Goal: Task Accomplishment & Management: Use online tool/utility

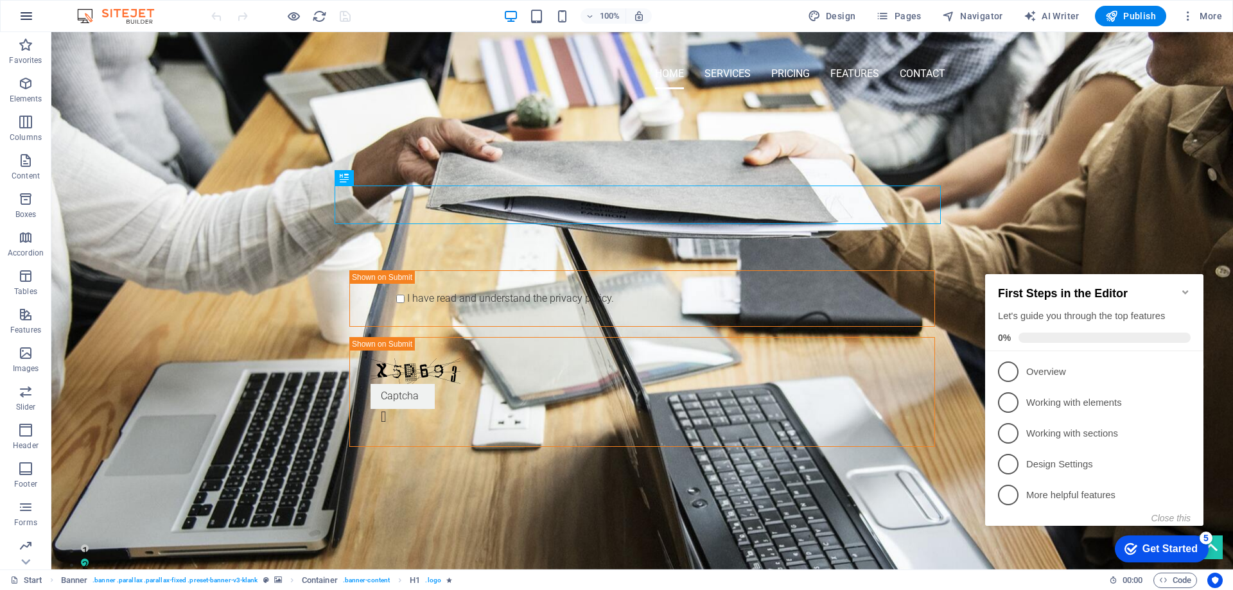
click at [26, 19] on icon "button" at bounding box center [26, 15] width 15 height 15
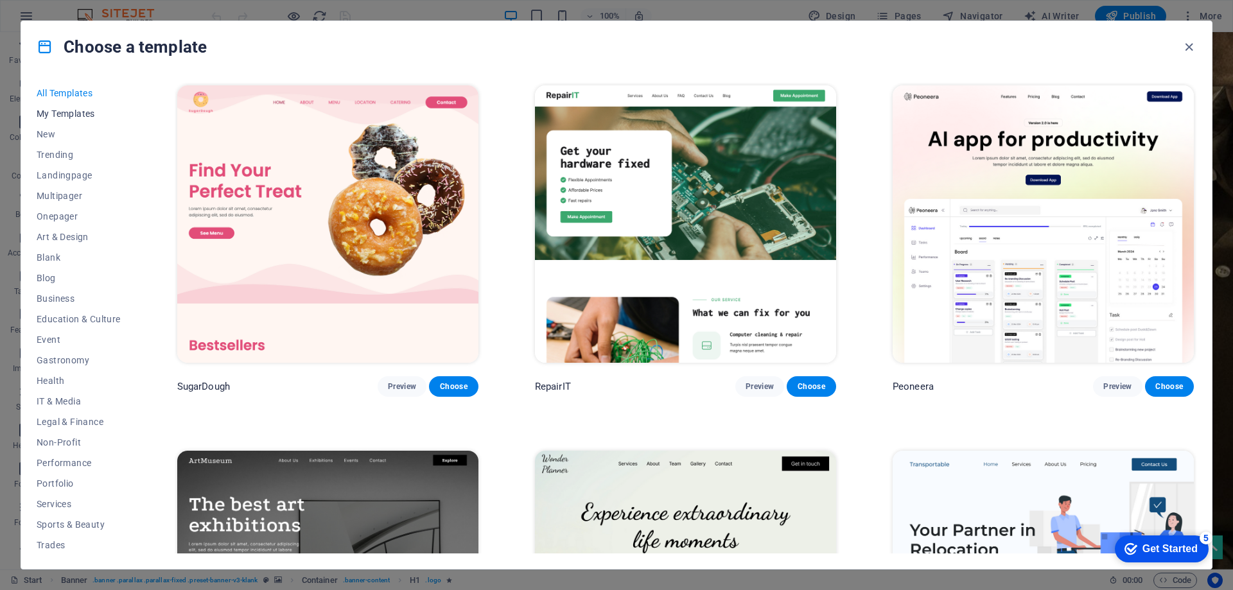
click at [67, 110] on span "My Templates" at bounding box center [79, 114] width 84 height 10
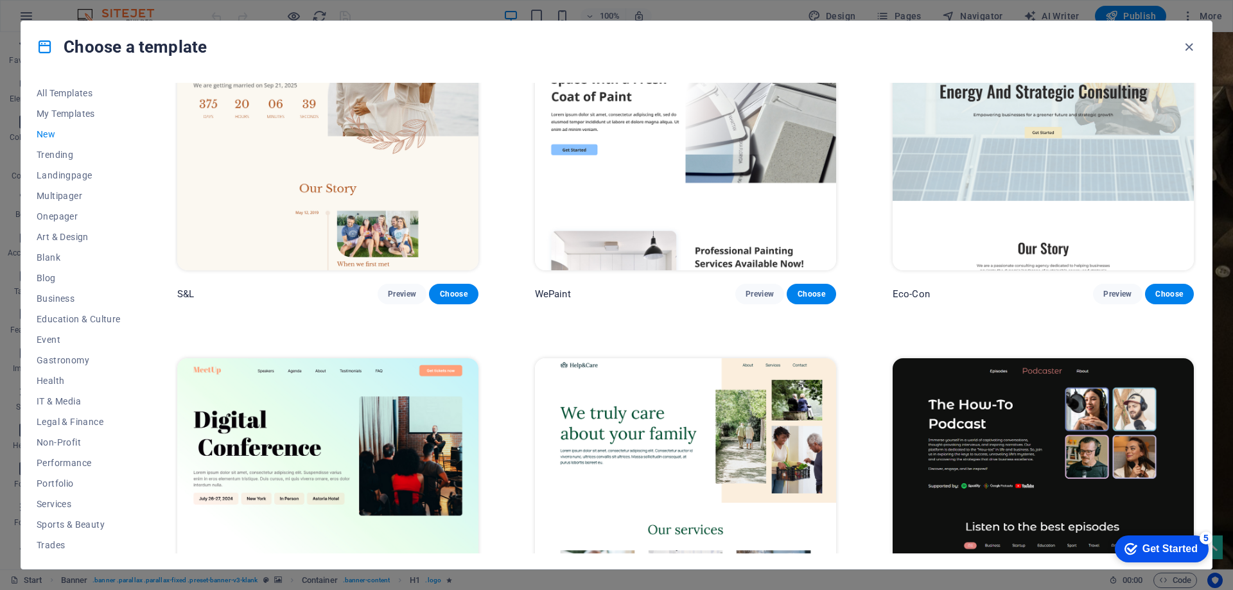
scroll to position [1299, 0]
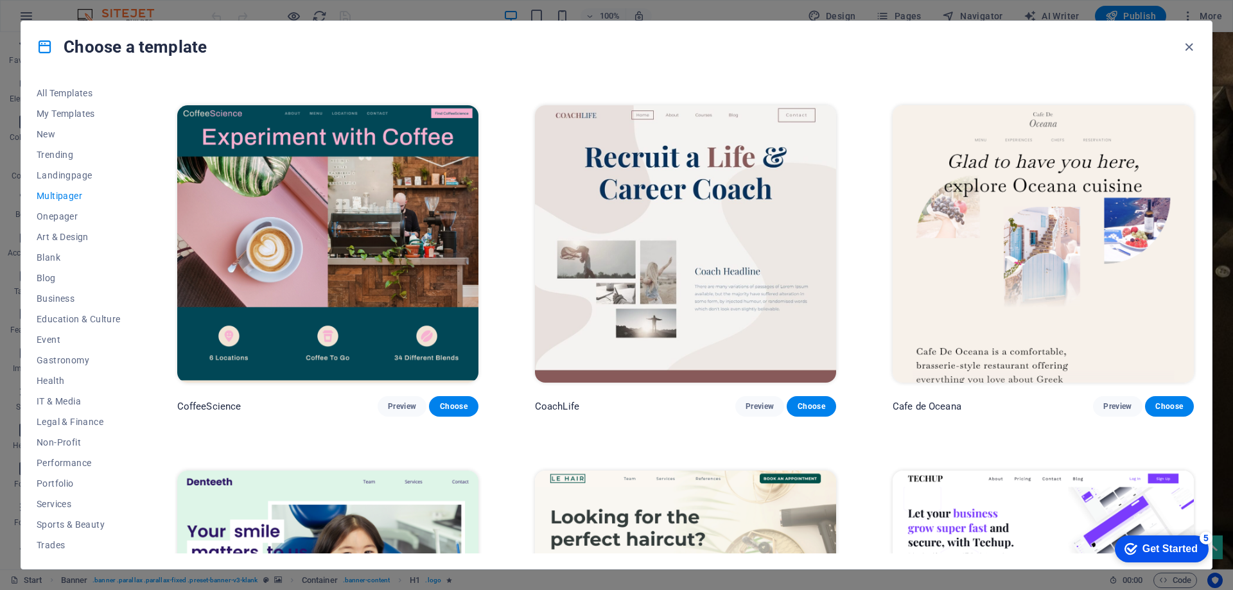
scroll to position [2884, 0]
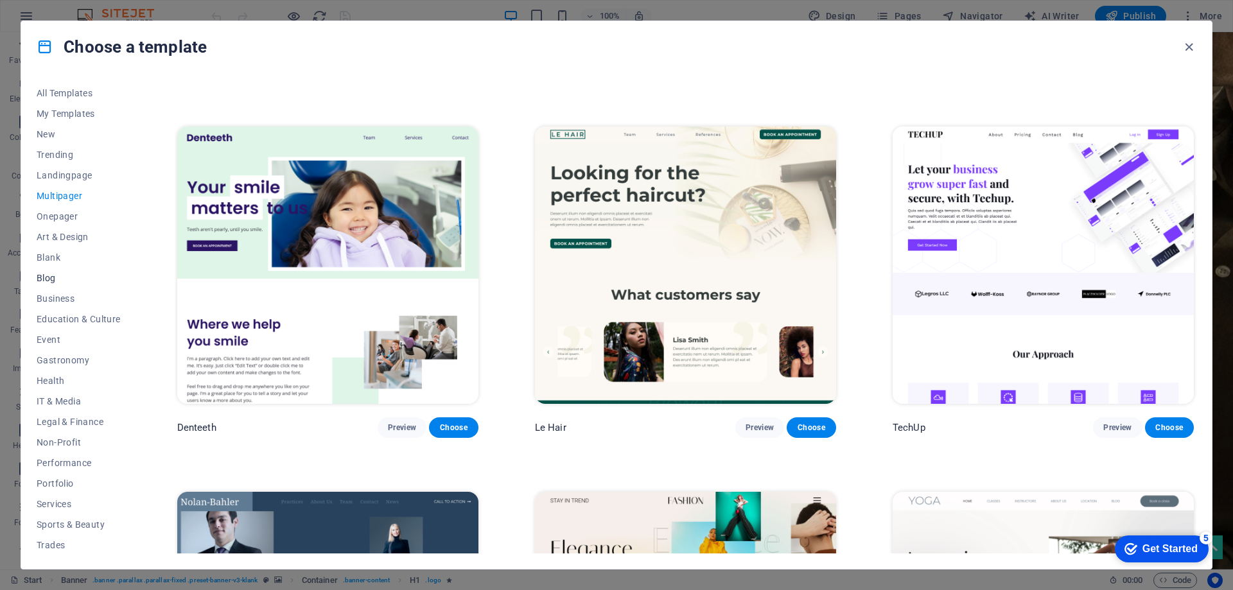
click at [56, 280] on span "Blog" at bounding box center [79, 278] width 84 height 10
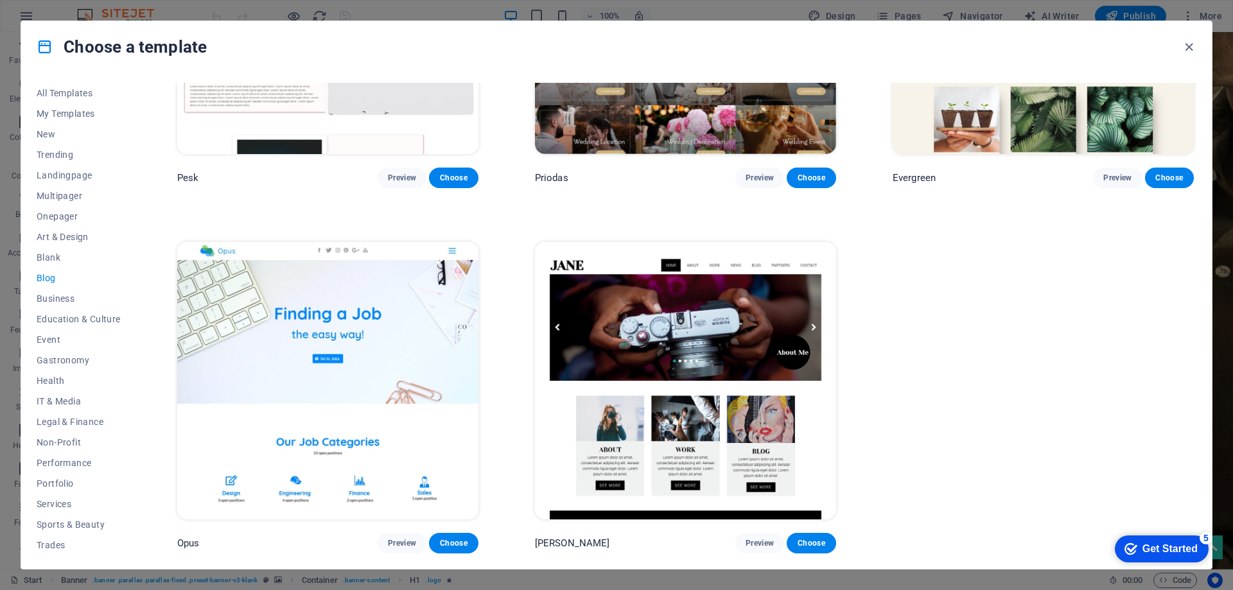
scroll to position [1427, 0]
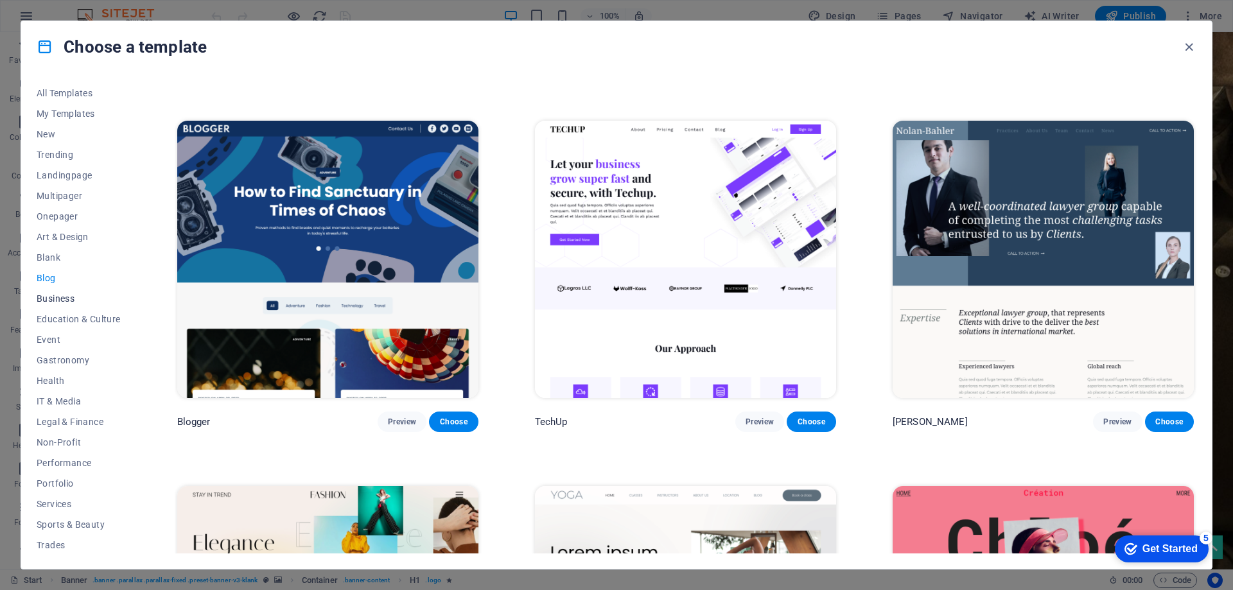
click at [1153, 509] on span "Business" at bounding box center [1159, 515] width 13 height 13
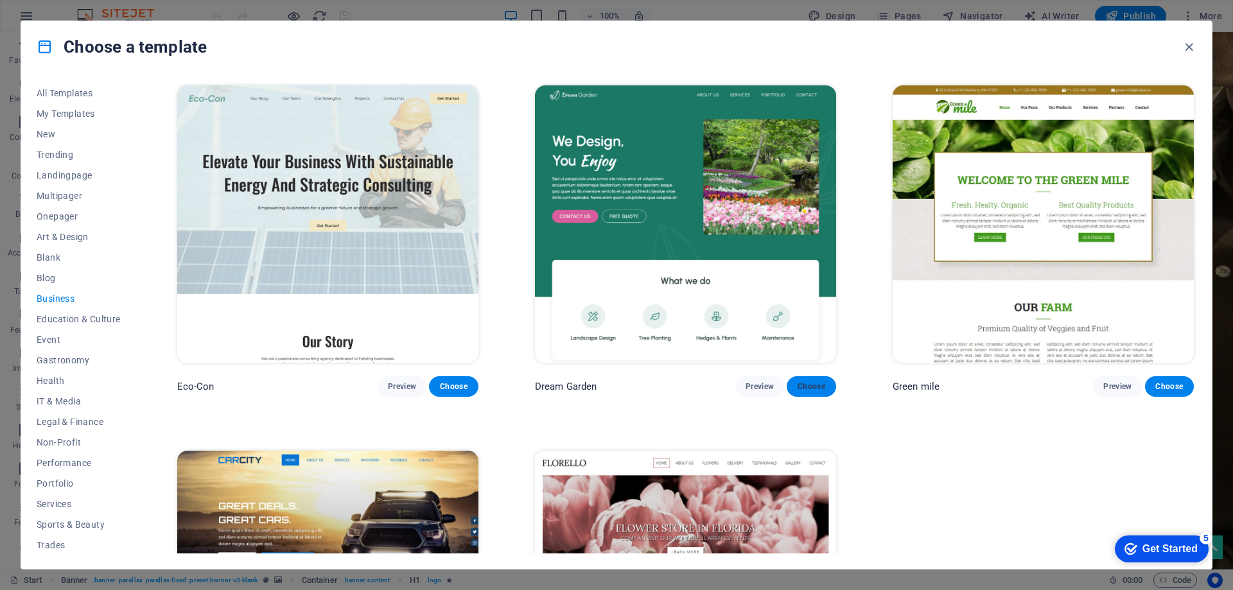
scroll to position [206, 0]
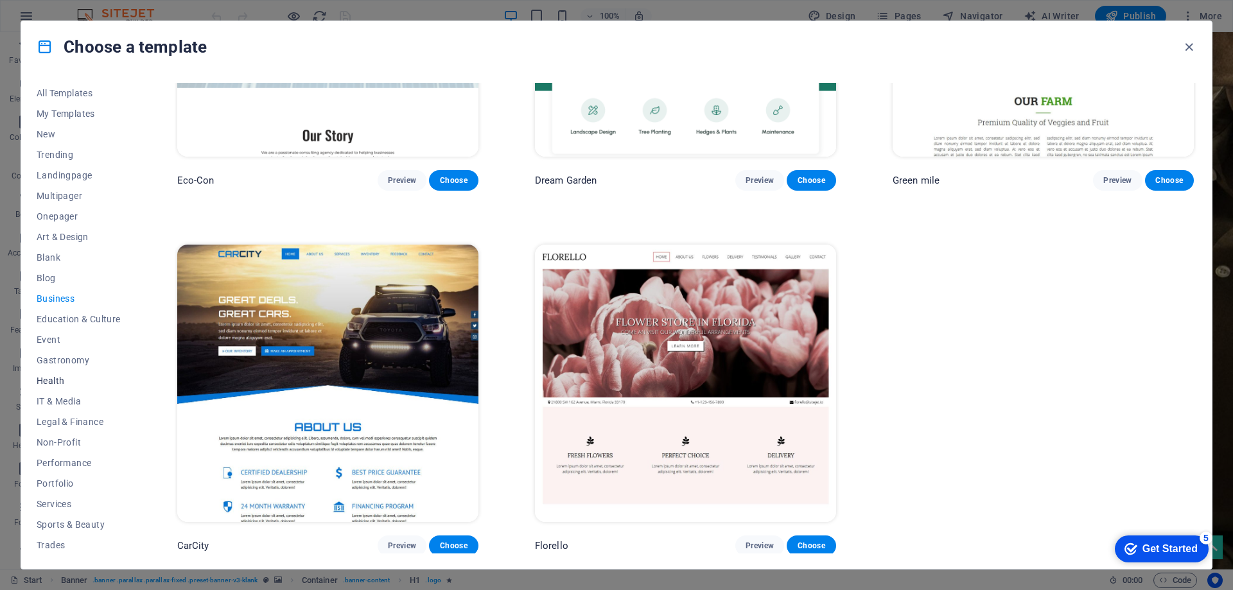
click at [56, 380] on span "Health" at bounding box center [79, 381] width 84 height 10
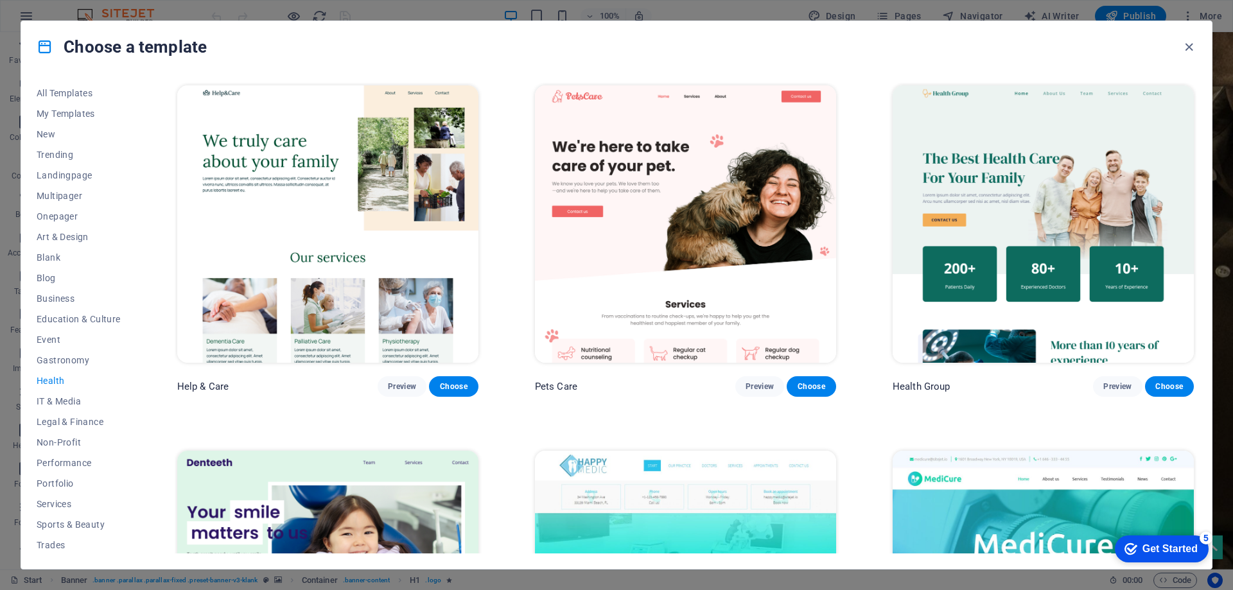
scroll to position [570, 0]
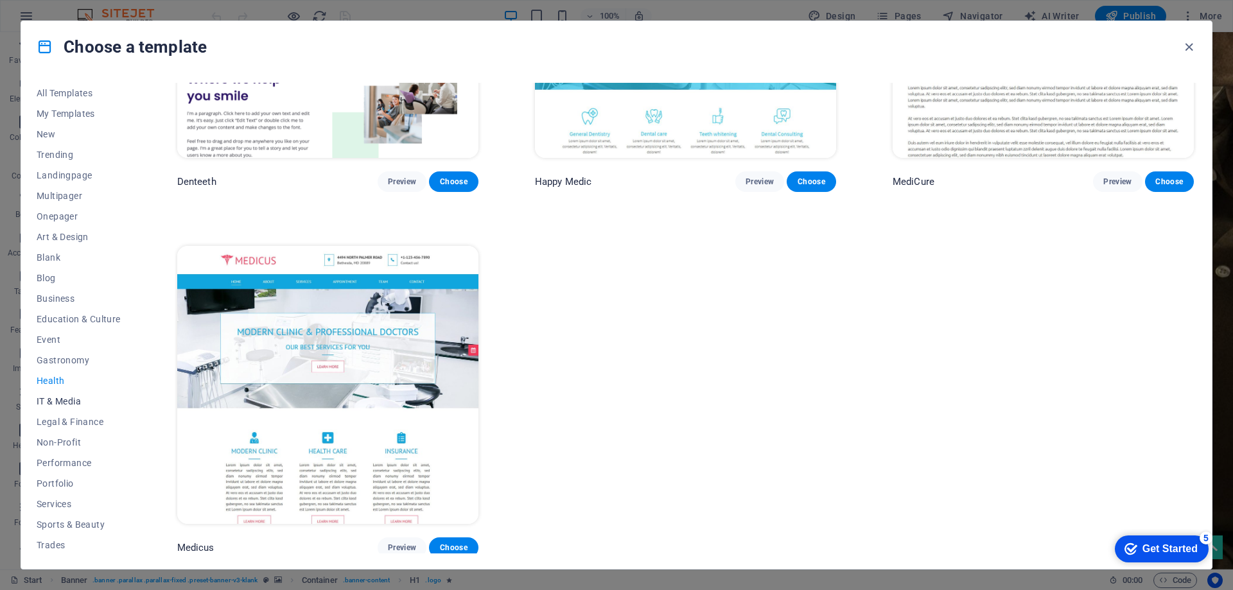
click at [77, 399] on span "IT & Media" at bounding box center [79, 401] width 84 height 10
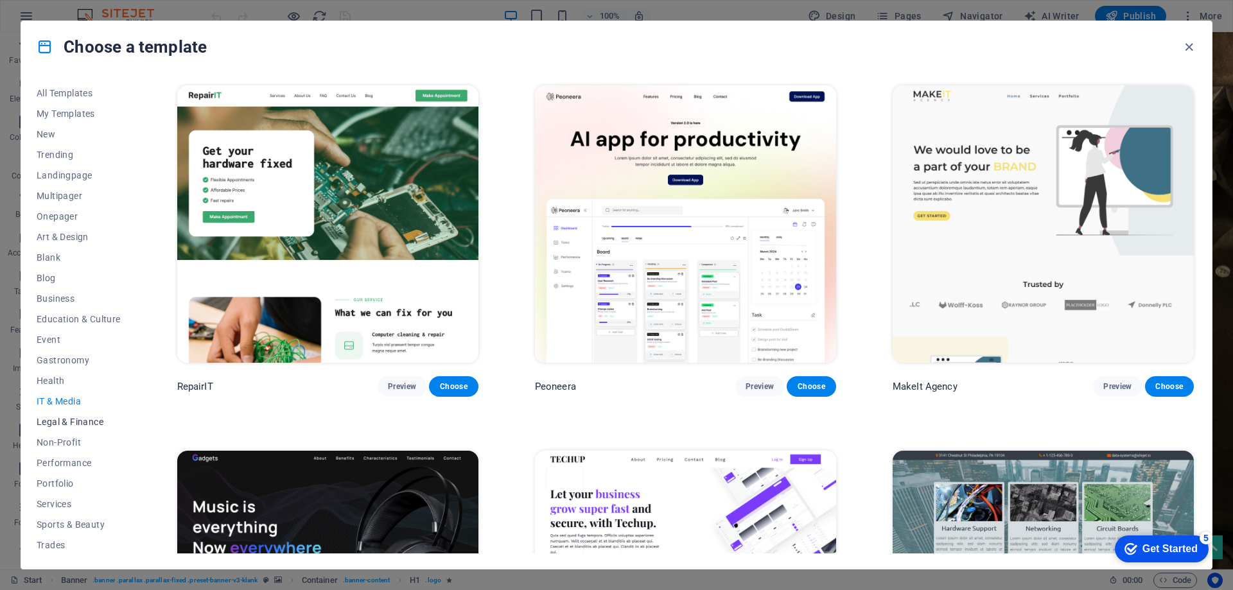
click at [93, 421] on span "Legal & Finance" at bounding box center [79, 422] width 84 height 10
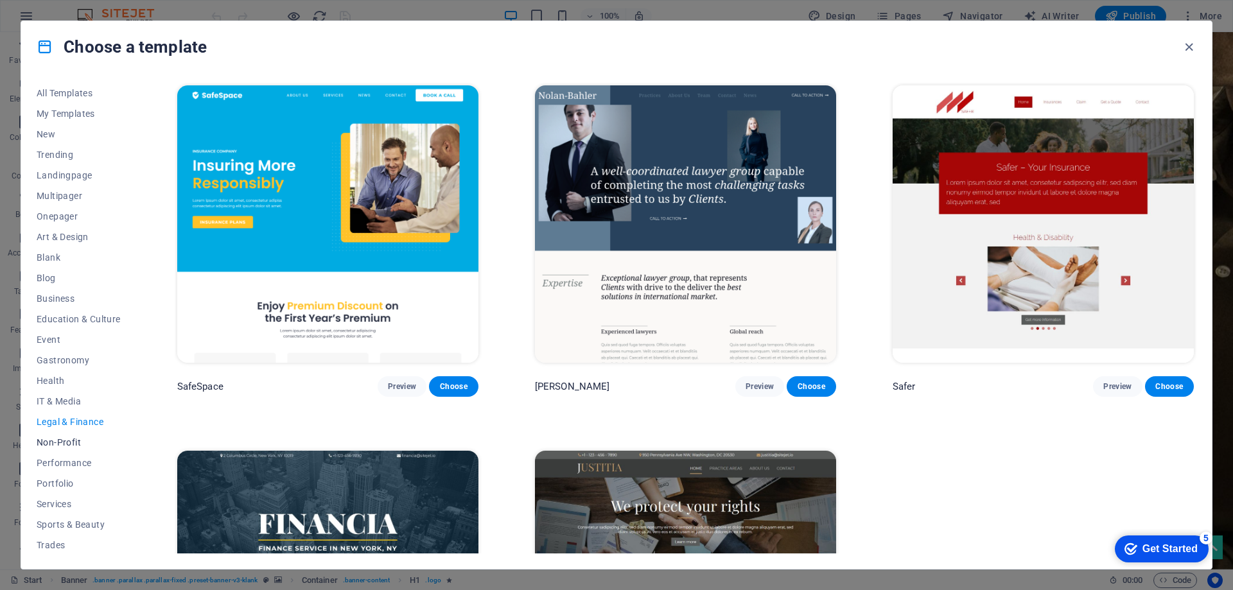
click at [62, 442] on span "Non-Profit" at bounding box center [79, 442] width 84 height 10
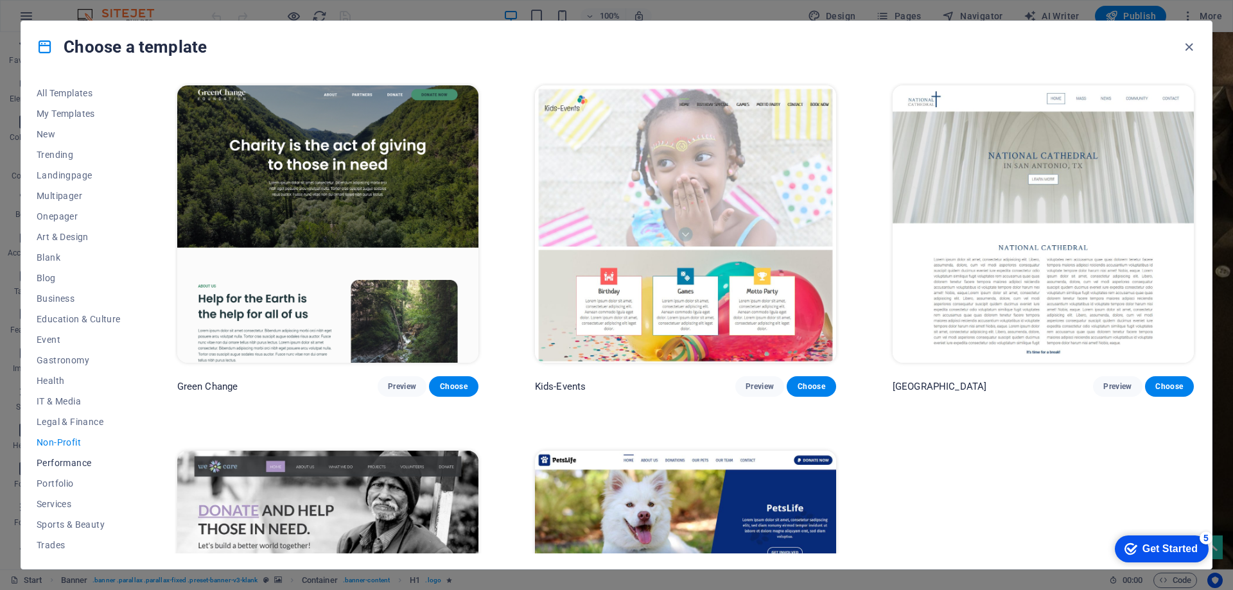
click at [78, 467] on span "Performance" at bounding box center [79, 463] width 84 height 10
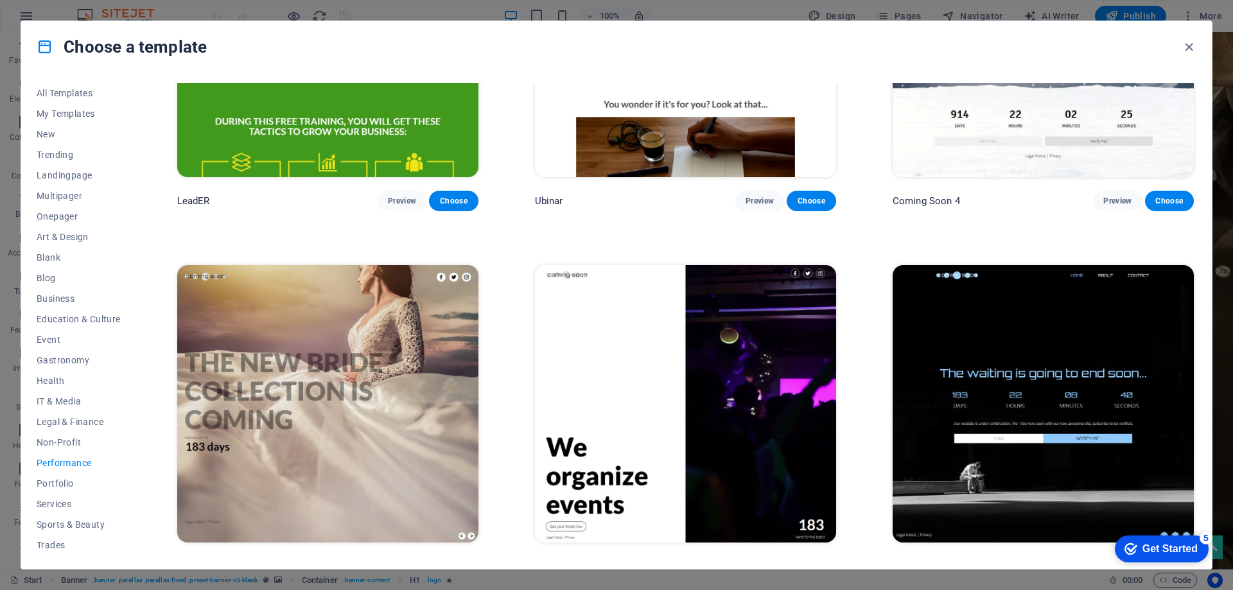
scroll to position [1663, 0]
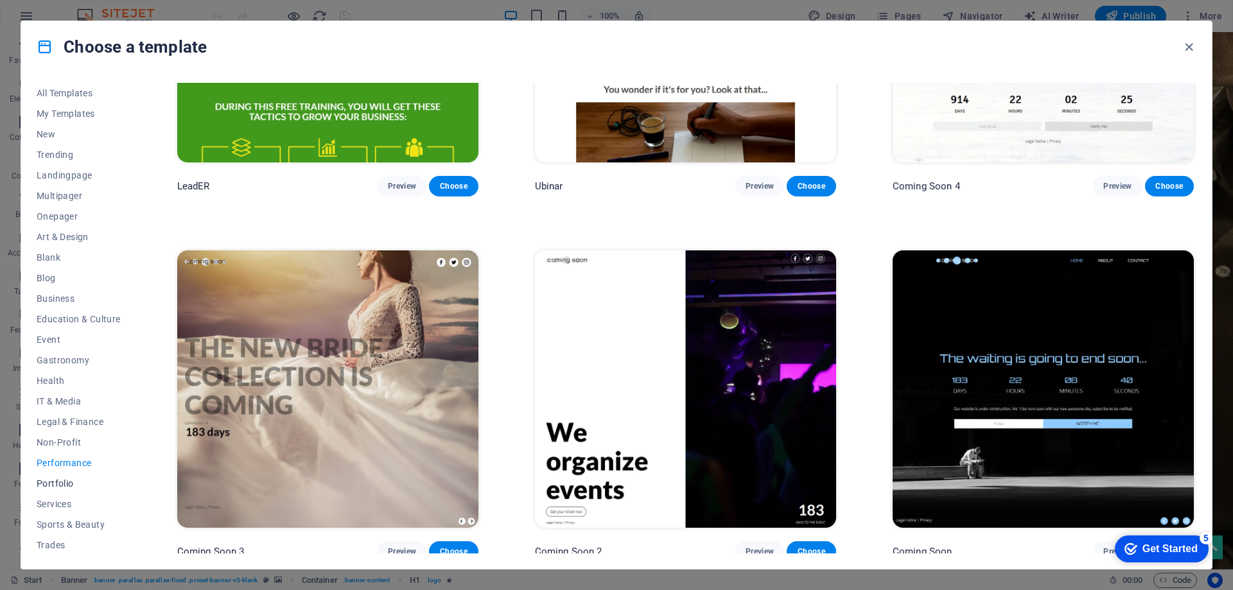
click at [49, 485] on span "Portfolio" at bounding box center [79, 484] width 84 height 10
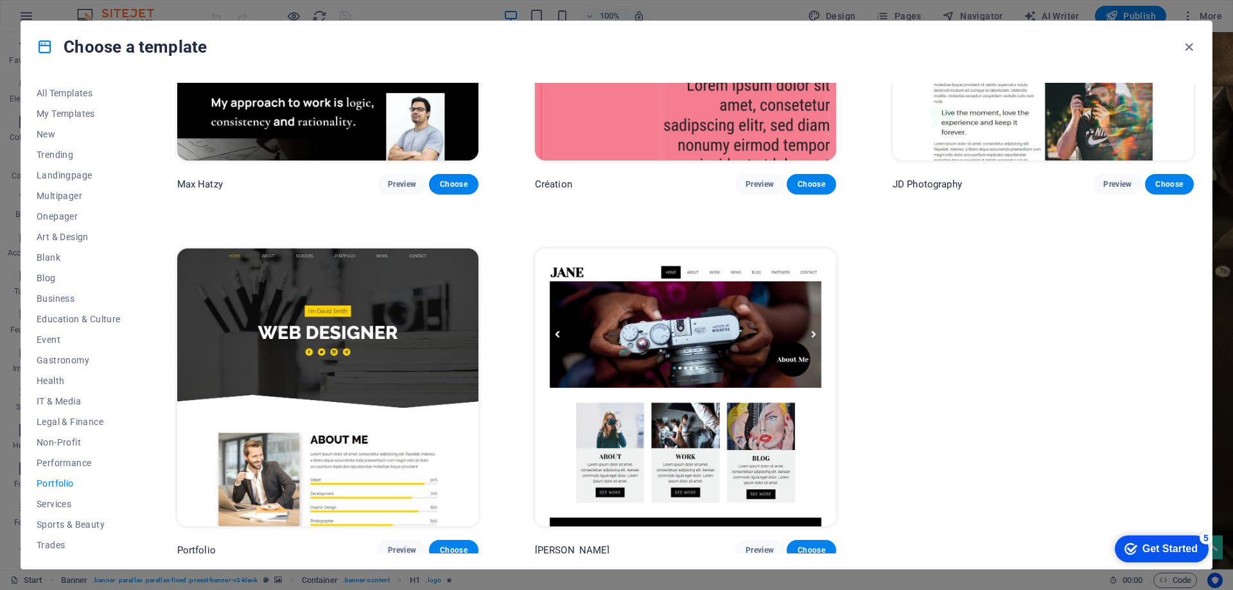
scroll to position [570, 0]
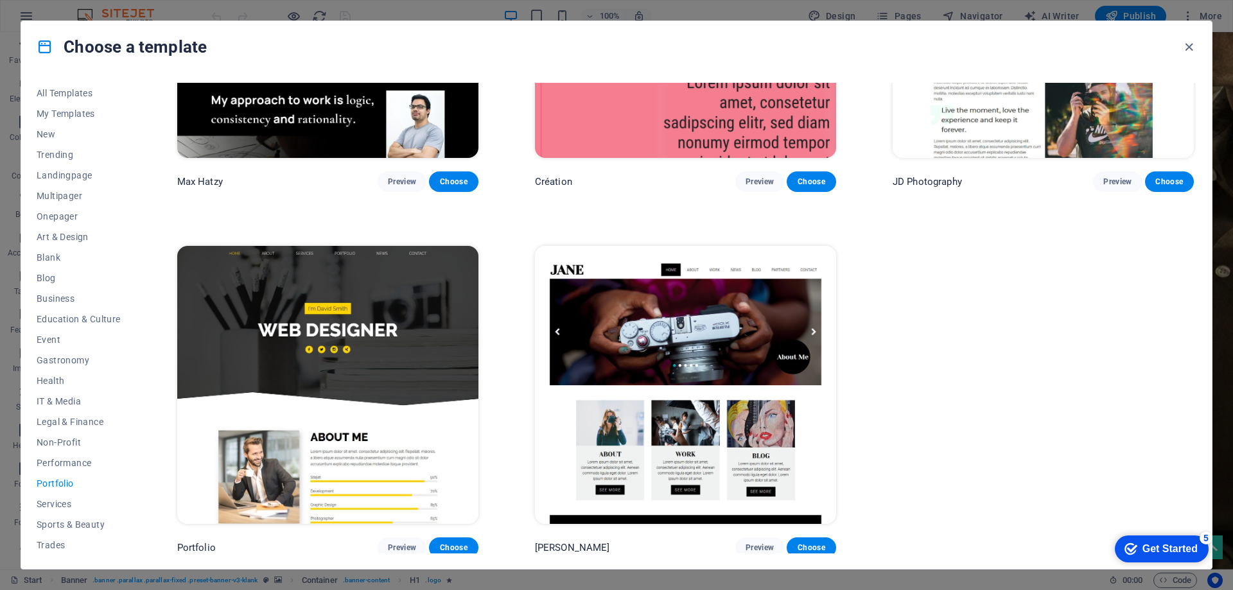
click at [53, 493] on button "Portfolio" at bounding box center [79, 483] width 84 height 21
click at [59, 503] on span "Services" at bounding box center [79, 504] width 84 height 10
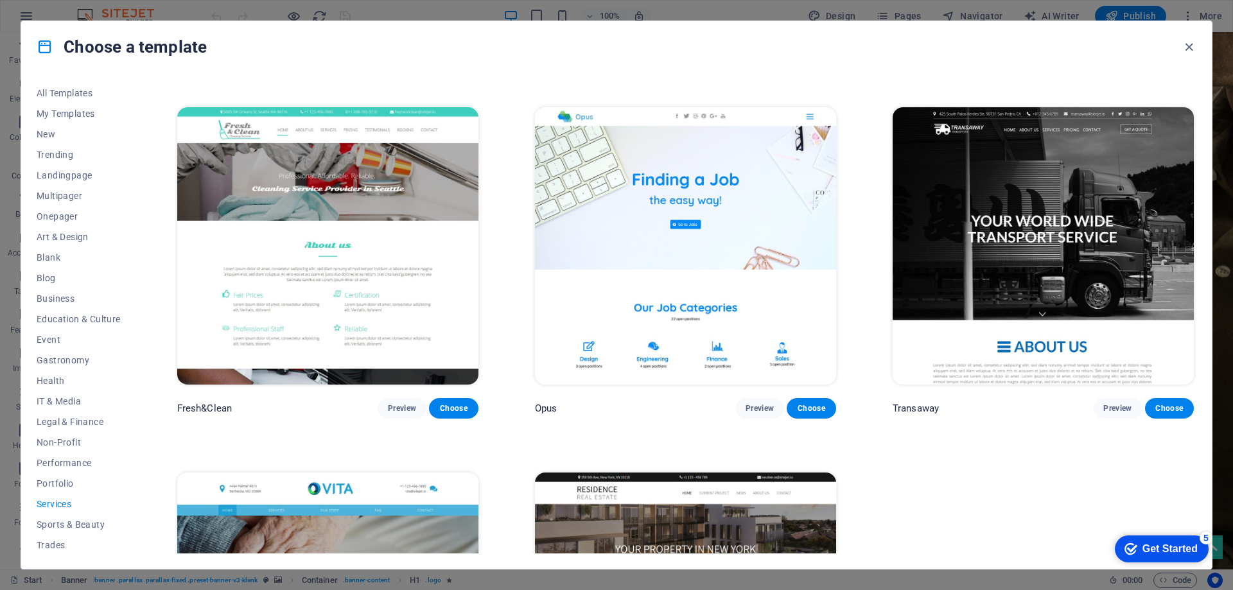
scroll to position [2027, 0]
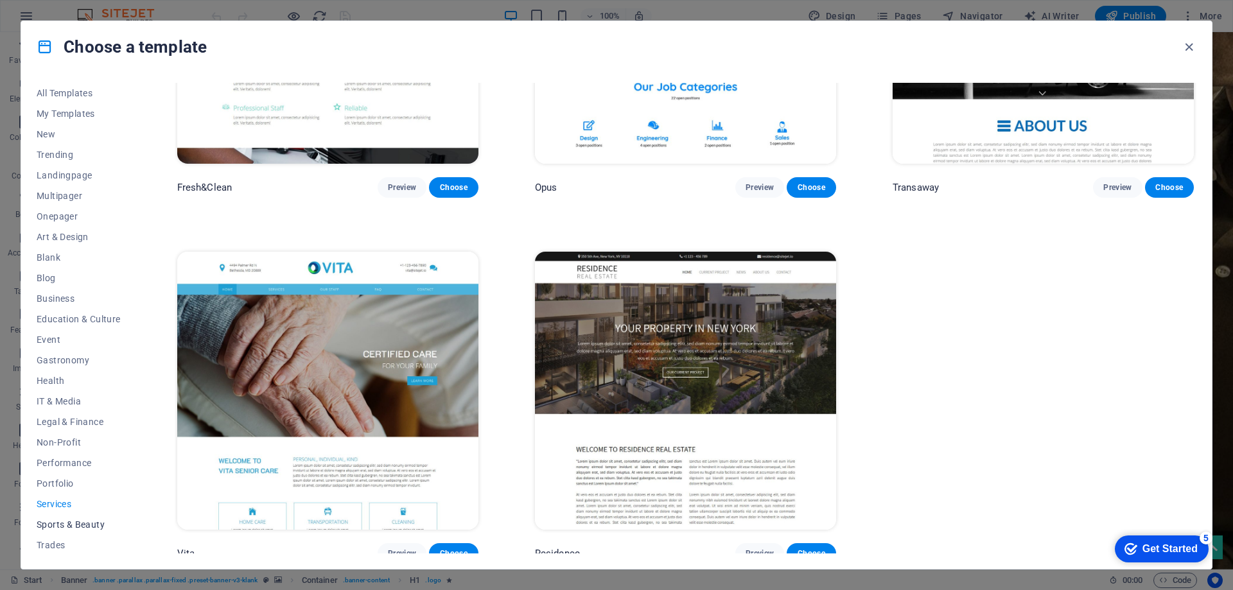
click at [59, 529] on span "Sports & Beauty" at bounding box center [79, 525] width 84 height 10
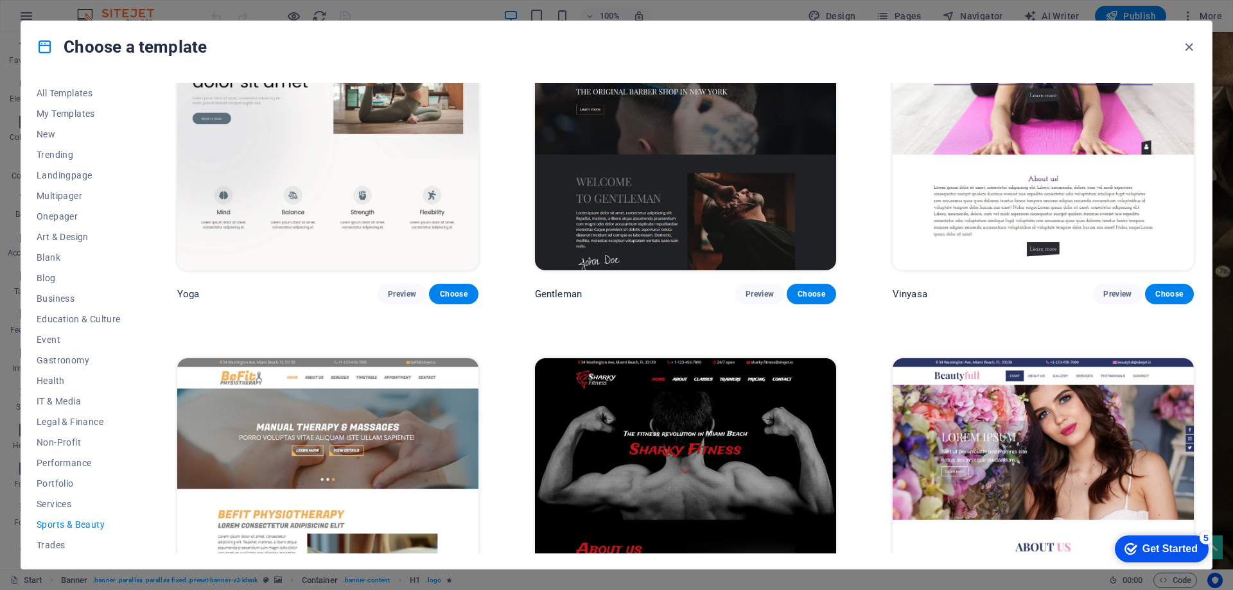
scroll to position [43, 0]
click at [60, 505] on span "Trades" at bounding box center [79, 502] width 84 height 10
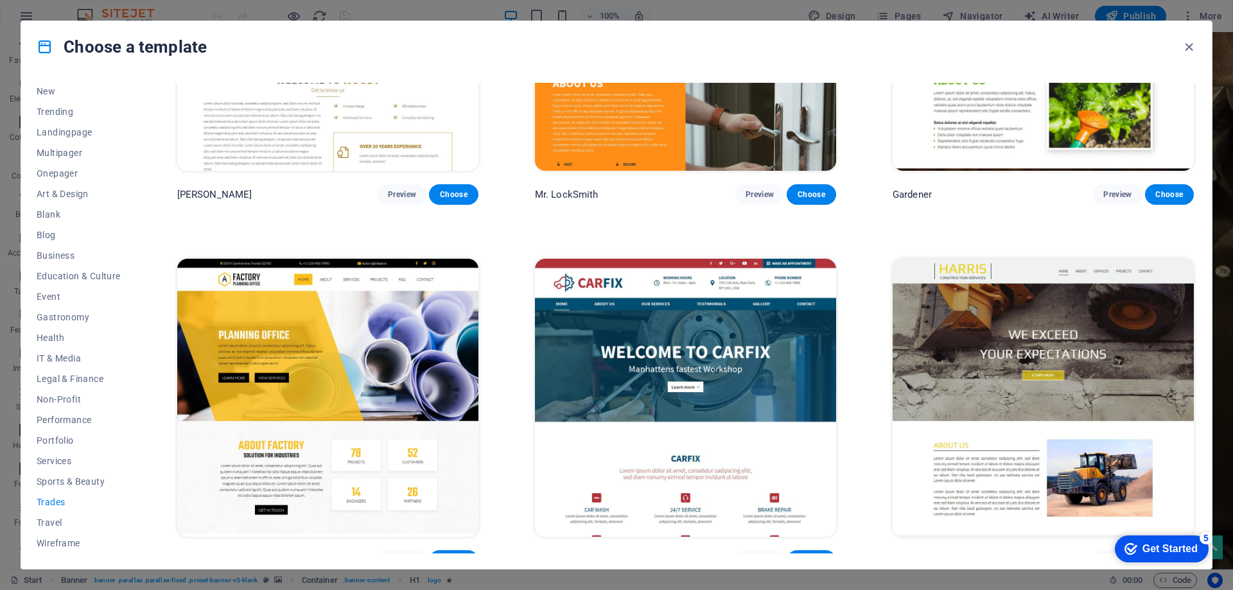
scroll to position [570, 0]
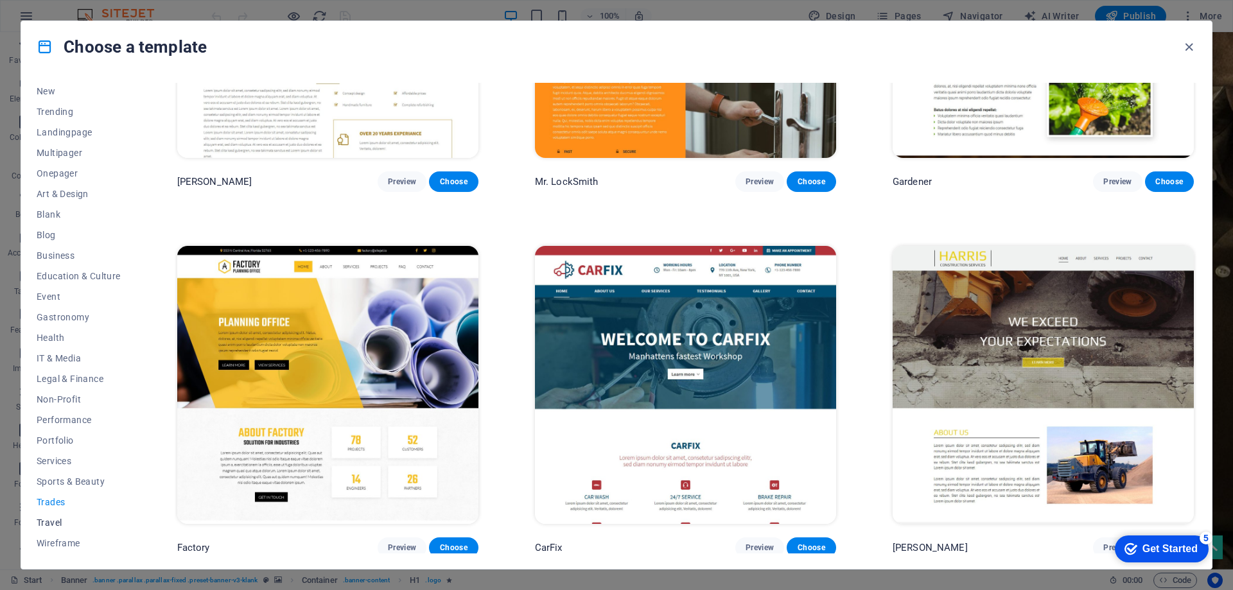
click at [53, 525] on span "Travel" at bounding box center [79, 523] width 84 height 10
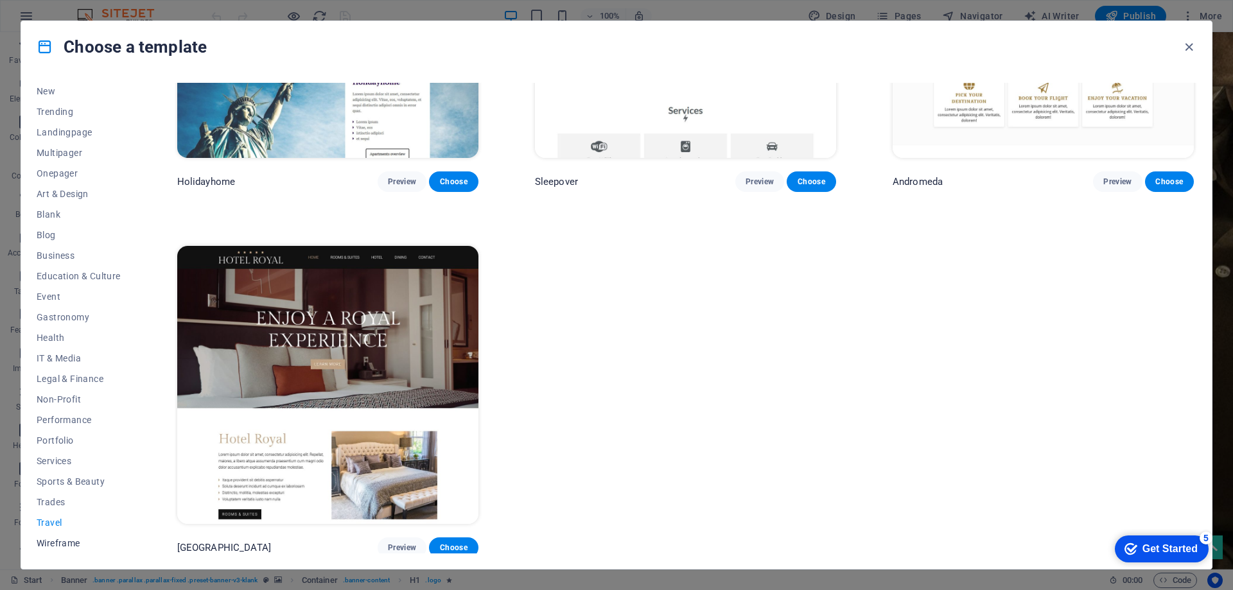
click at [73, 538] on span "Wireframe" at bounding box center [79, 543] width 84 height 10
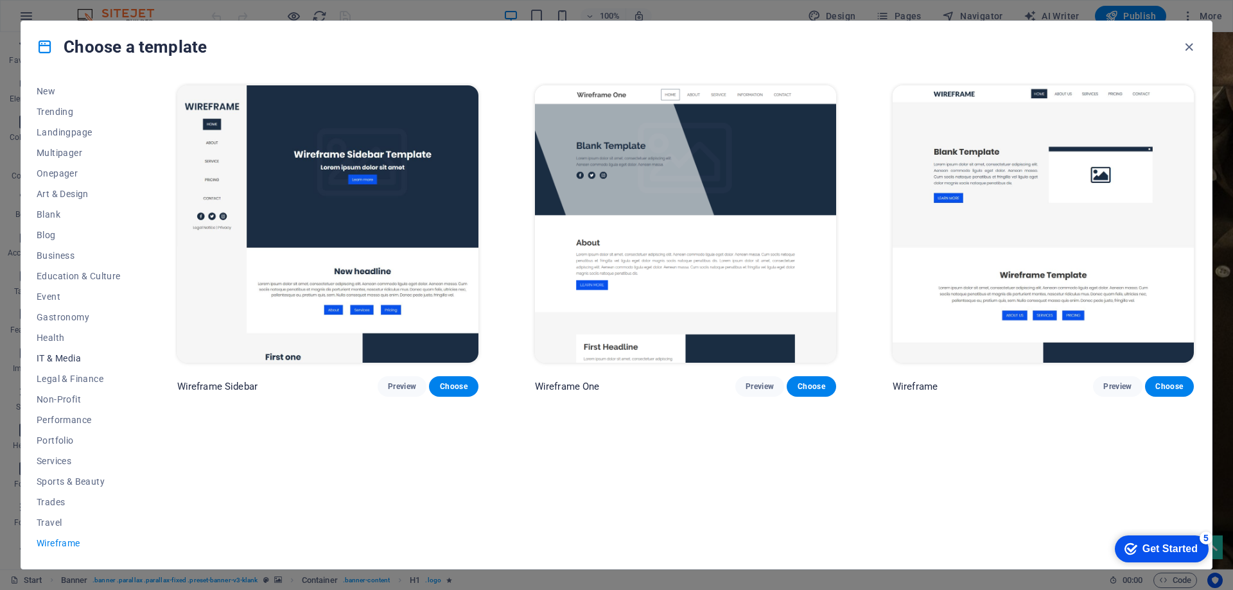
click at [54, 353] on span "IT & Media" at bounding box center [79, 358] width 84 height 10
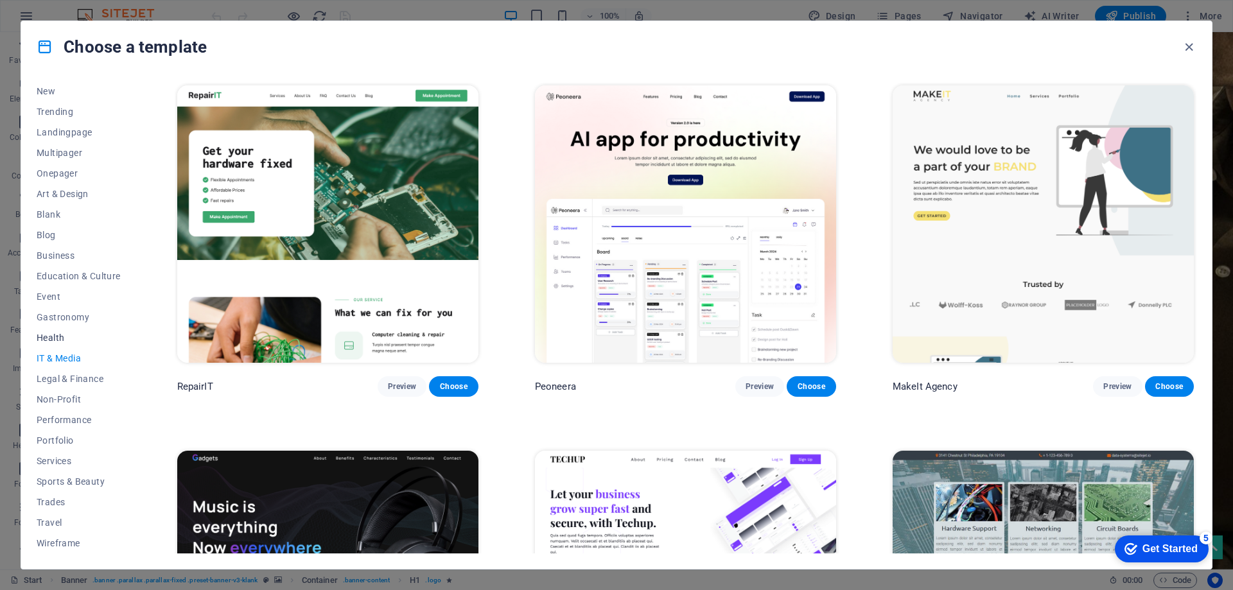
click at [60, 336] on span "Health" at bounding box center [79, 338] width 84 height 10
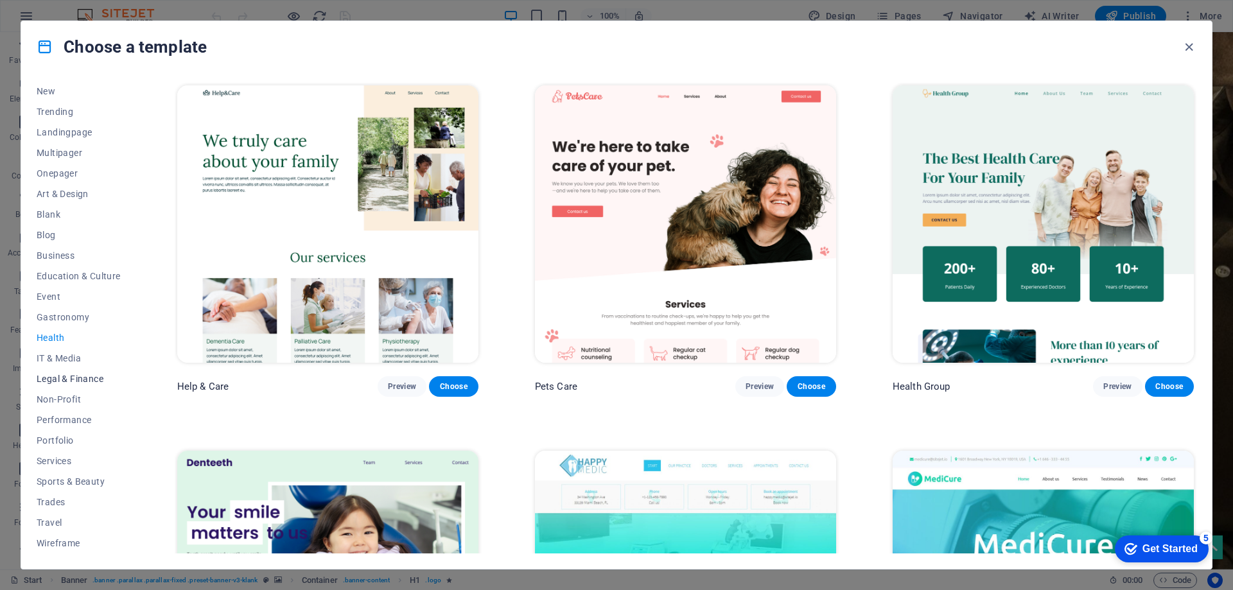
click at [69, 373] on button "Legal & Finance" at bounding box center [79, 379] width 84 height 21
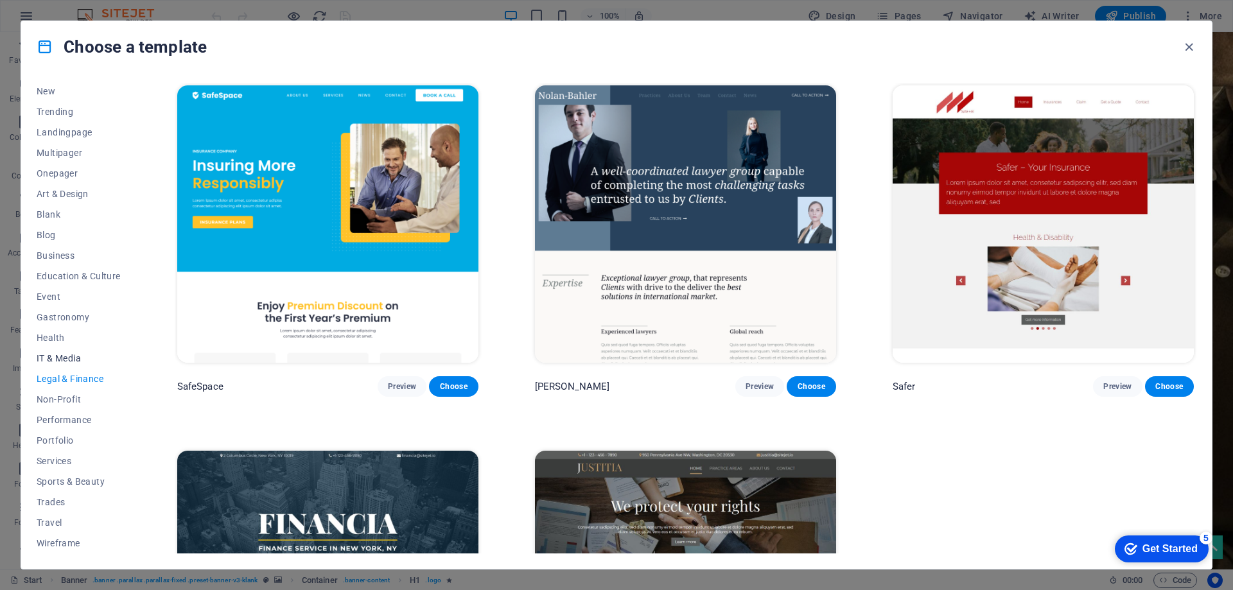
click at [75, 355] on span "IT & Media" at bounding box center [79, 358] width 84 height 10
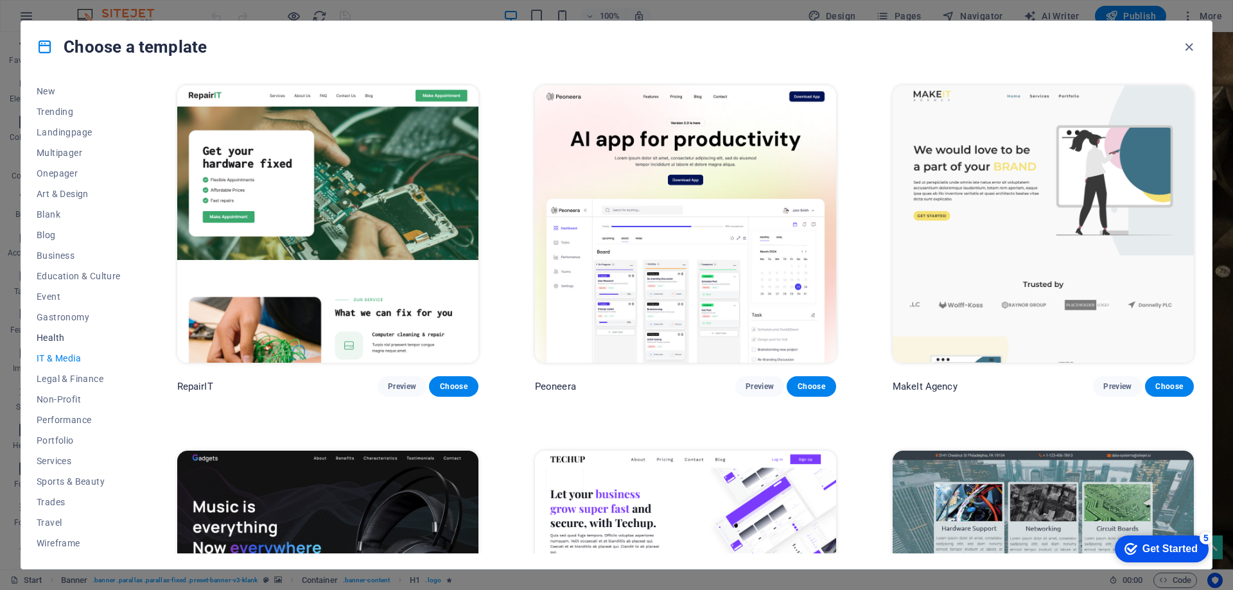
click at [63, 342] on span "Health" at bounding box center [79, 338] width 84 height 10
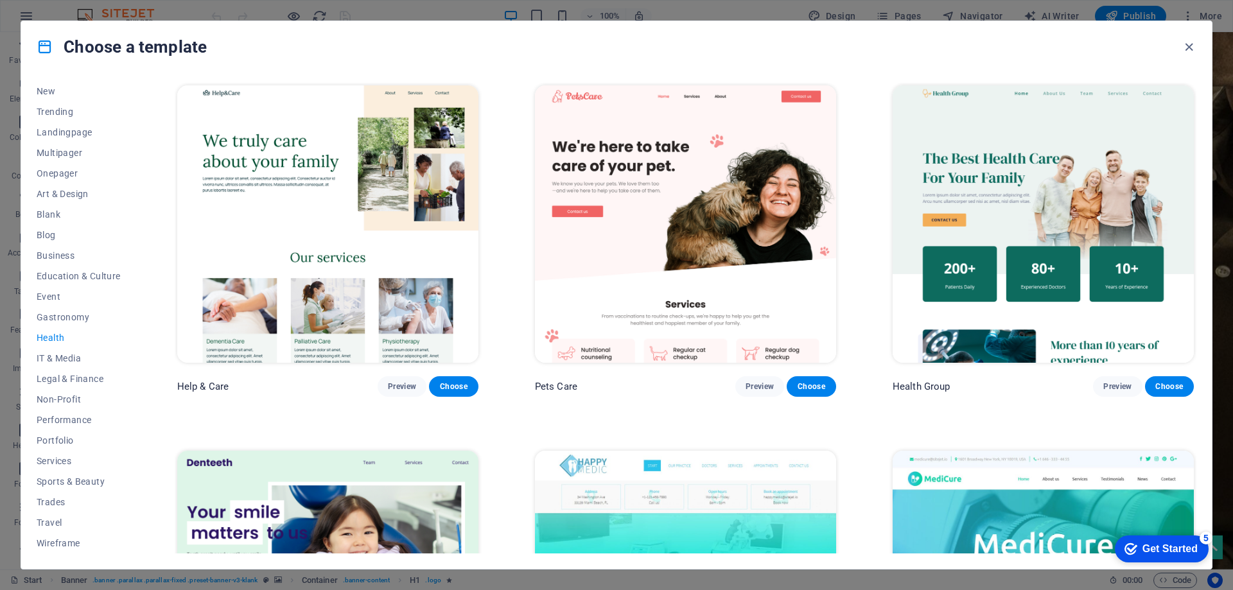
scroll to position [570, 0]
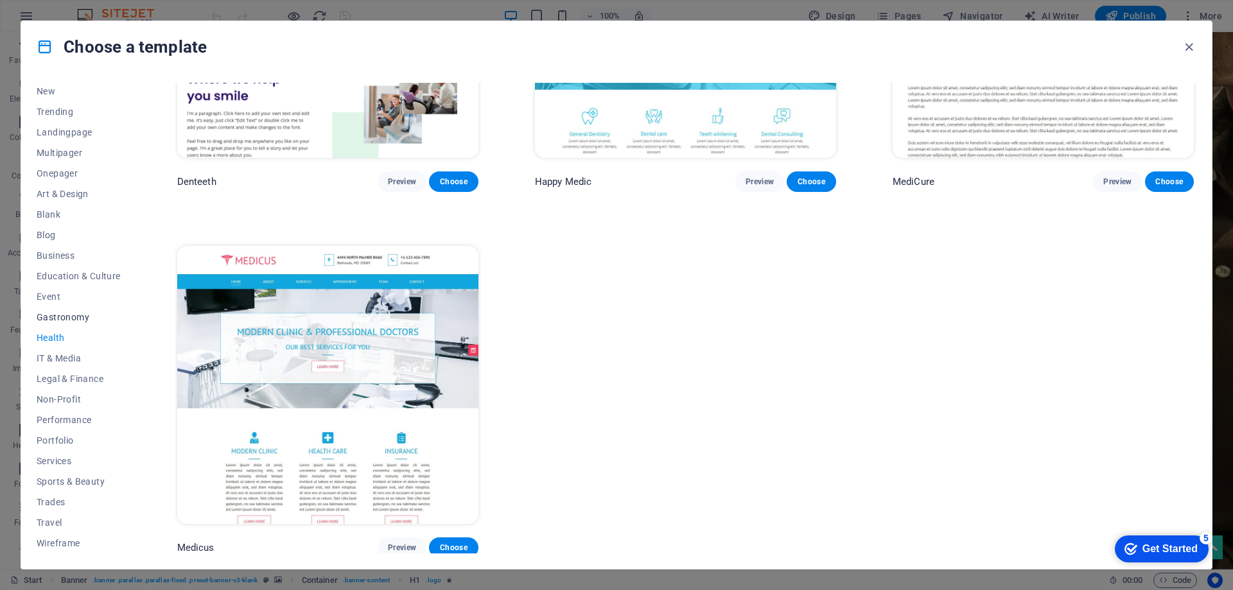
click at [78, 317] on span "Gastronomy" at bounding box center [79, 317] width 84 height 10
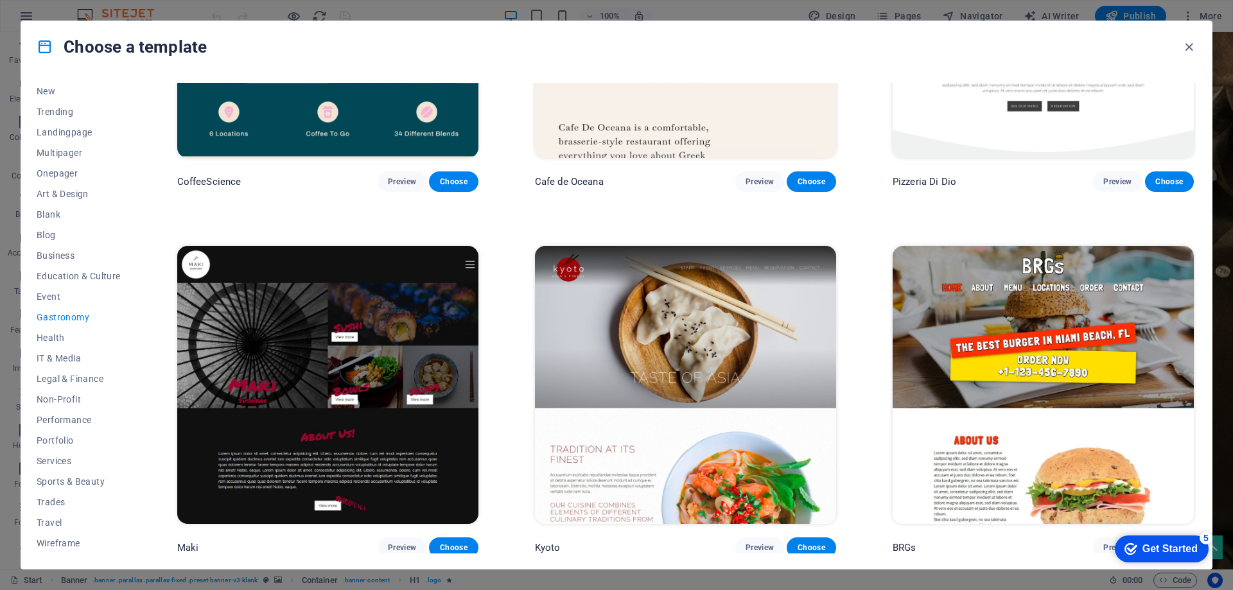
scroll to position [982, 0]
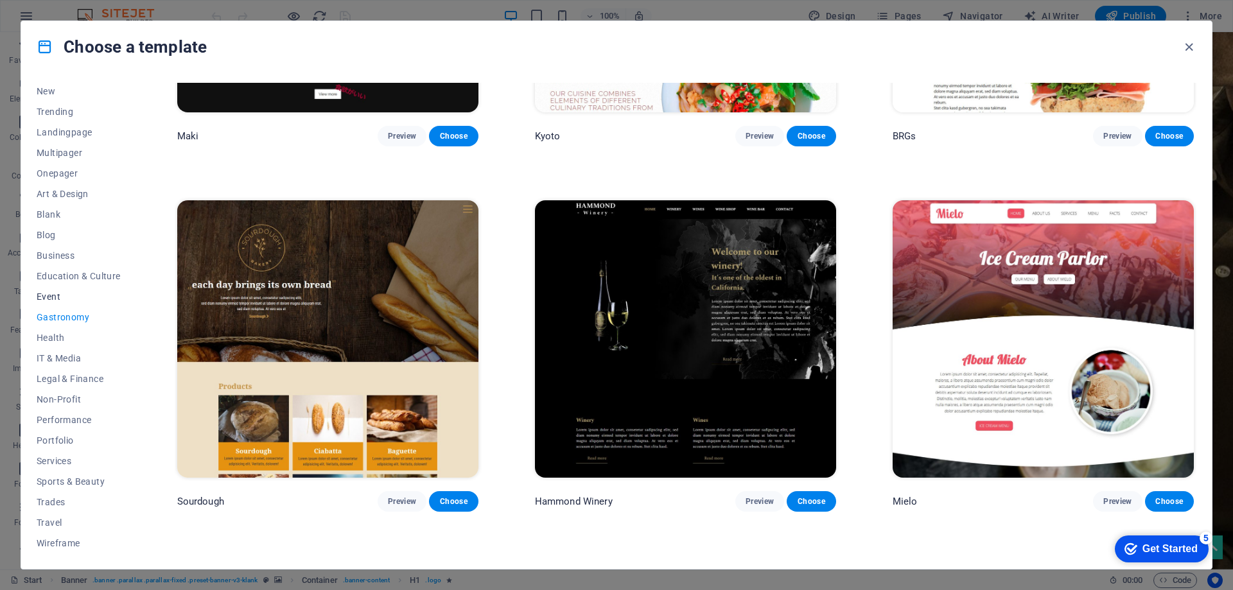
click at [71, 288] on button "Event" at bounding box center [79, 296] width 84 height 21
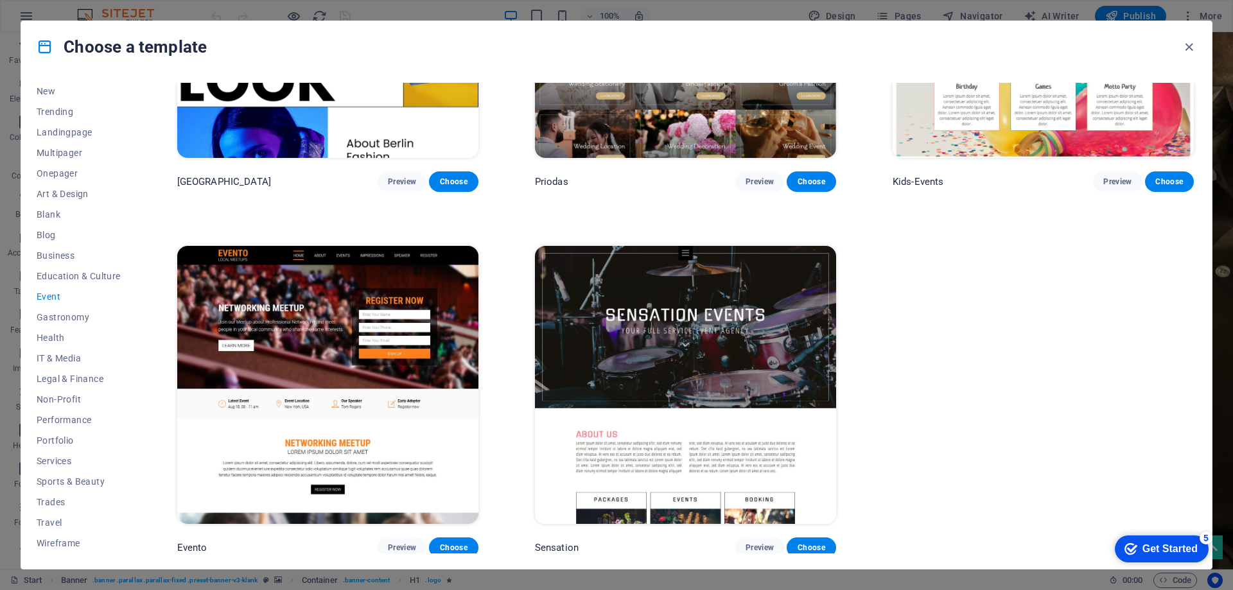
scroll to position [159, 0]
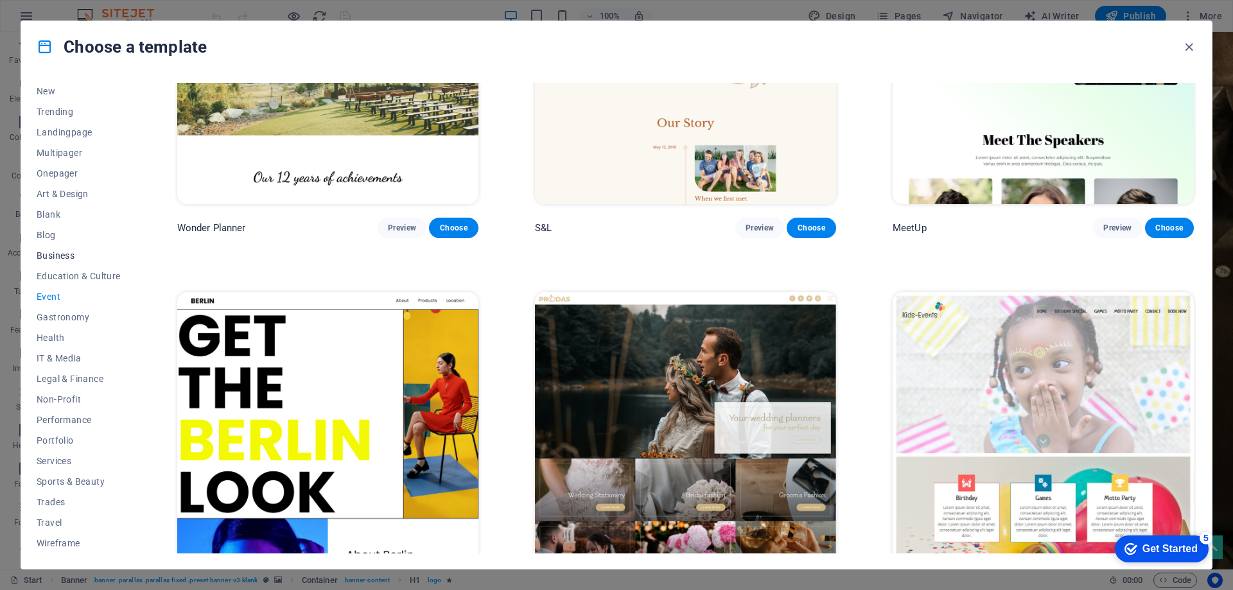
click at [1153, 509] on button "Business" at bounding box center [1159, 515] width 13 height 13
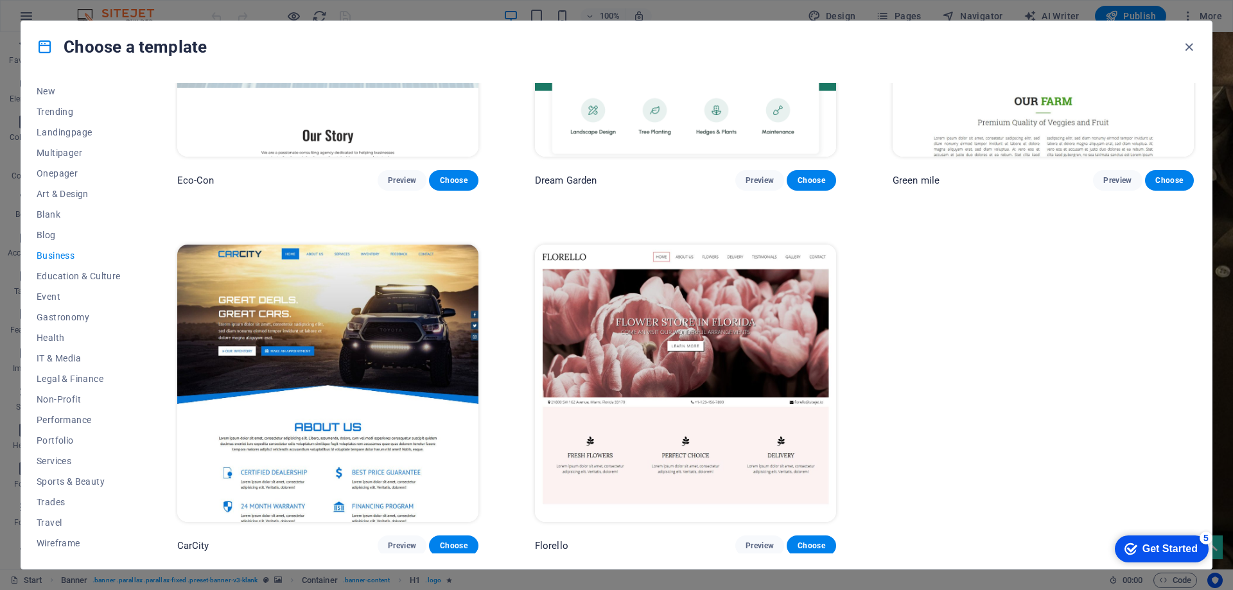
scroll to position [0, 0]
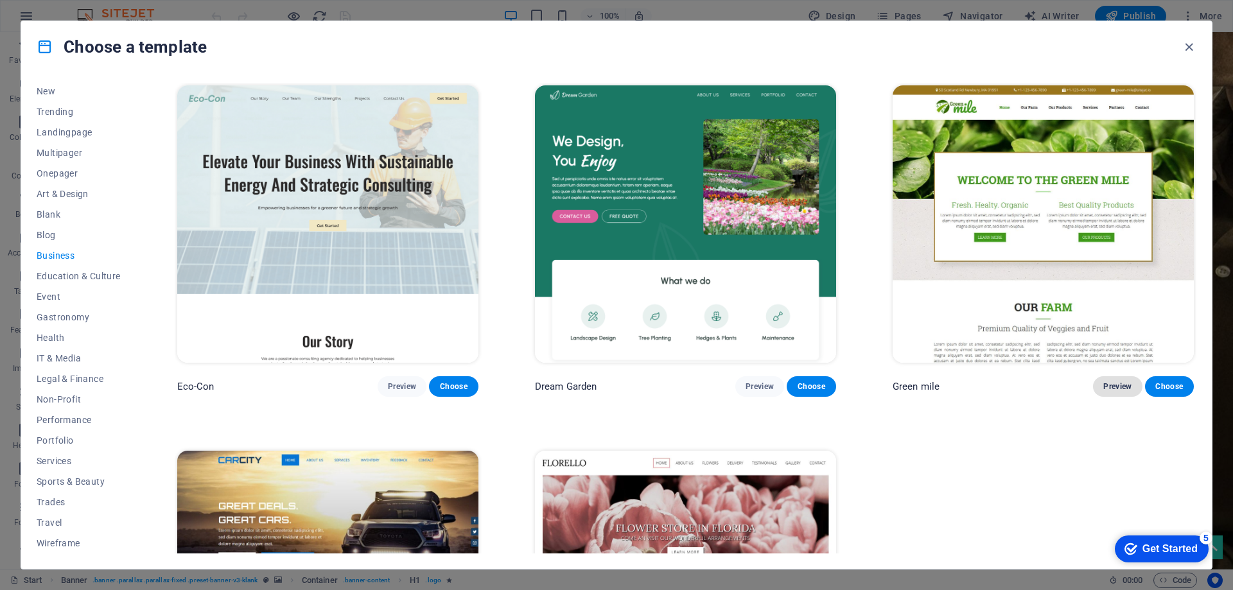
click at [1116, 385] on span "Preview" at bounding box center [1118, 387] width 28 height 10
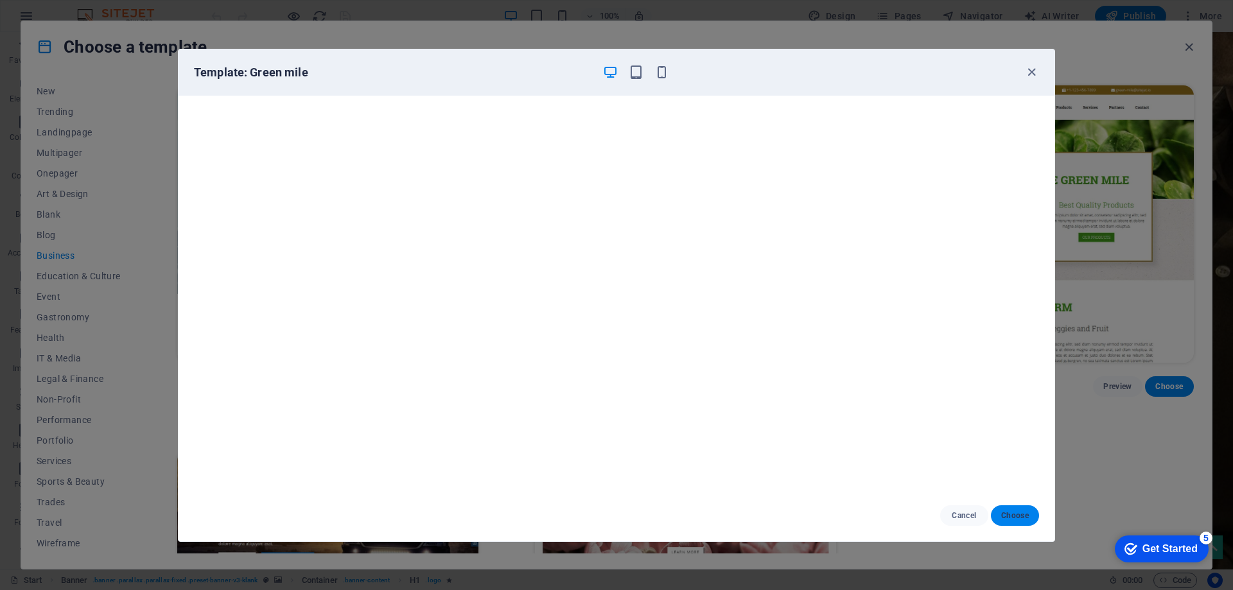
click at [1012, 522] on button "Choose" at bounding box center [1015, 516] width 48 height 21
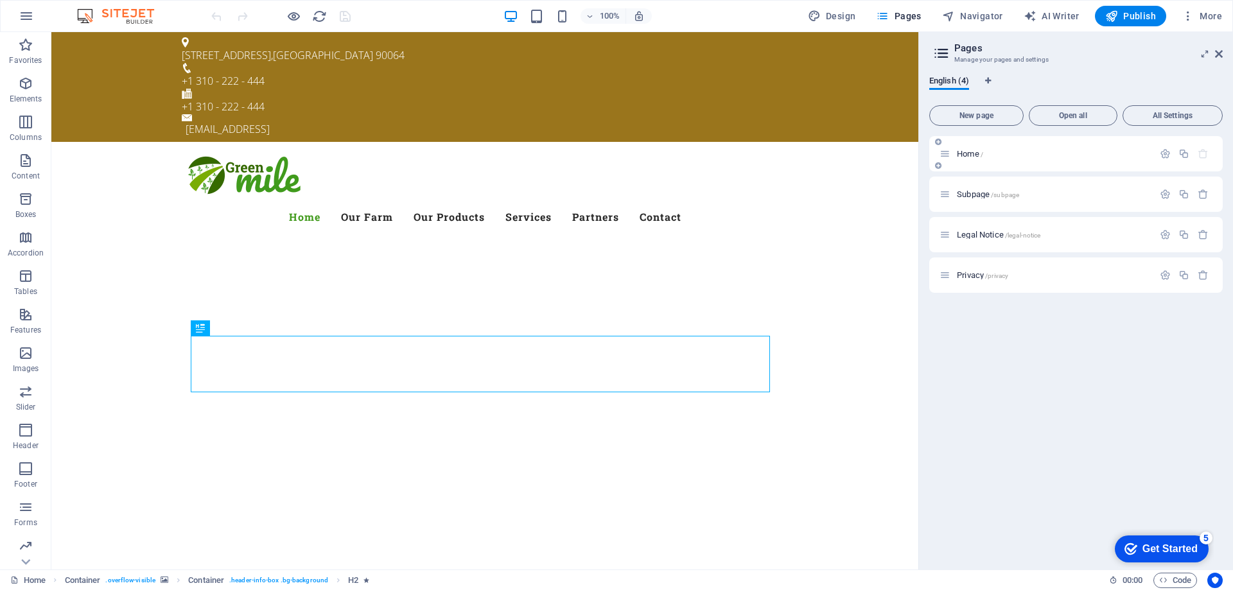
click at [969, 151] on span "Home /" at bounding box center [970, 154] width 26 height 10
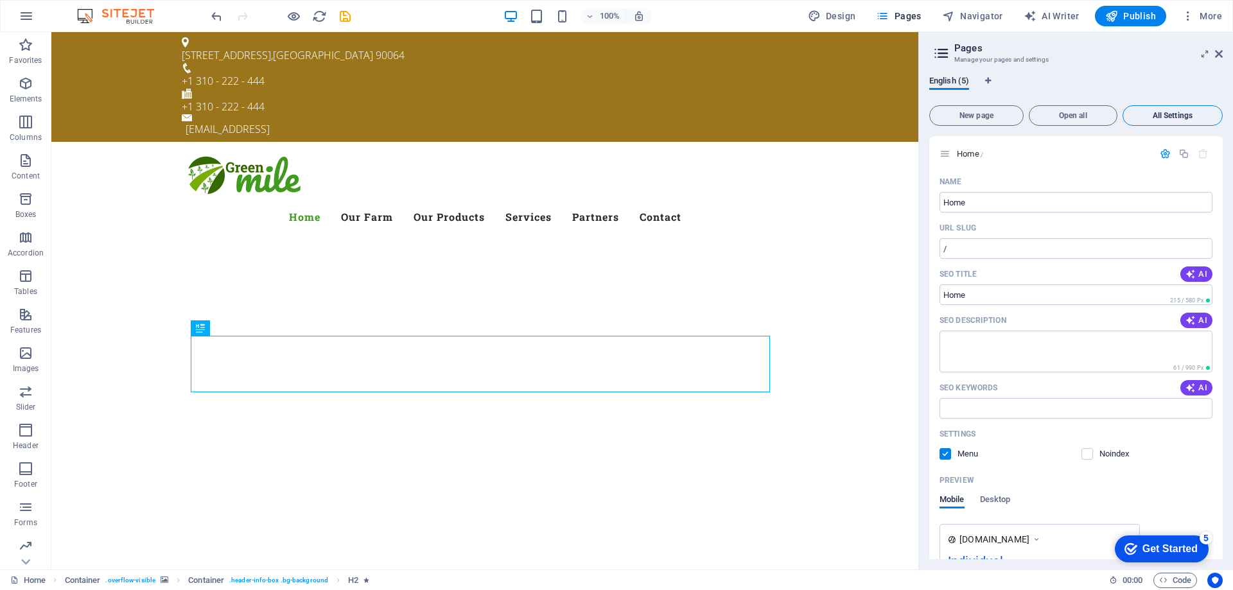
scroll to position [1412, 0]
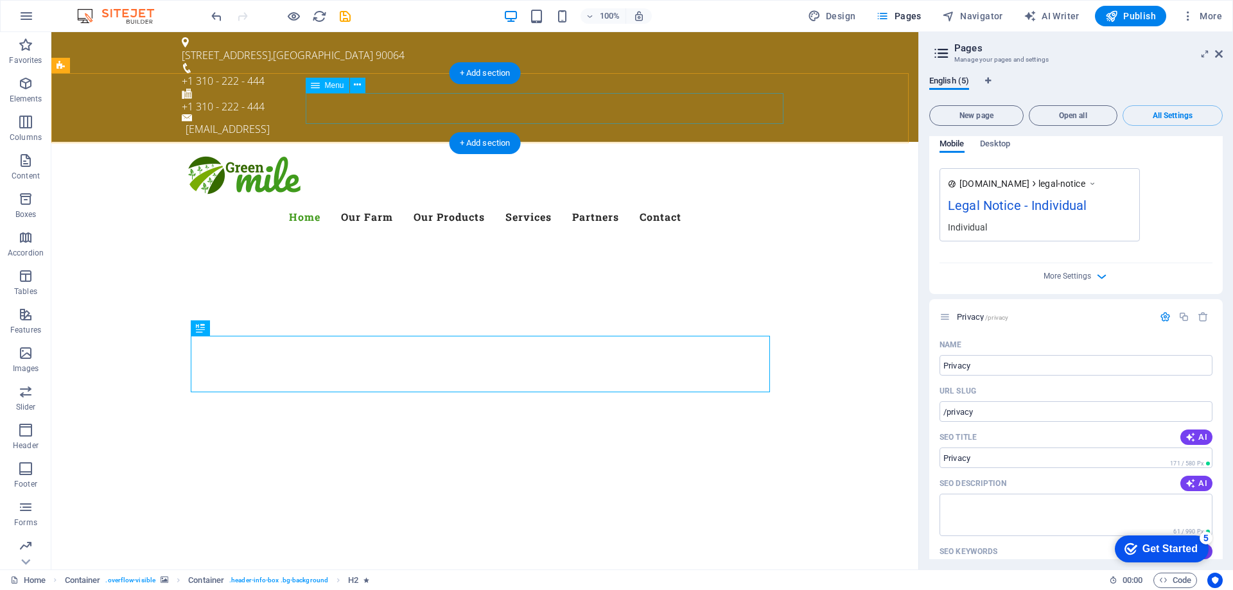
click at [429, 202] on nav "Home Our Farm Our Products Services Partners Contact" at bounding box center [485, 217] width 606 height 31
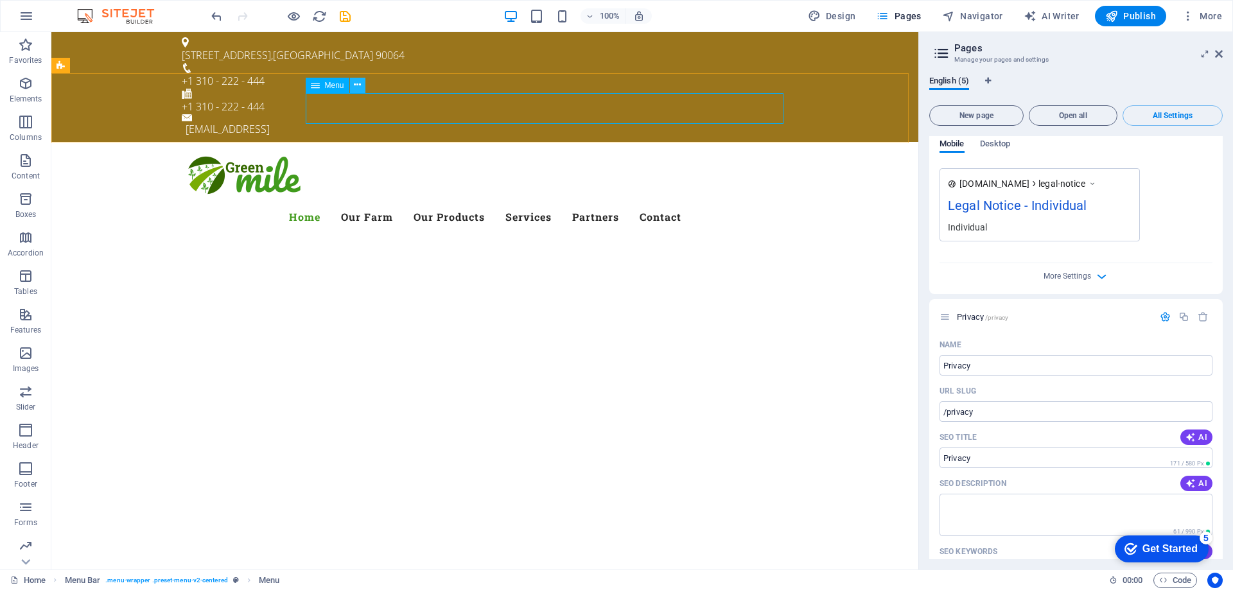
click at [365, 84] on button at bounding box center [357, 85] width 15 height 15
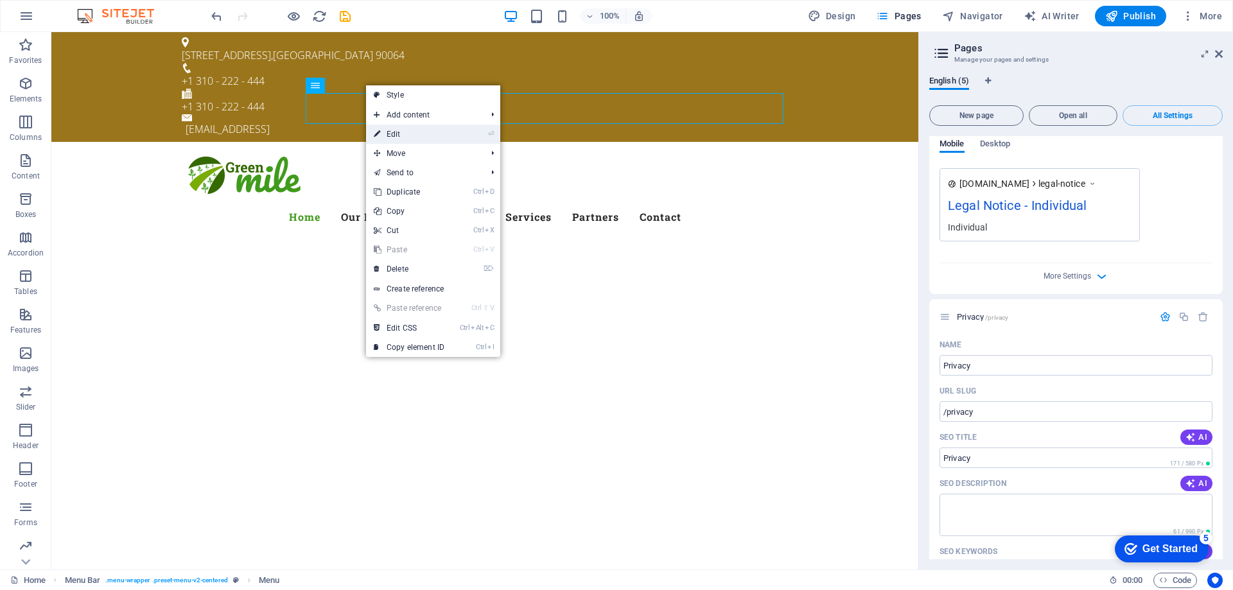
drag, startPoint x: 405, startPoint y: 132, endPoint x: 130, endPoint y: 100, distance: 276.8
click at [405, 132] on link "⏎ Edit" at bounding box center [409, 134] width 86 height 19
select select
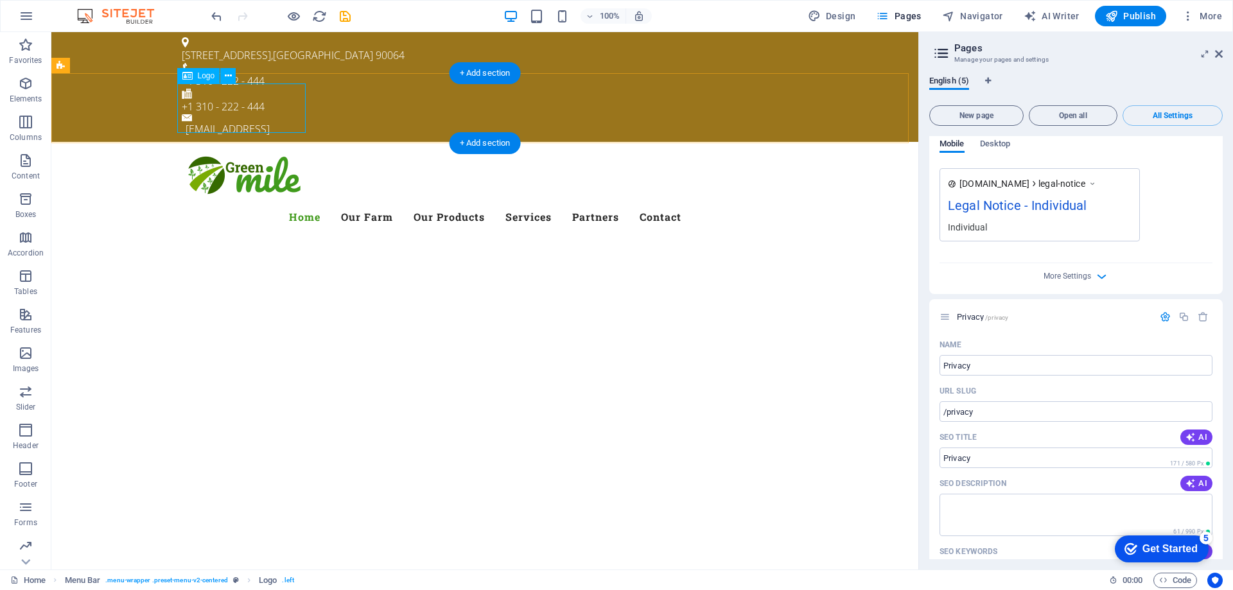
click at [239, 152] on div at bounding box center [485, 176] width 606 height 49
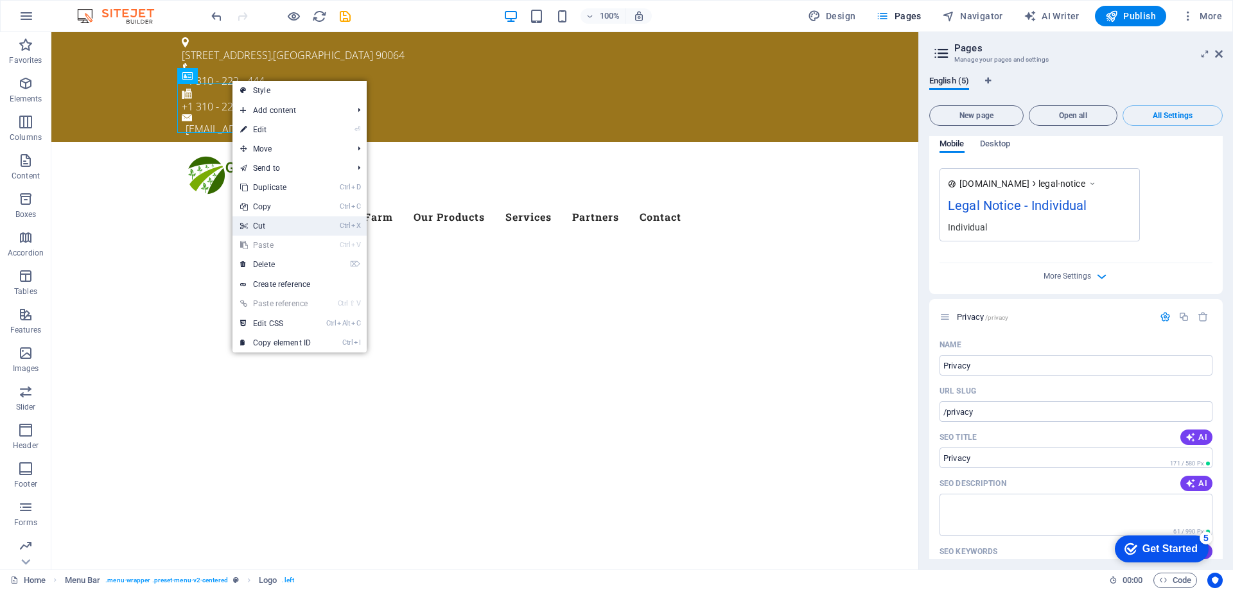
drag, startPoint x: 308, startPoint y: 227, endPoint x: 259, endPoint y: 194, distance: 59.7
click at [308, 227] on link "Ctrl X Cut" at bounding box center [276, 225] width 86 height 19
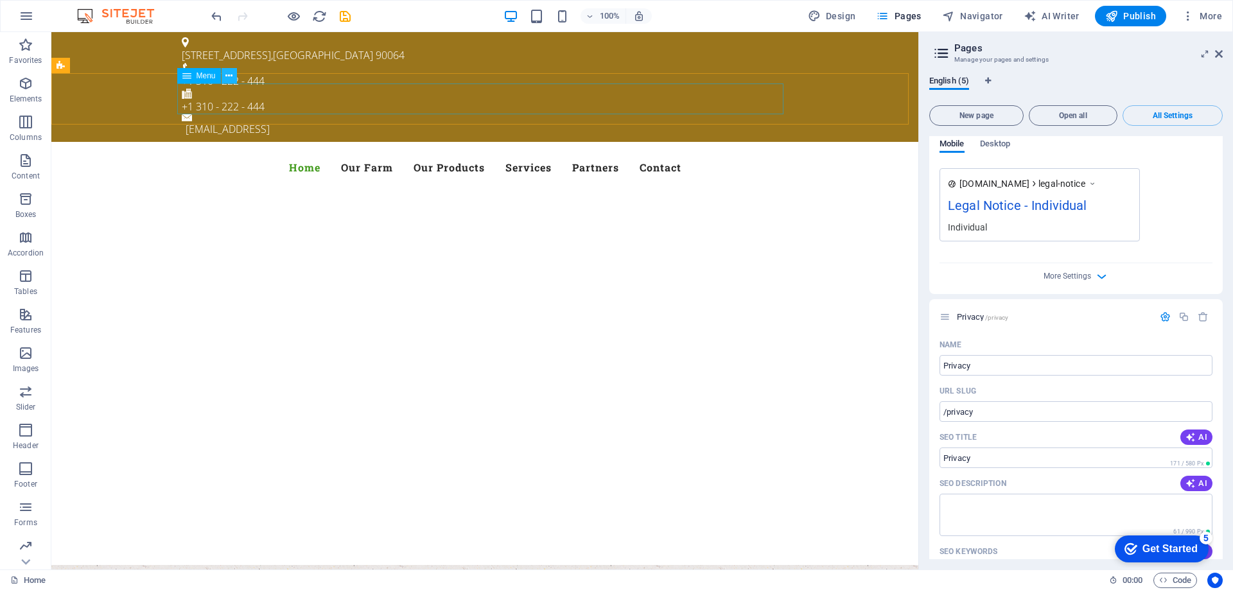
click at [233, 79] on icon at bounding box center [228, 75] width 7 height 13
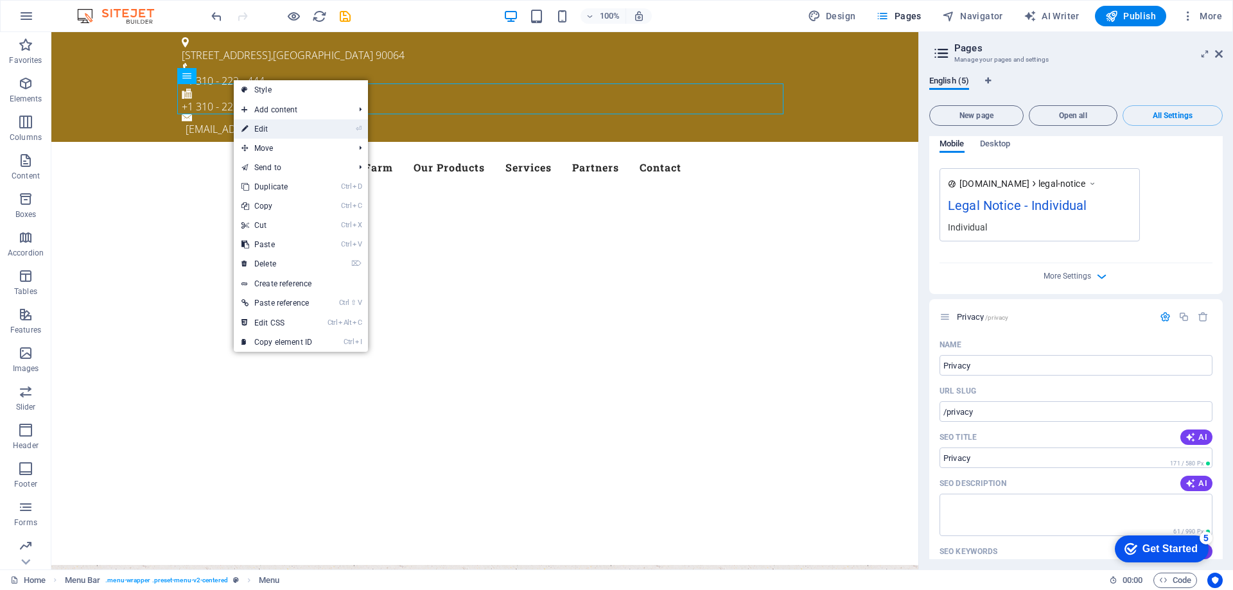
click at [279, 129] on link "⏎ Edit" at bounding box center [277, 128] width 86 height 19
select select
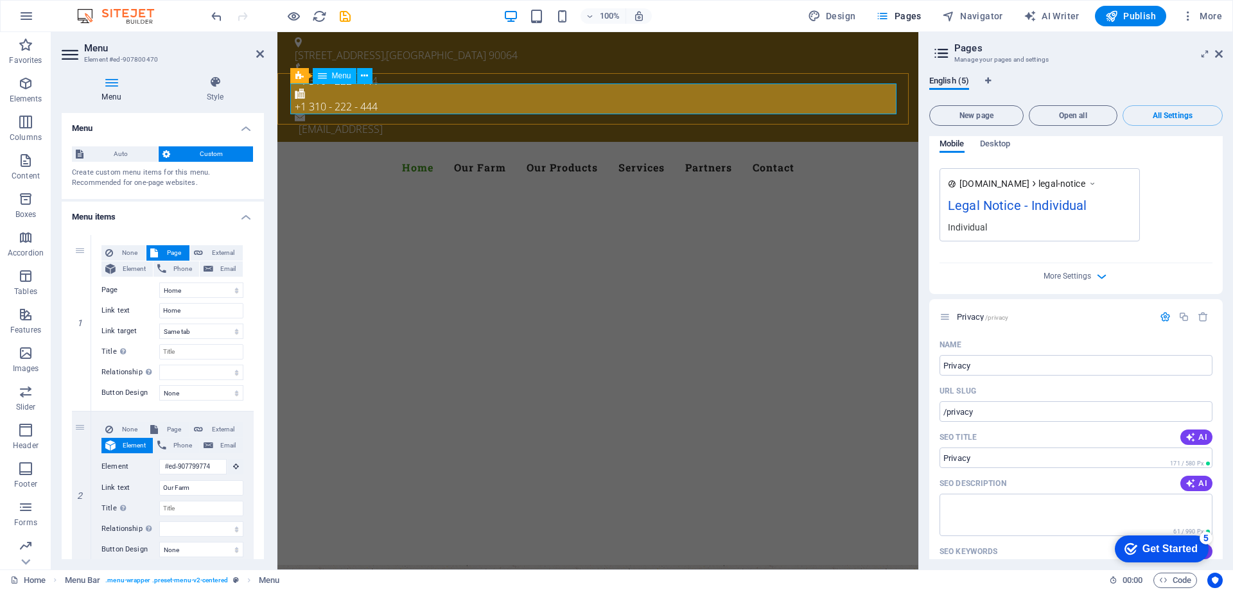
click at [334, 152] on nav "Home Our Farm Our Products Services Partners Contact" at bounding box center [598, 167] width 606 height 31
click at [360, 76] on button at bounding box center [364, 75] width 15 height 15
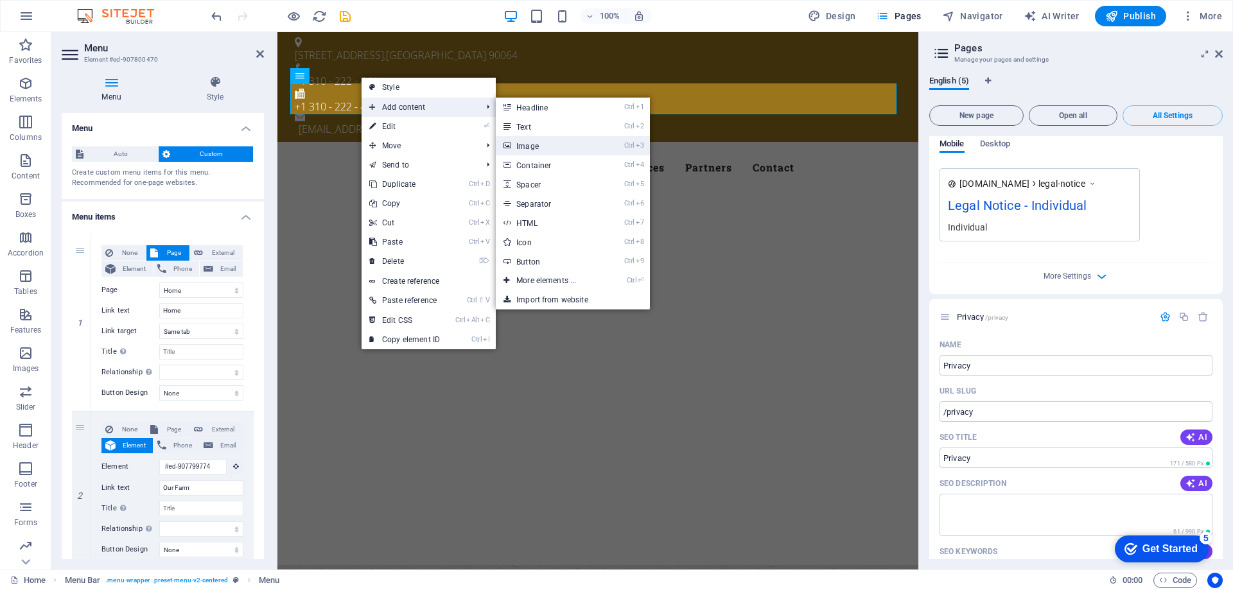
click at [532, 147] on link "Ctrl 3 Image" at bounding box center [549, 145] width 106 height 19
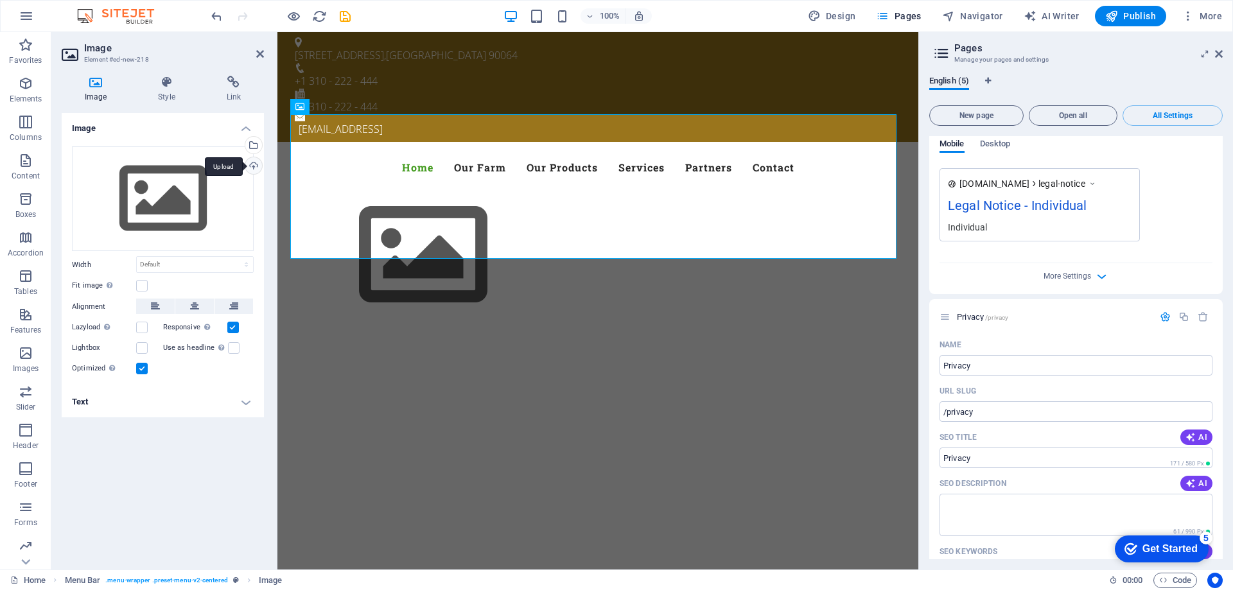
click at [254, 166] on div "Upload" at bounding box center [252, 166] width 19 height 19
click at [344, 108] on icon at bounding box center [343, 106] width 7 height 13
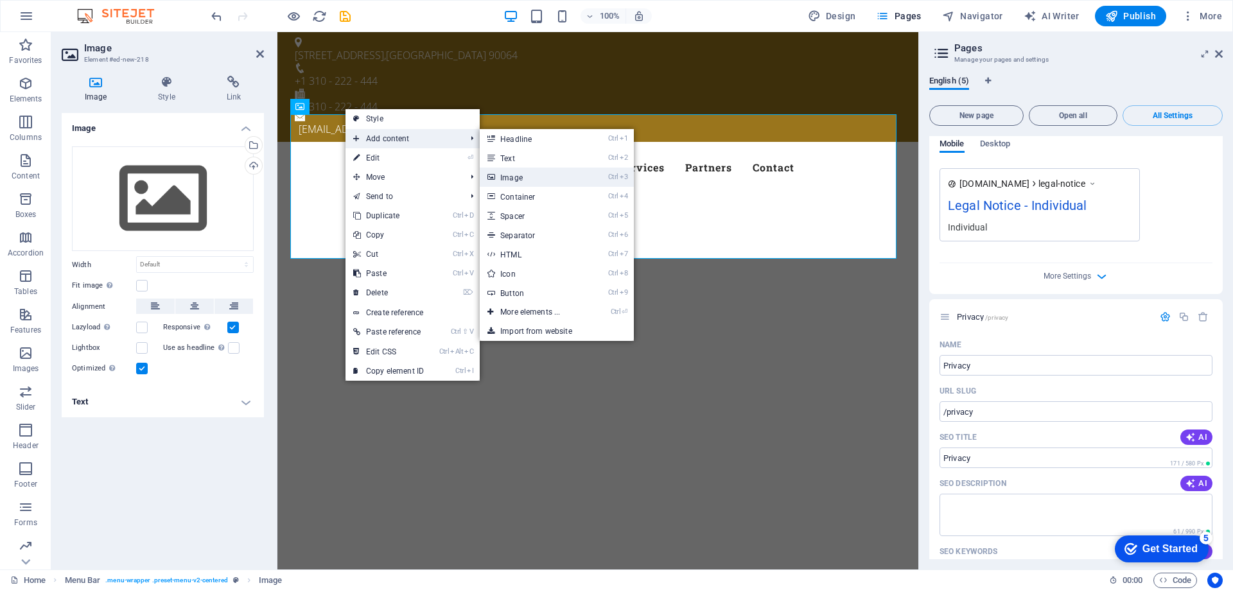
click at [512, 179] on link "Ctrl 3 Image" at bounding box center [533, 177] width 106 height 19
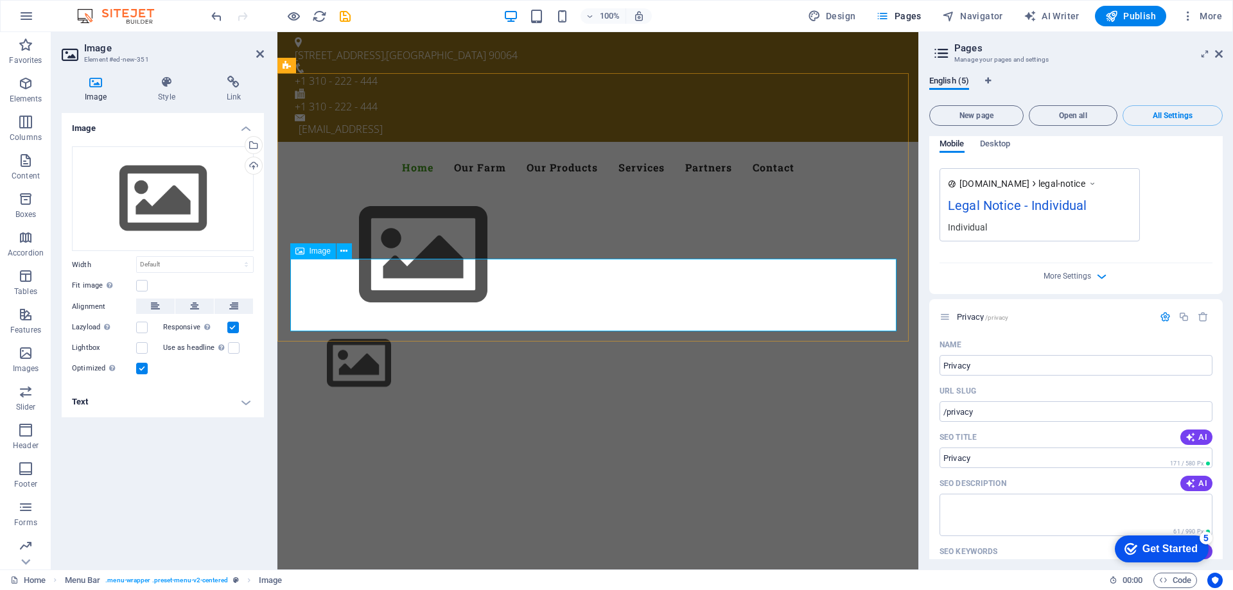
click at [655, 328] on figure at bounding box center [598, 364] width 606 height 73
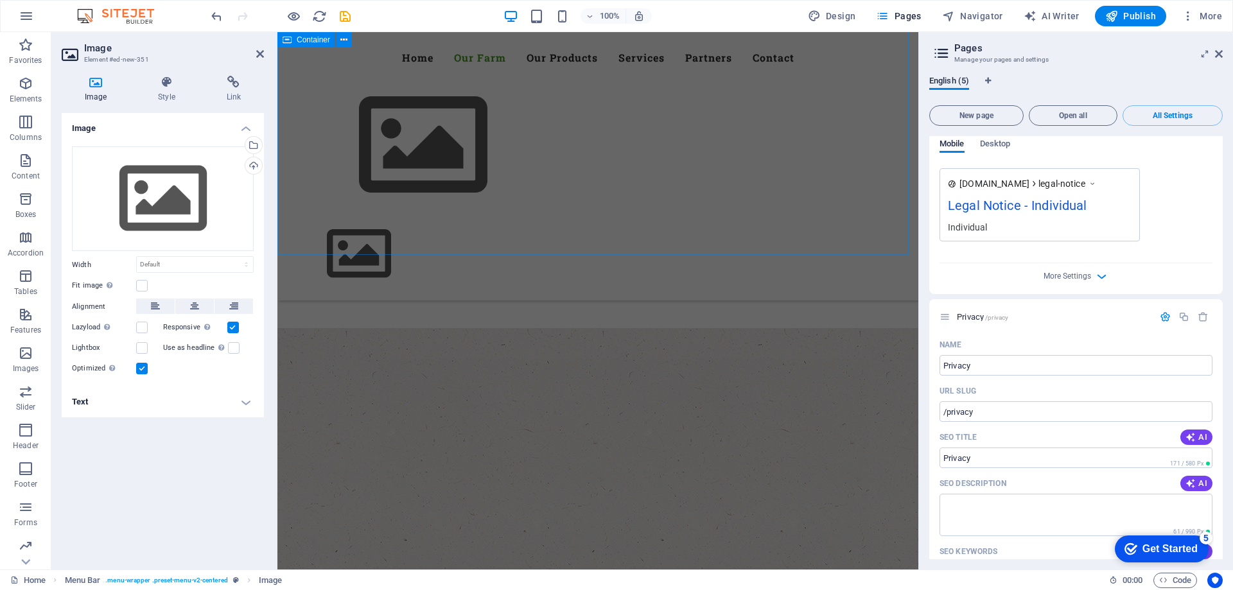
scroll to position [470, 0]
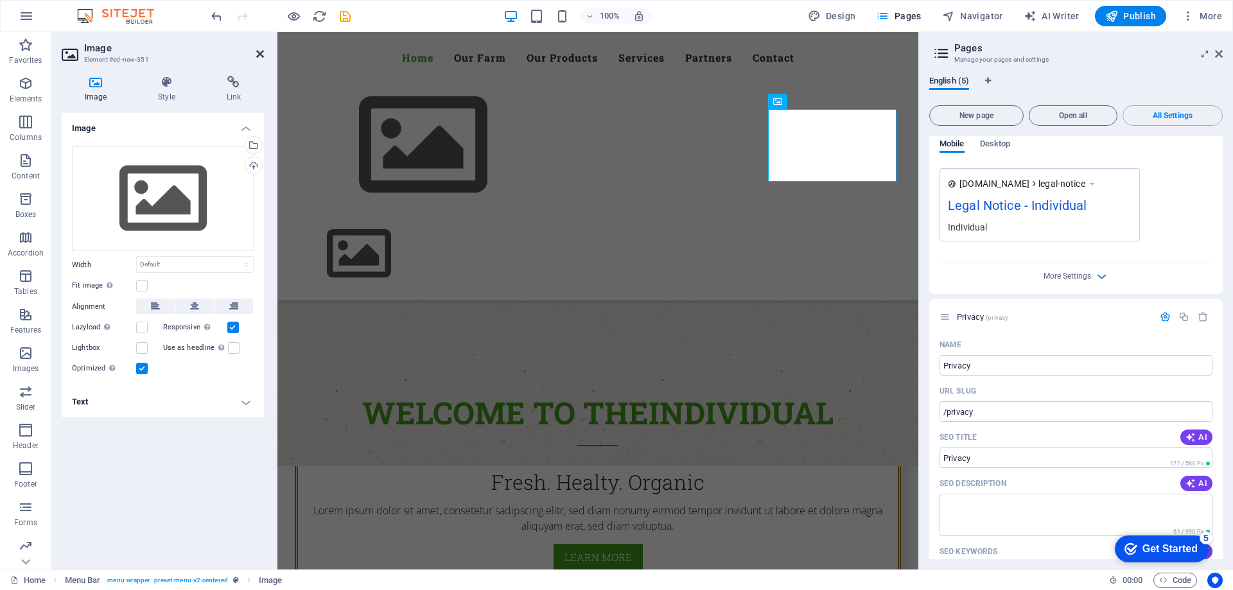
click at [263, 52] on icon at bounding box center [260, 54] width 8 height 10
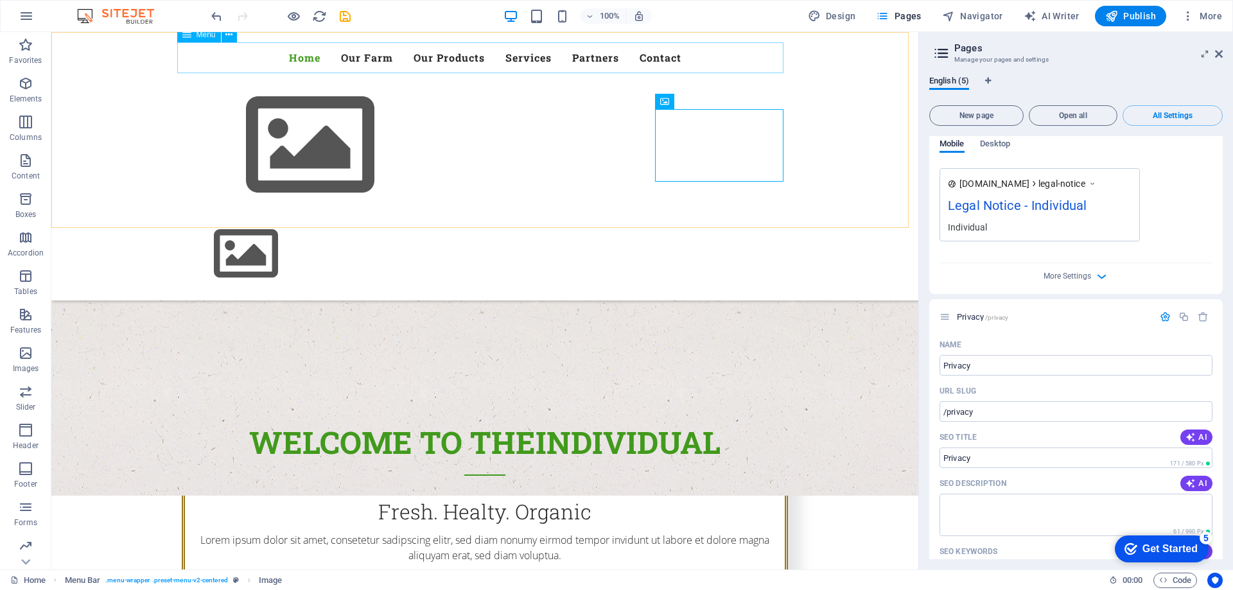
click at [448, 50] on nav "Home Our Farm Our Products Services Partners Contact" at bounding box center [485, 57] width 606 height 31
click at [450, 59] on nav "Home Our Farm Our Products Services Partners Contact" at bounding box center [485, 57] width 606 height 31
click at [28, 178] on p "Content" at bounding box center [26, 176] width 28 height 10
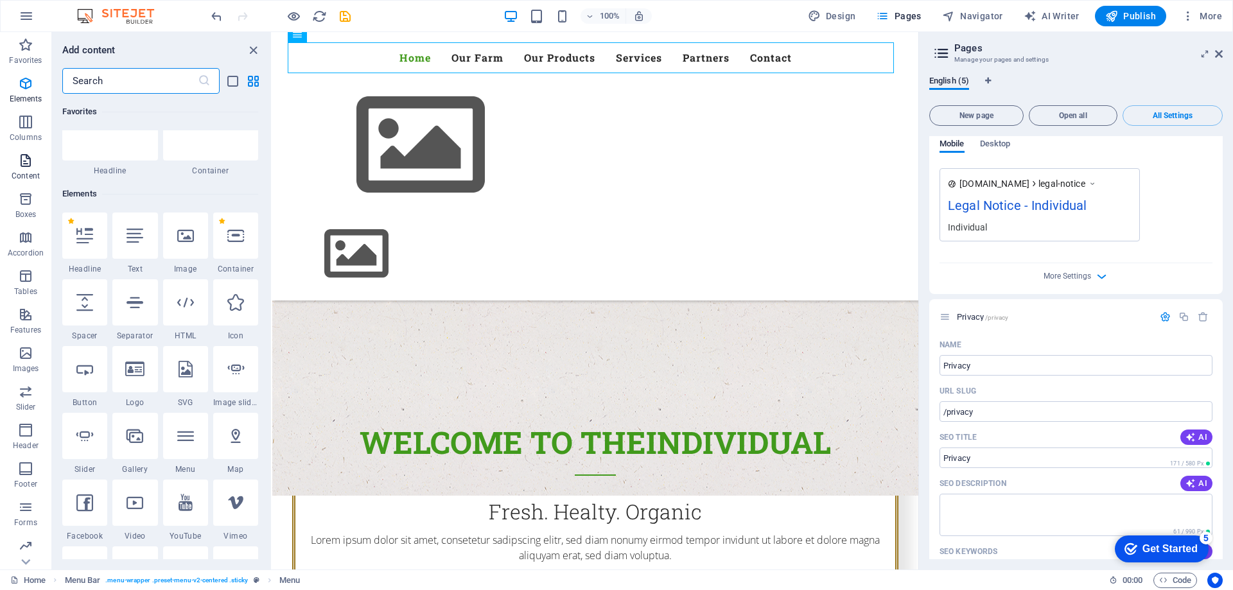
scroll to position [2247, 0]
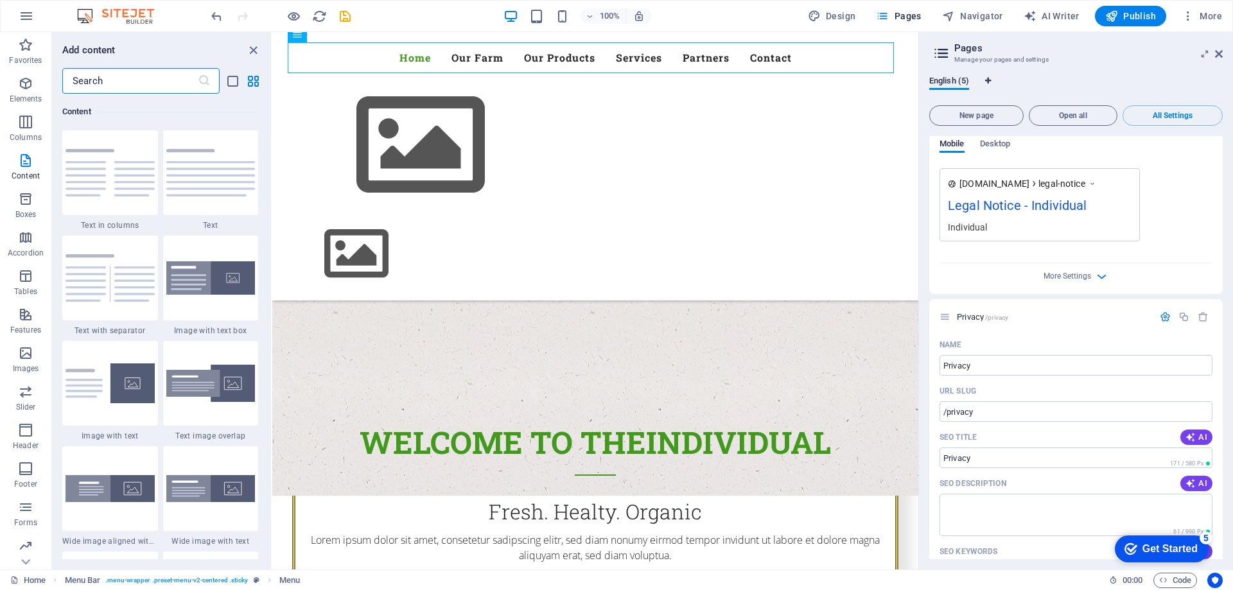
select select "41"
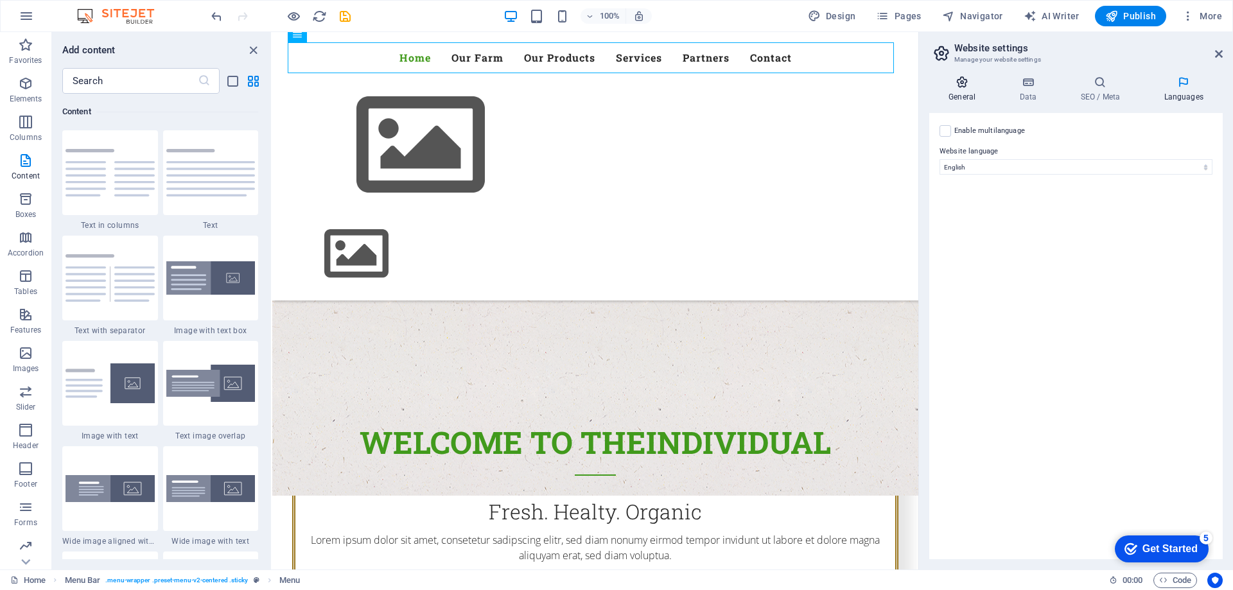
click at [956, 102] on div "General Data SEO / Meta Languages Website name Individual Logo Drag files here,…" at bounding box center [1076, 318] width 294 height 484
click at [959, 94] on h4 "General" at bounding box center [964, 89] width 71 height 27
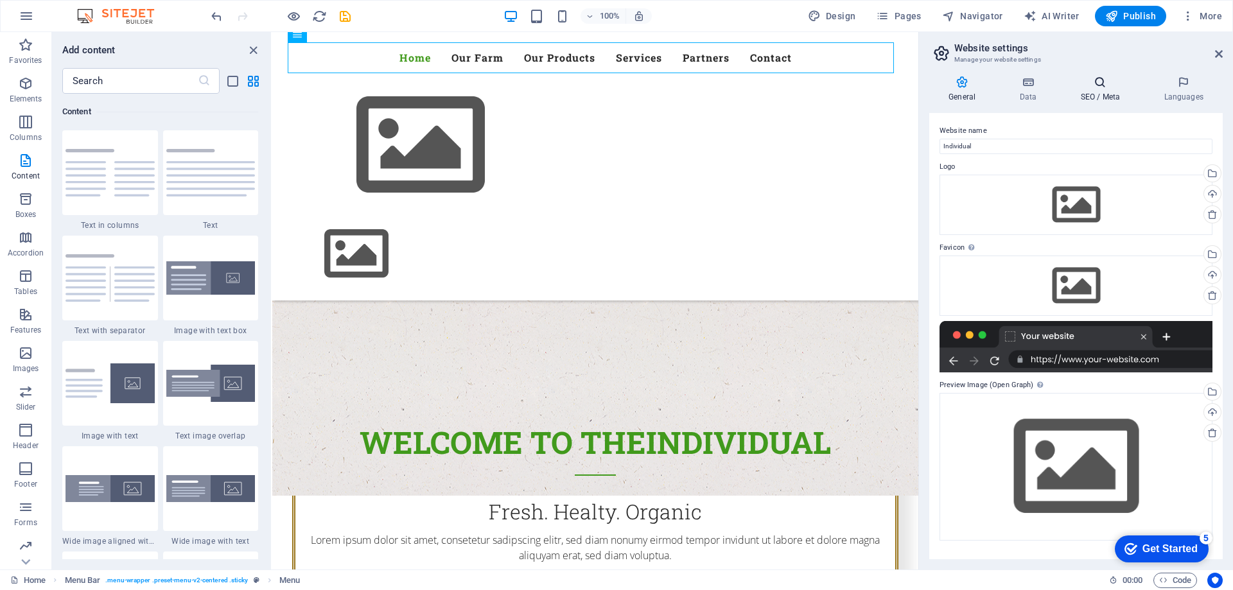
click at [1102, 94] on h4 "SEO / Meta" at bounding box center [1103, 89] width 84 height 27
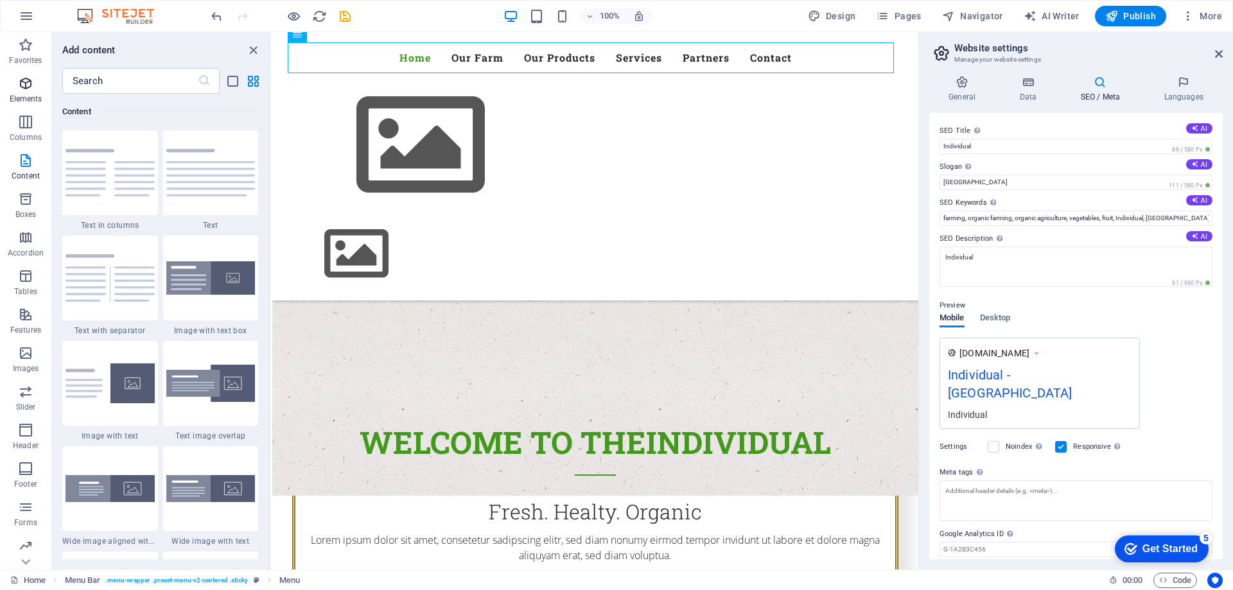
click at [28, 92] on span "Elements" at bounding box center [25, 91] width 51 height 31
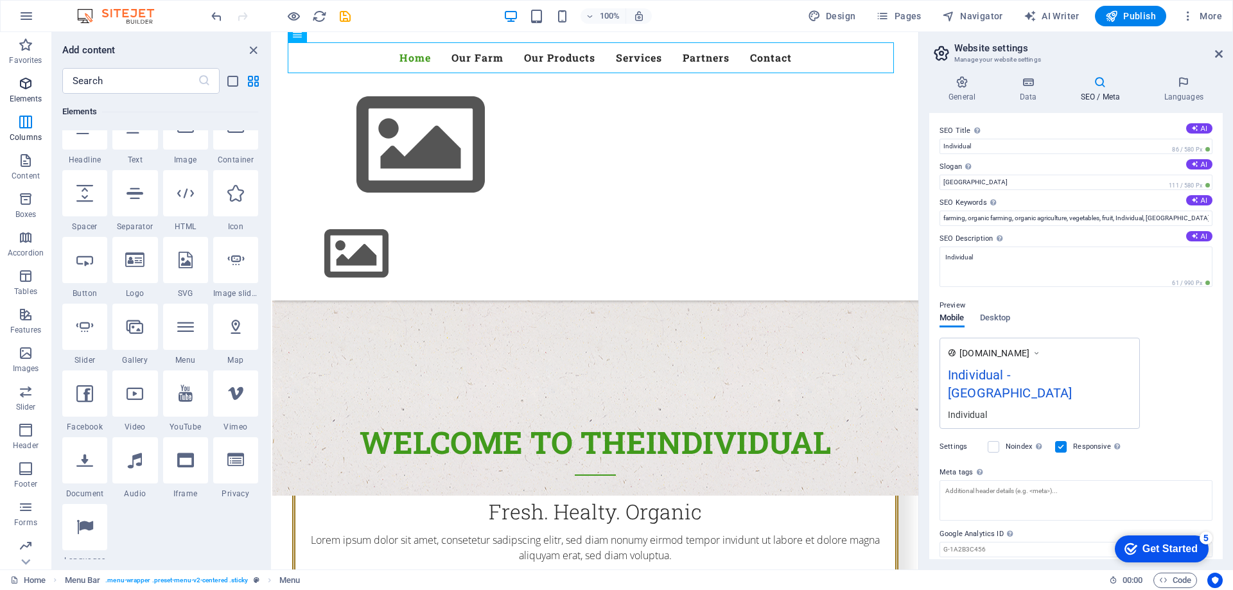
scroll to position [137, 0]
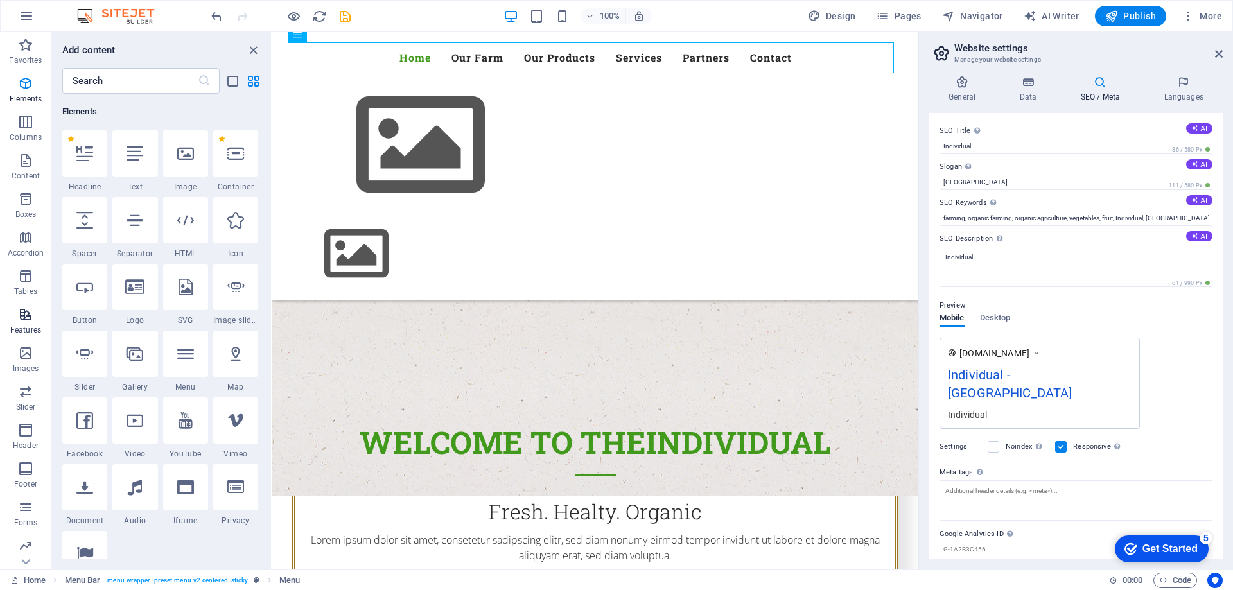
click at [29, 333] on p "Features" at bounding box center [25, 330] width 31 height 10
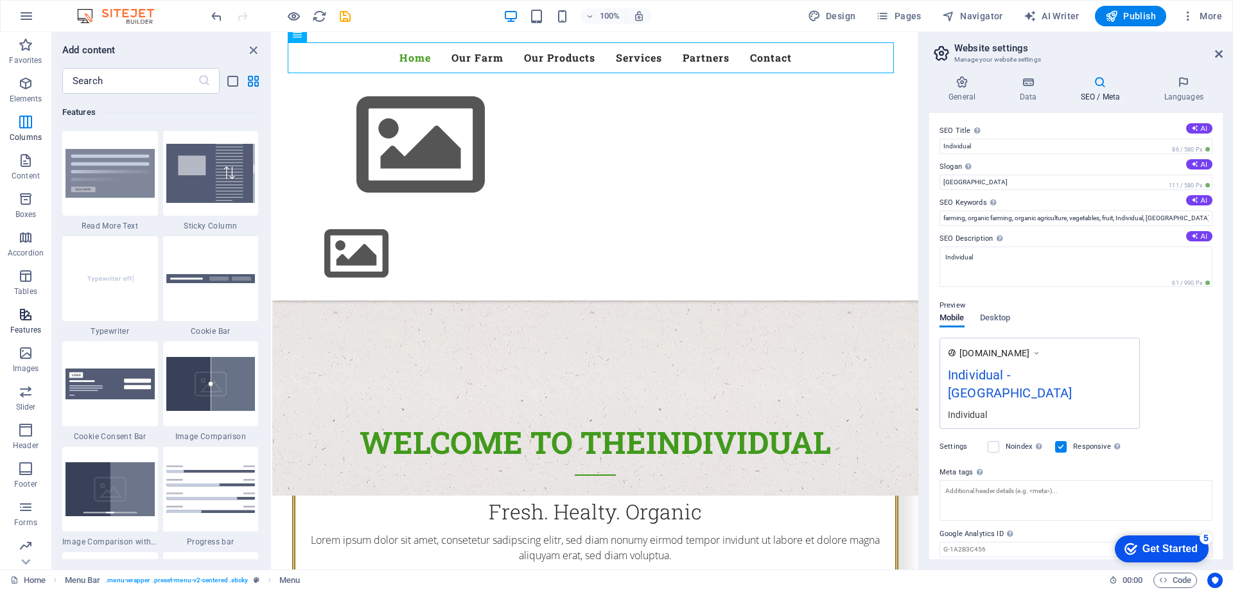
scroll to position [5007, 0]
click at [25, 255] on p "Accordion" at bounding box center [26, 253] width 36 height 10
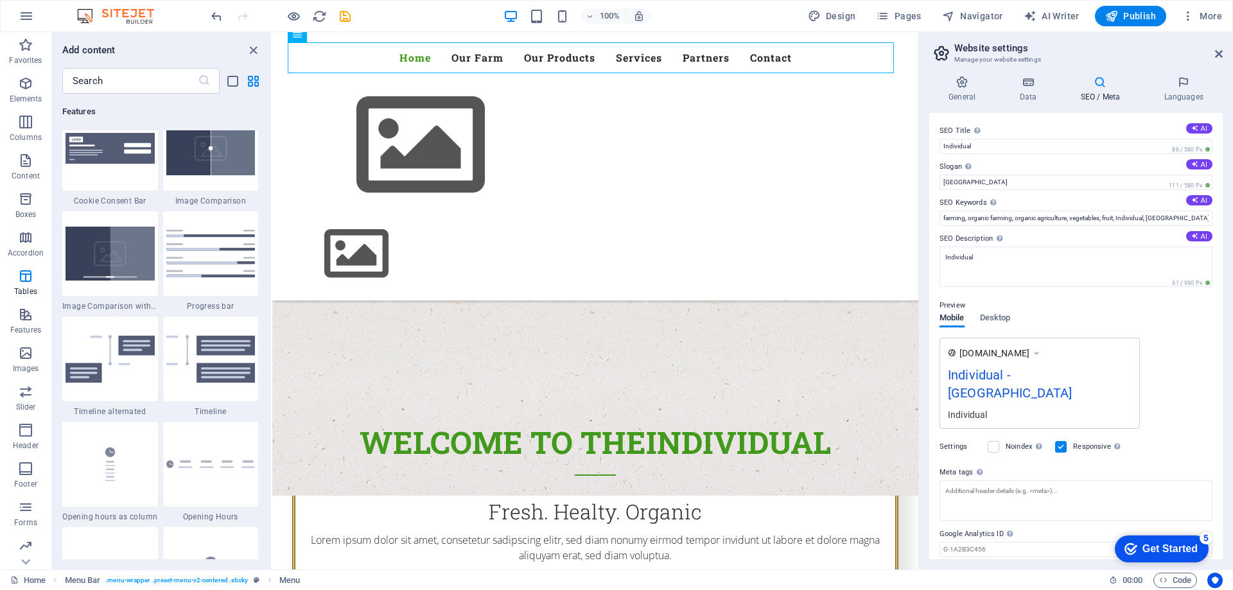
scroll to position [5324, 0]
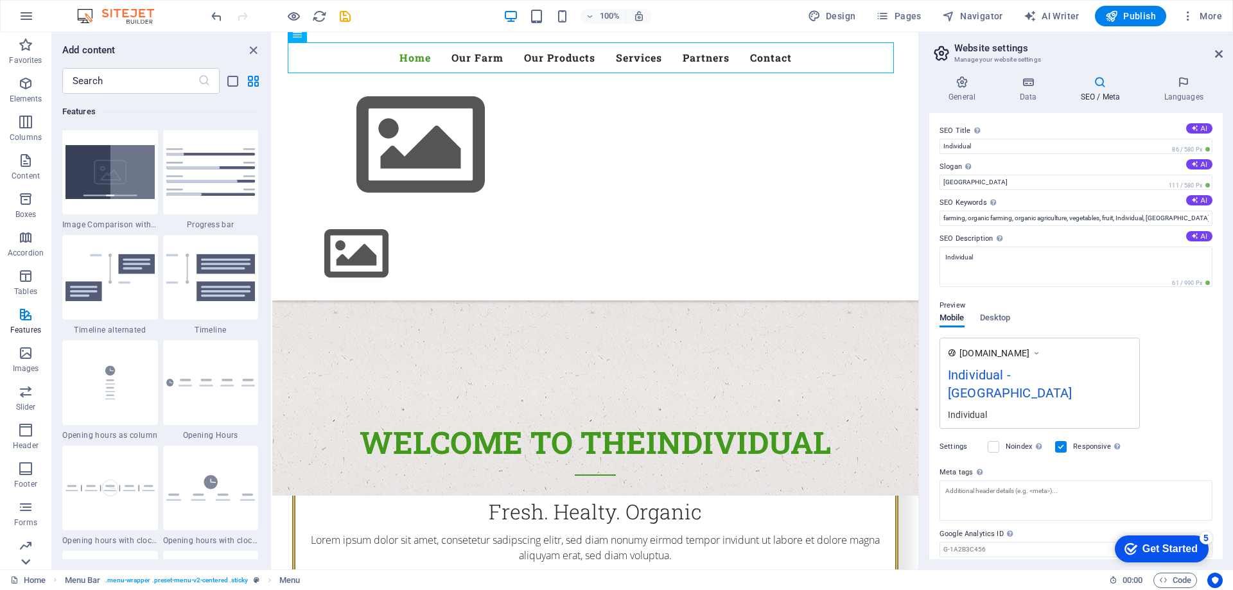
click at [26, 563] on icon at bounding box center [25, 562] width 9 height 6
click at [32, 560] on p "Collections" at bounding box center [25, 559] width 39 height 10
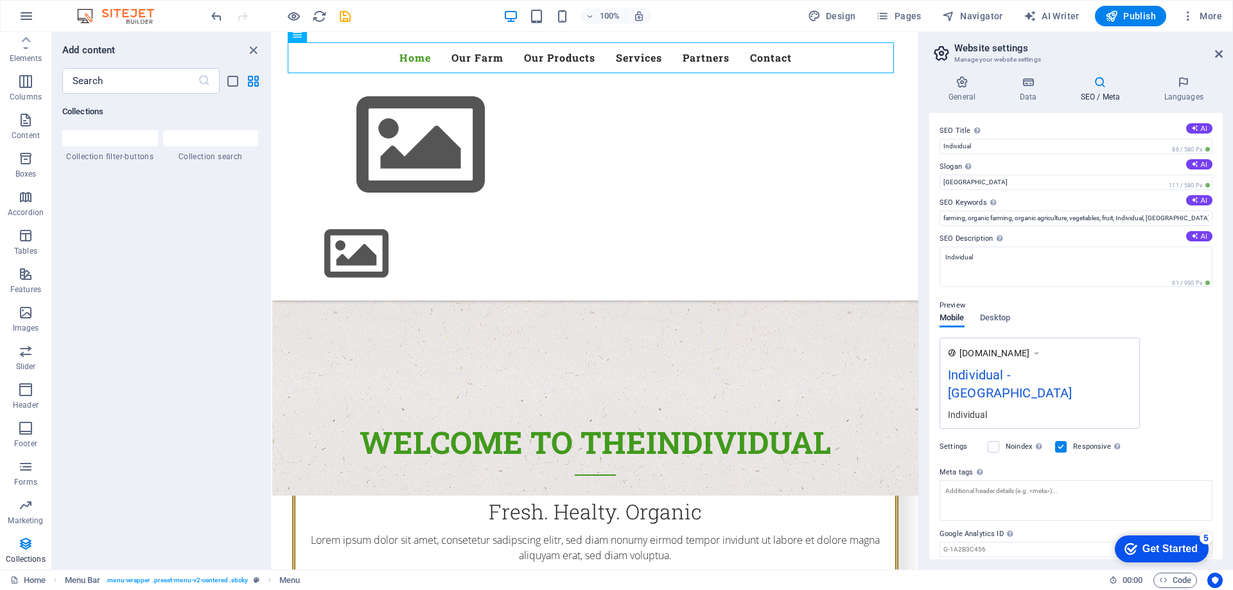
scroll to position [11903, 0]
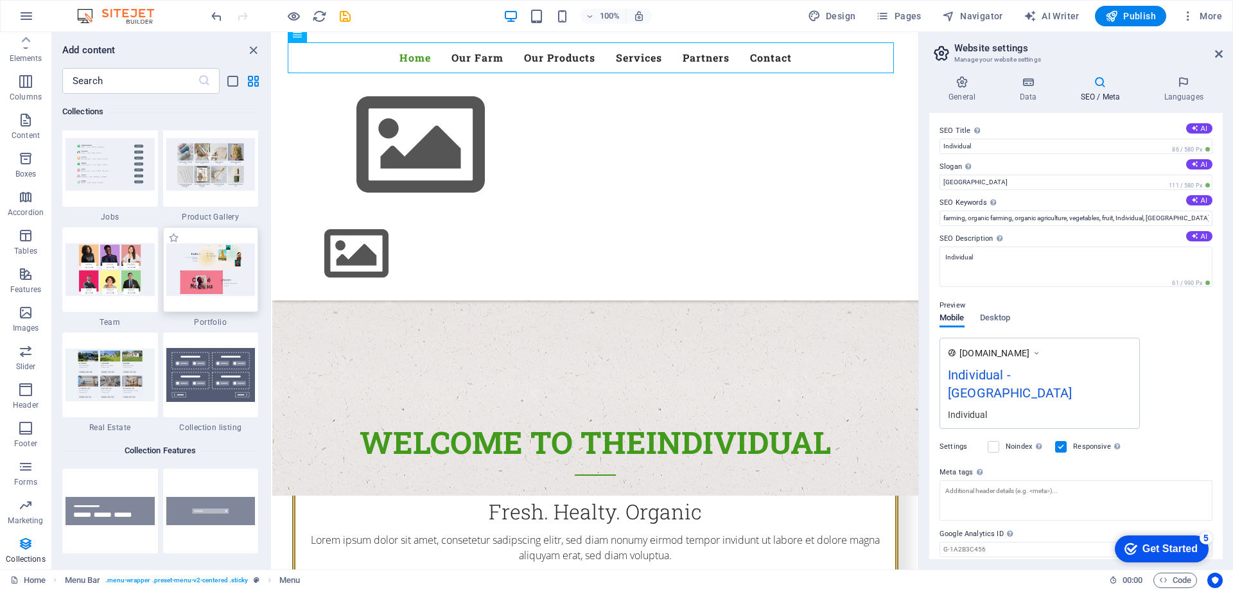
click at [204, 295] on img at bounding box center [210, 269] width 89 height 52
click at [202, 179] on img at bounding box center [210, 164] width 89 height 52
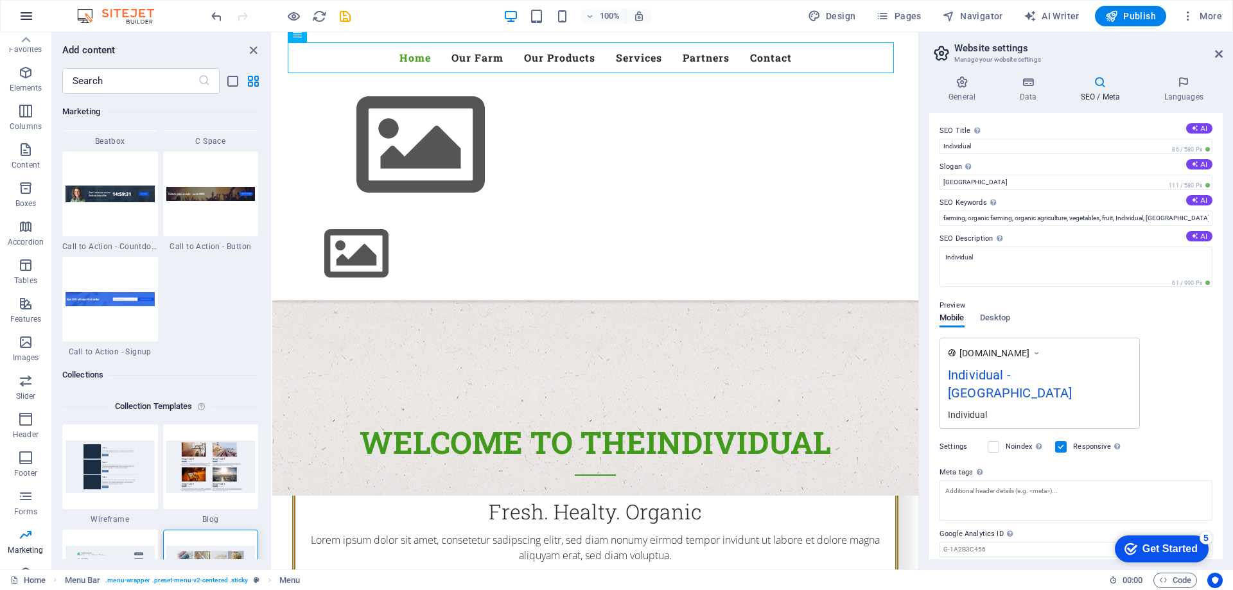
scroll to position [0, 0]
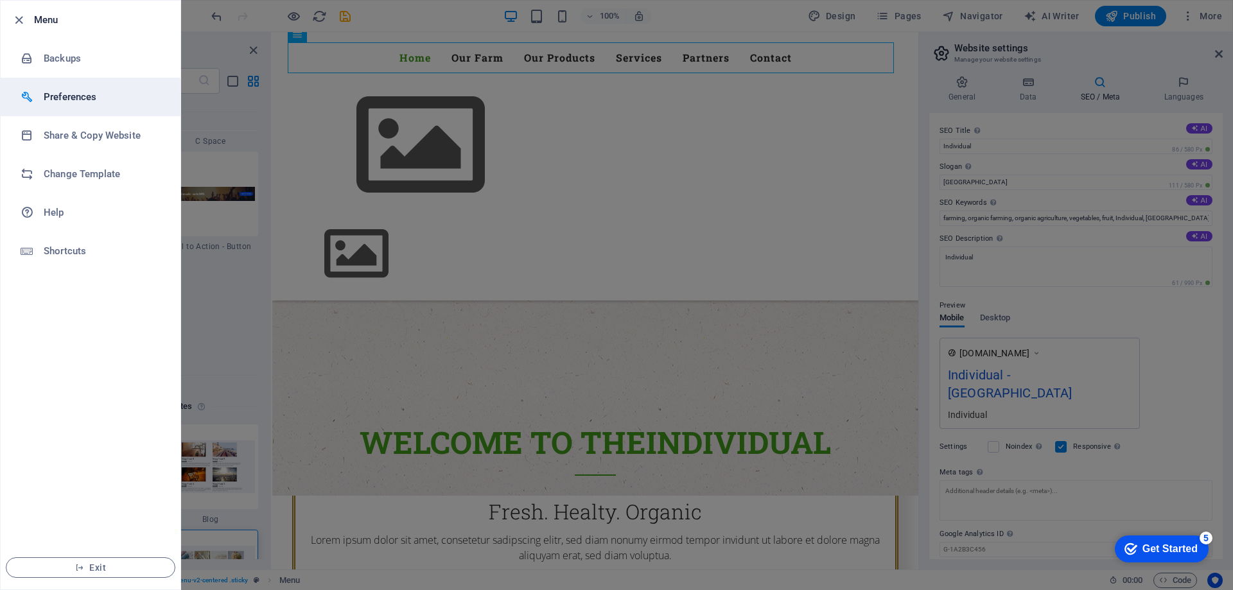
click at [94, 101] on h6 "Preferences" at bounding box center [103, 96] width 119 height 15
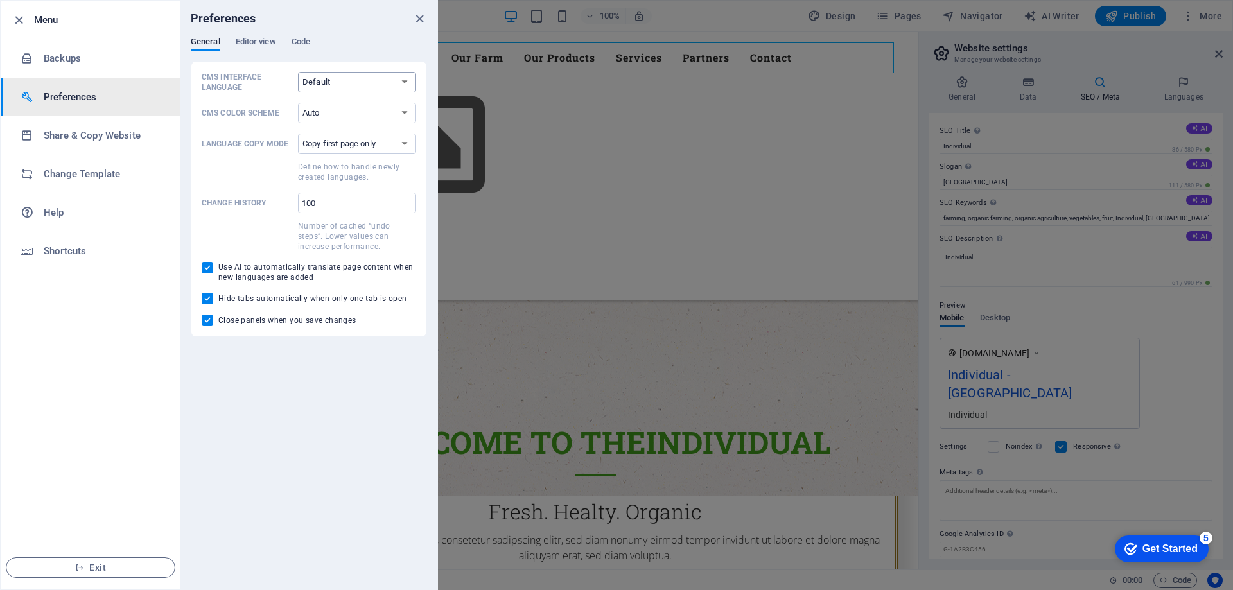
click at [359, 84] on select "Default Deutsch English Español Français Magyar Italiano Nederlands Polski Port…" at bounding box center [357, 82] width 118 height 21
click at [256, 43] on span "Editor view" at bounding box center [256, 43] width 40 height 18
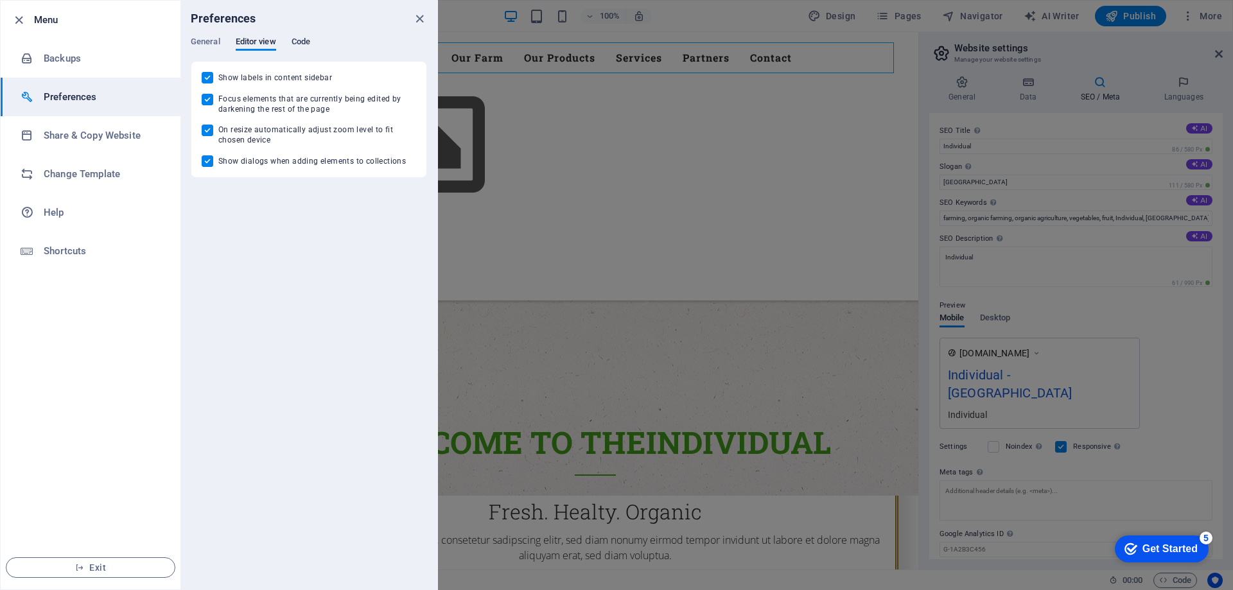
click at [309, 37] on span "Code" at bounding box center [301, 43] width 19 height 18
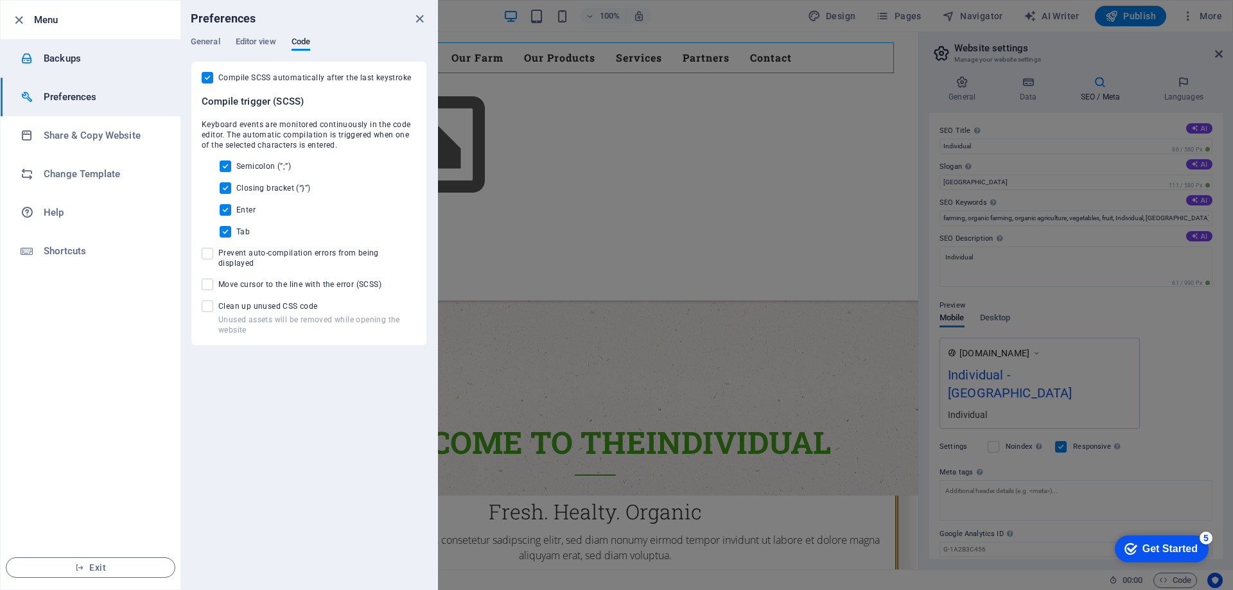
click at [60, 66] on h6 "Backups" at bounding box center [103, 58] width 119 height 15
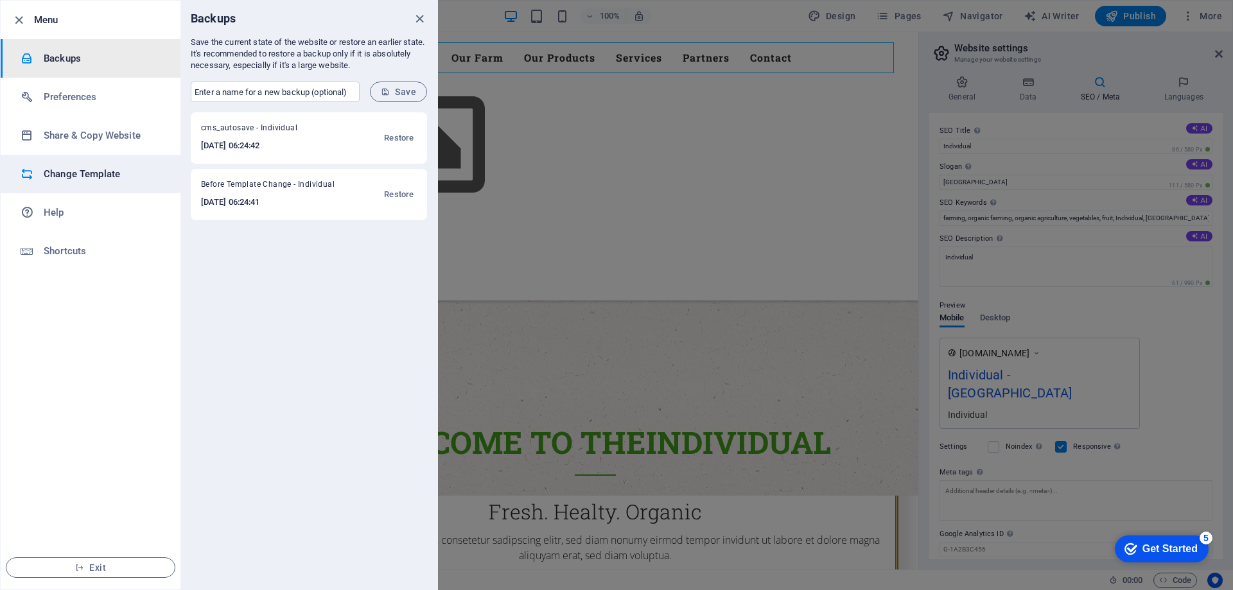
click at [74, 182] on li "Change Template" at bounding box center [91, 174] width 180 height 39
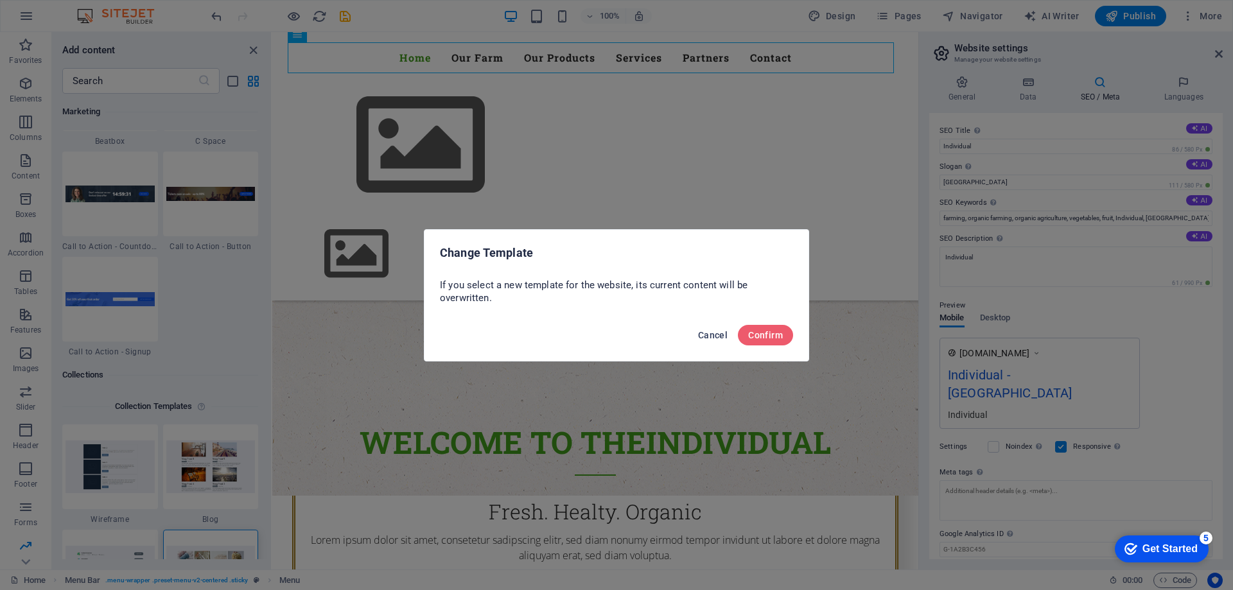
click at [721, 337] on span "Cancel" at bounding box center [713, 335] width 30 height 10
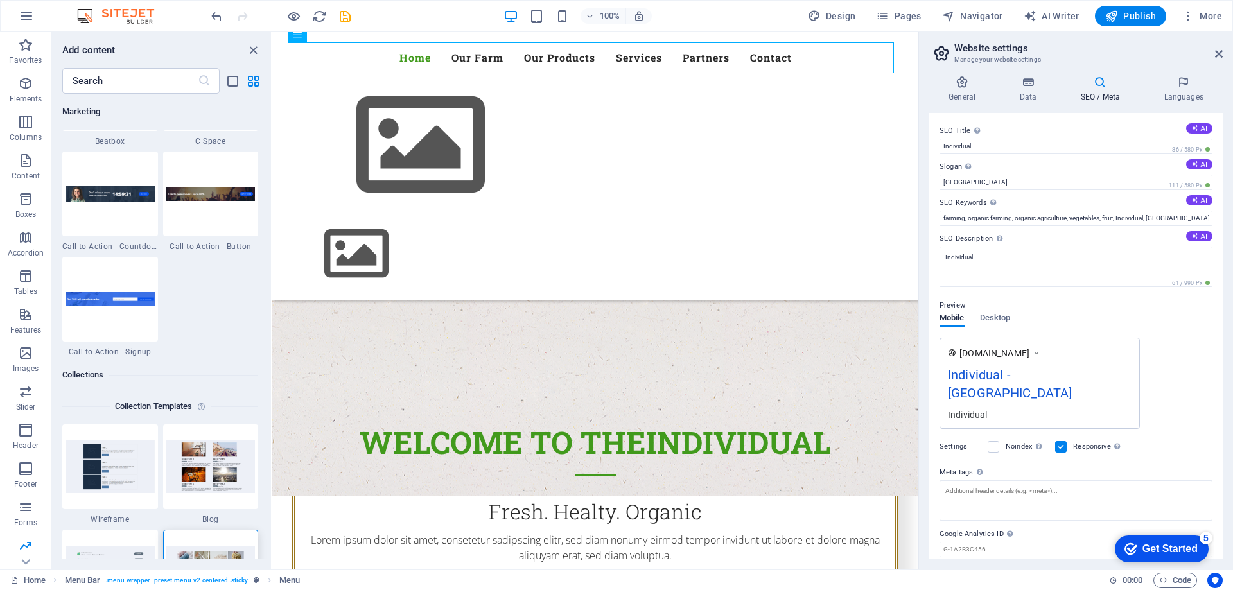
click at [963, 103] on div "General Data SEO / Meta Languages Website name Individual Logo Drag files here,…" at bounding box center [1076, 318] width 294 height 484
click at [967, 101] on h4 "General" at bounding box center [964, 89] width 71 height 27
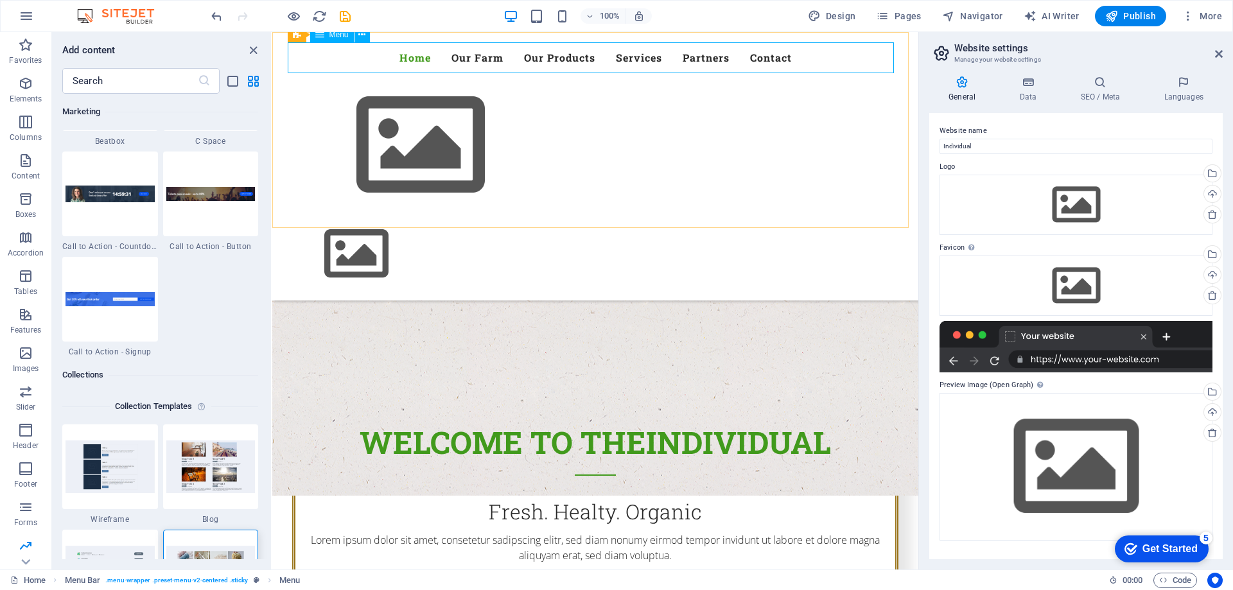
click at [557, 56] on nav "Home Our Farm Our Products Services Partners Contact" at bounding box center [595, 57] width 606 height 31
select select
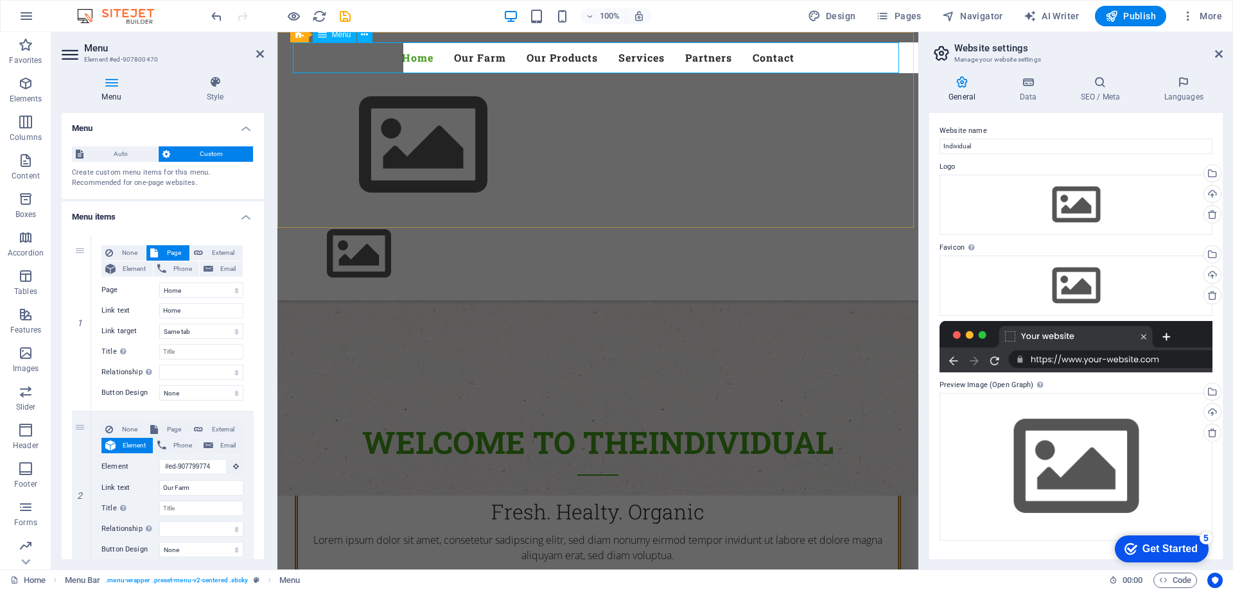
click at [557, 56] on nav "Home Our Farm Our Products Services Partners Contact" at bounding box center [598, 57] width 606 height 31
click at [559, 56] on nav "Home Our Farm Our Products Services Partners Contact" at bounding box center [598, 57] width 606 height 31
click at [74, 51] on icon at bounding box center [71, 54] width 19 height 21
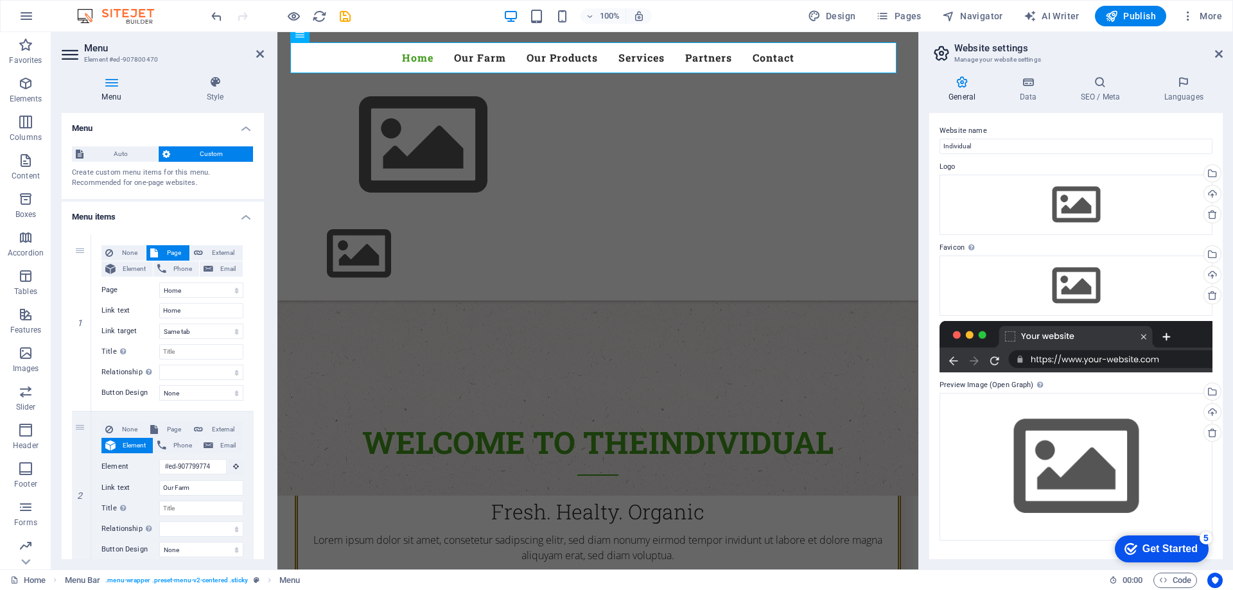
click at [74, 51] on icon at bounding box center [71, 54] width 19 height 21
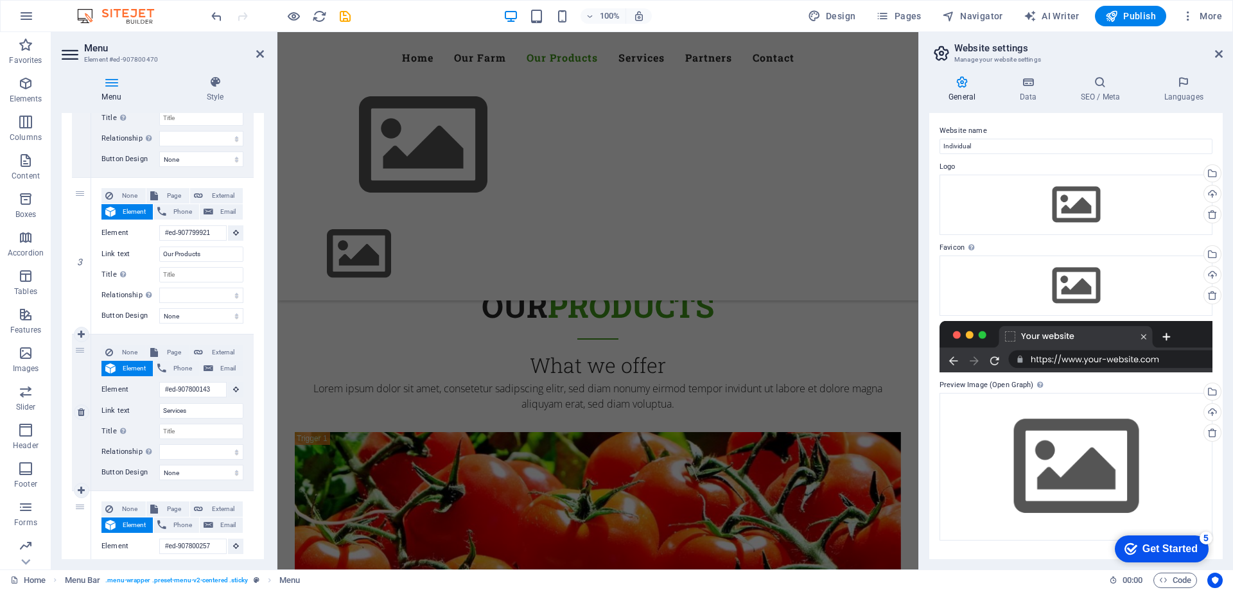
scroll to position [274, 0]
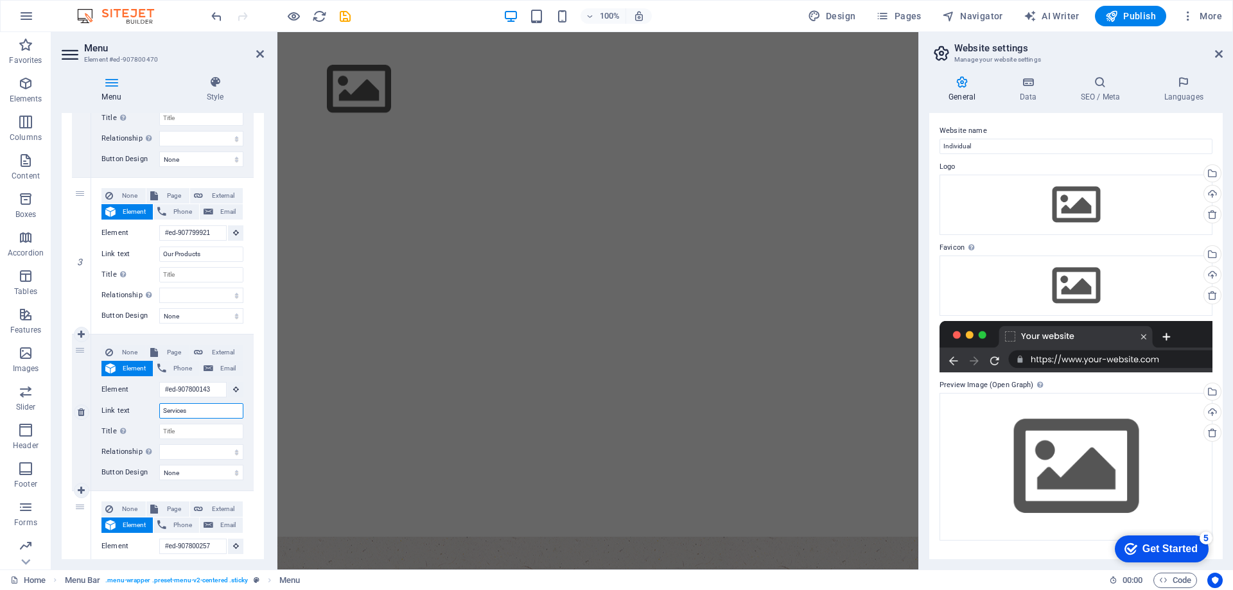
click at [197, 416] on input "Services" at bounding box center [201, 410] width 84 height 15
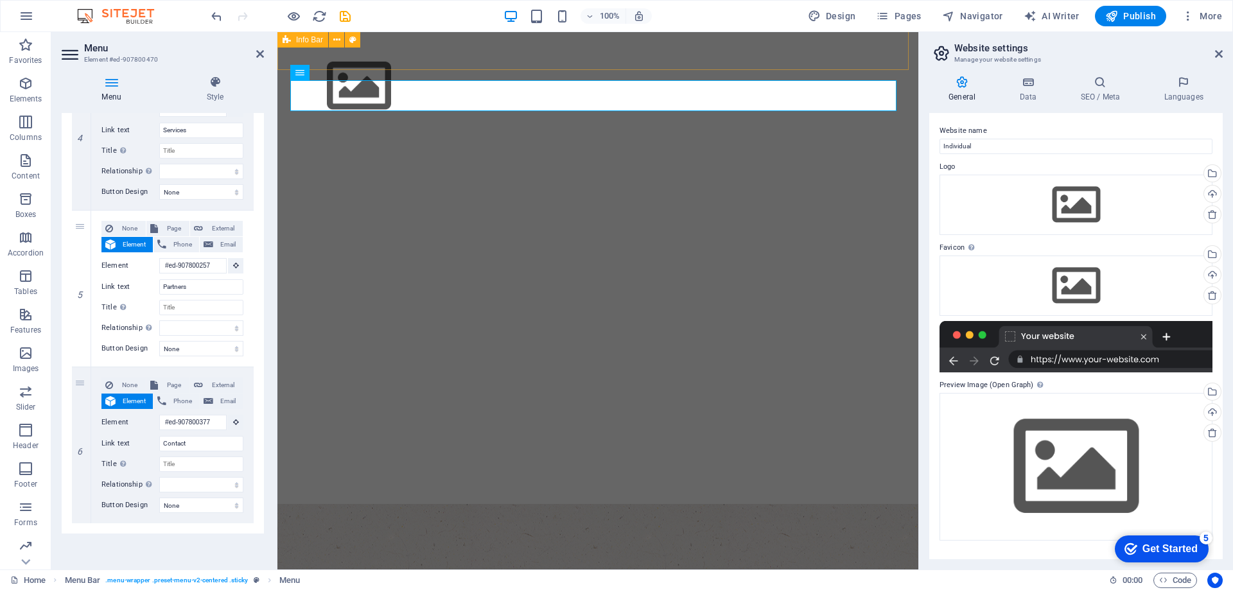
scroll to position [0, 0]
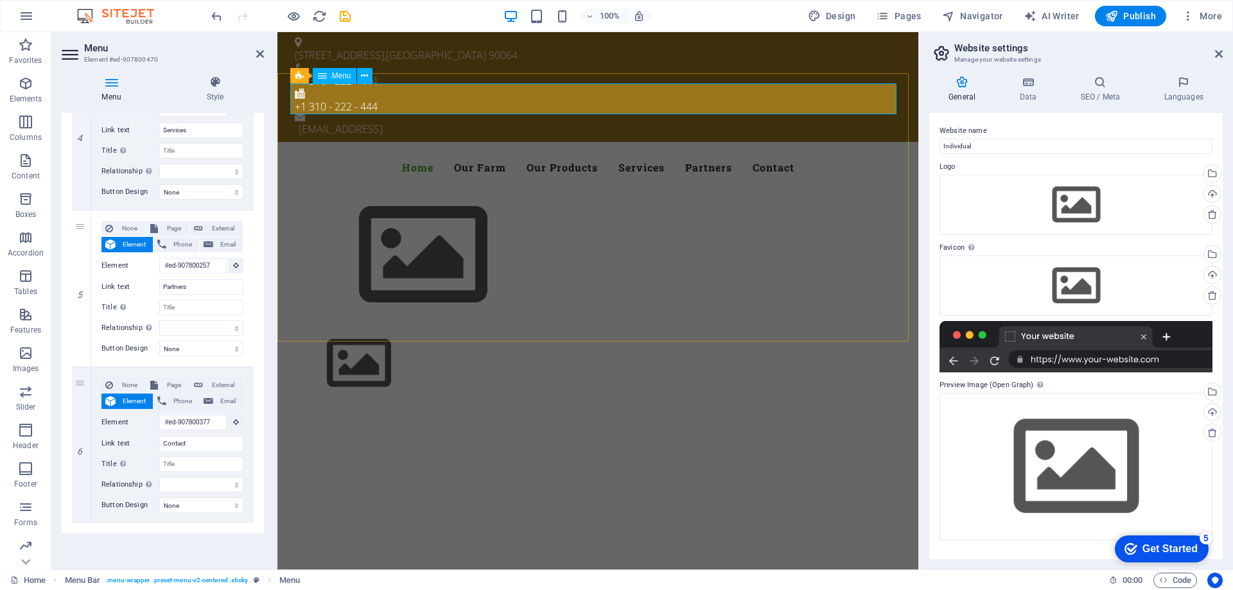
click at [576, 152] on nav "Home Our Farm Our Products Services Partners Contact" at bounding box center [598, 167] width 606 height 31
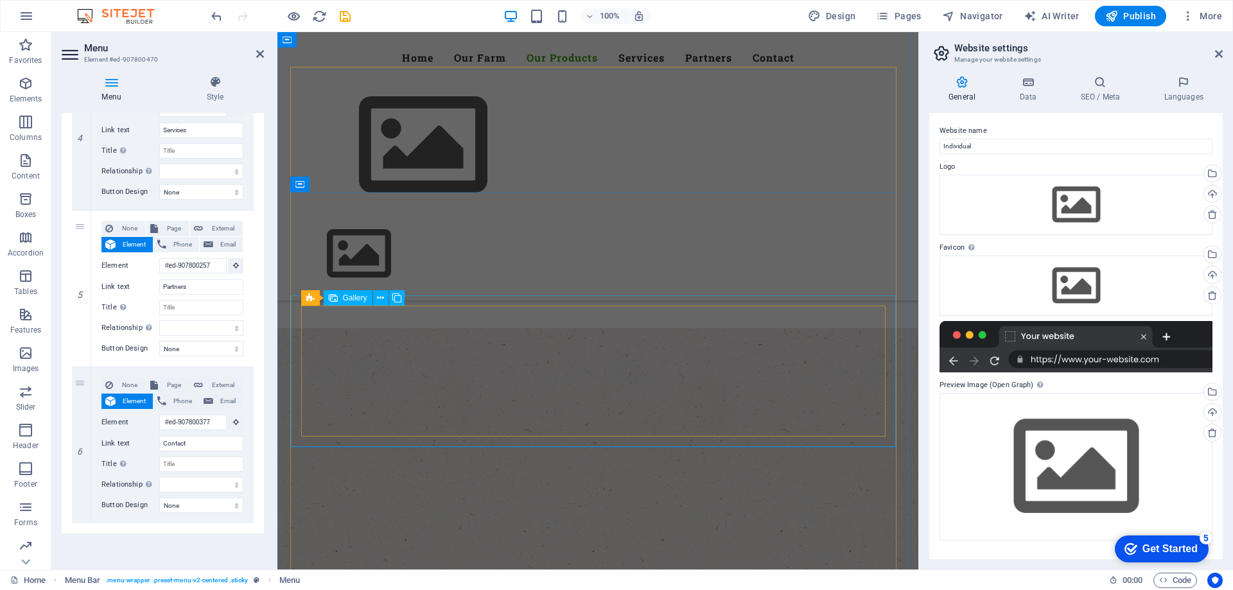
scroll to position [2352, 0]
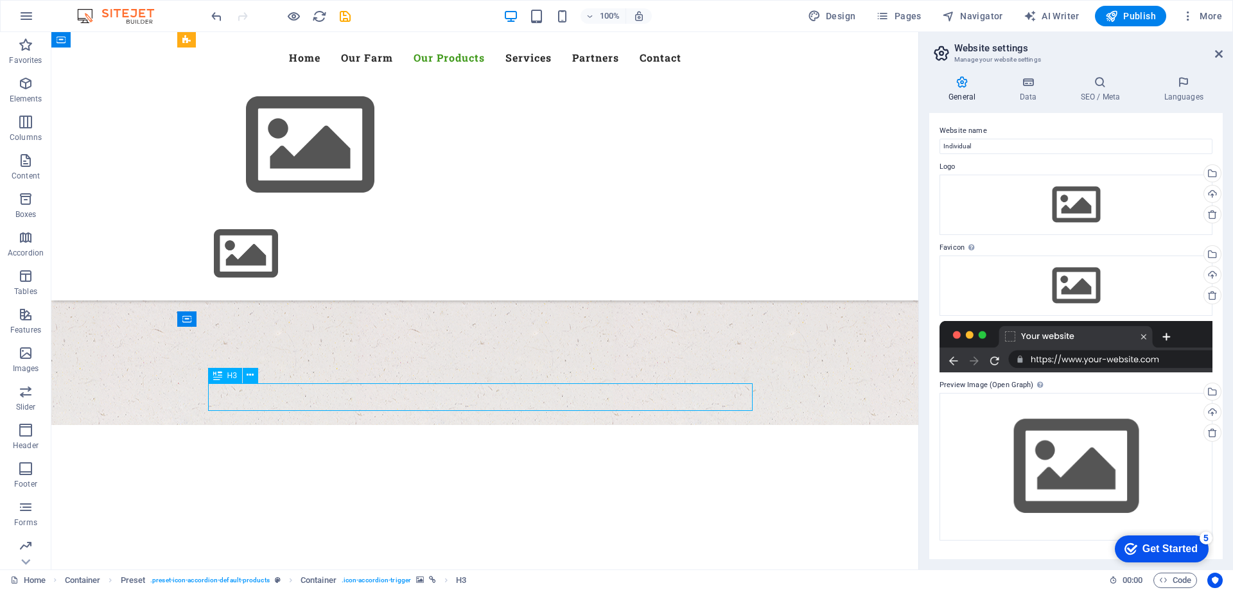
click at [452, 60] on nav "Home Our Farm Our Products Services Partners Contact" at bounding box center [485, 57] width 606 height 31
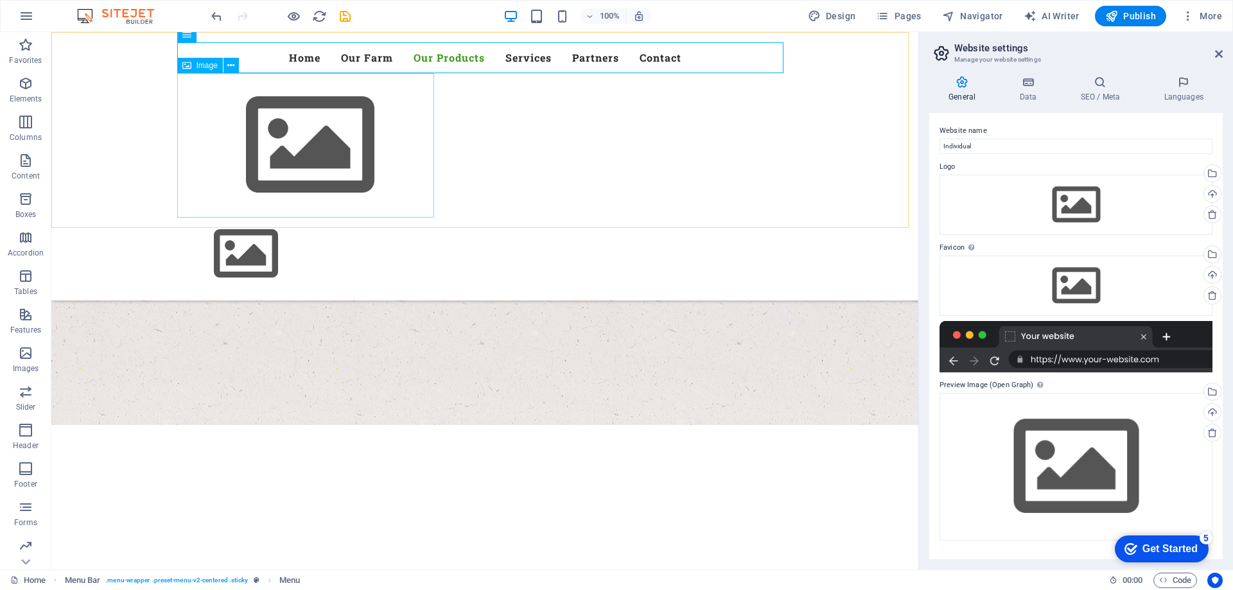
click at [307, 142] on figure at bounding box center [485, 145] width 606 height 145
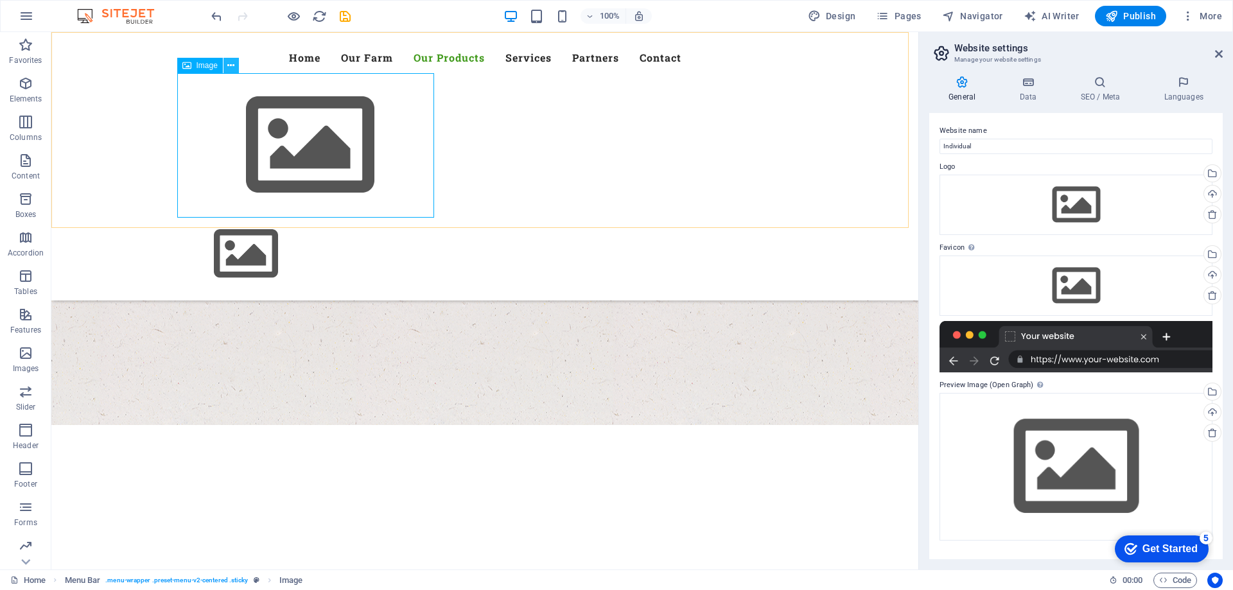
click at [228, 64] on icon at bounding box center [230, 65] width 7 height 13
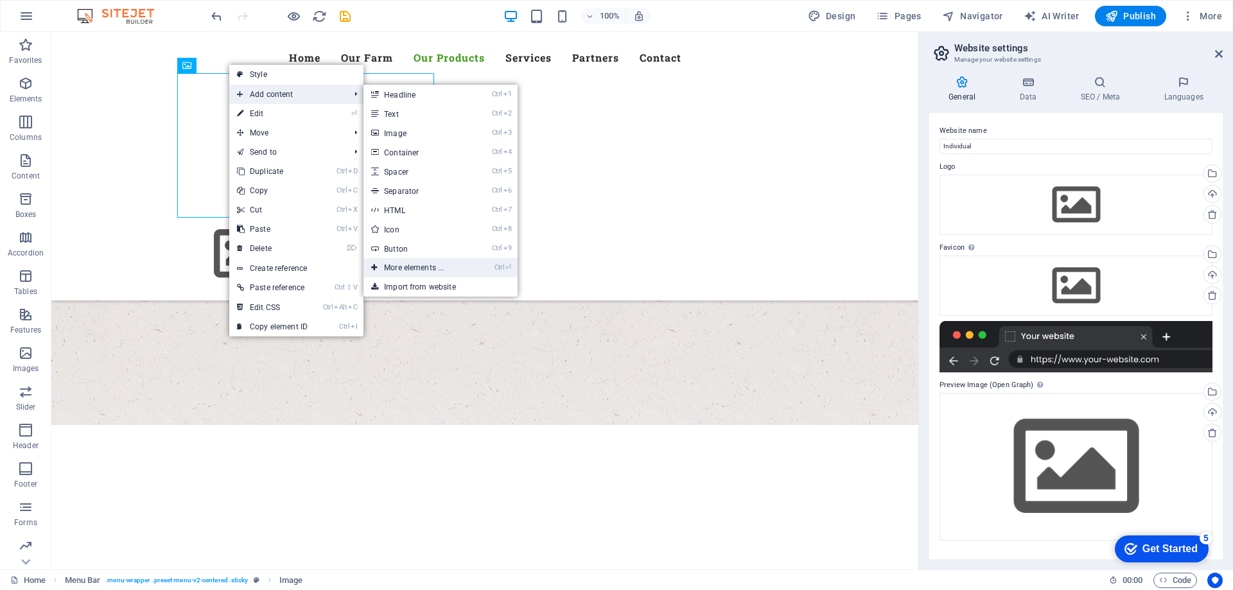
click at [436, 267] on link "Ctrl ⏎ More elements ..." at bounding box center [417, 267] width 106 height 19
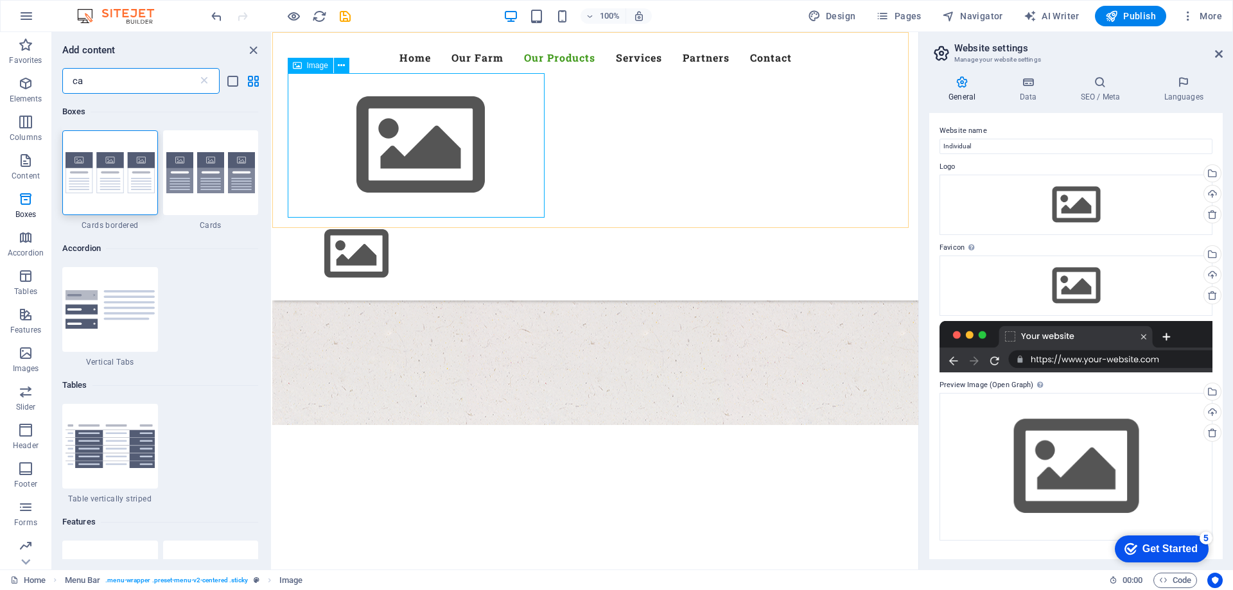
scroll to position [0, 0]
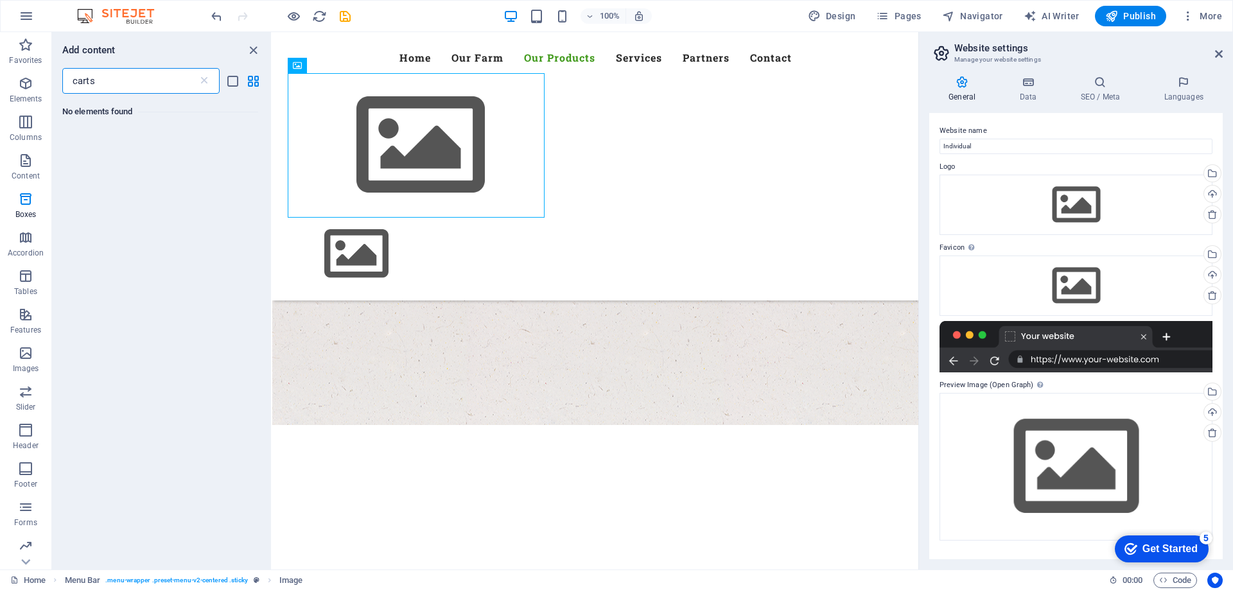
click at [138, 89] on input "carts" at bounding box center [130, 81] width 136 height 26
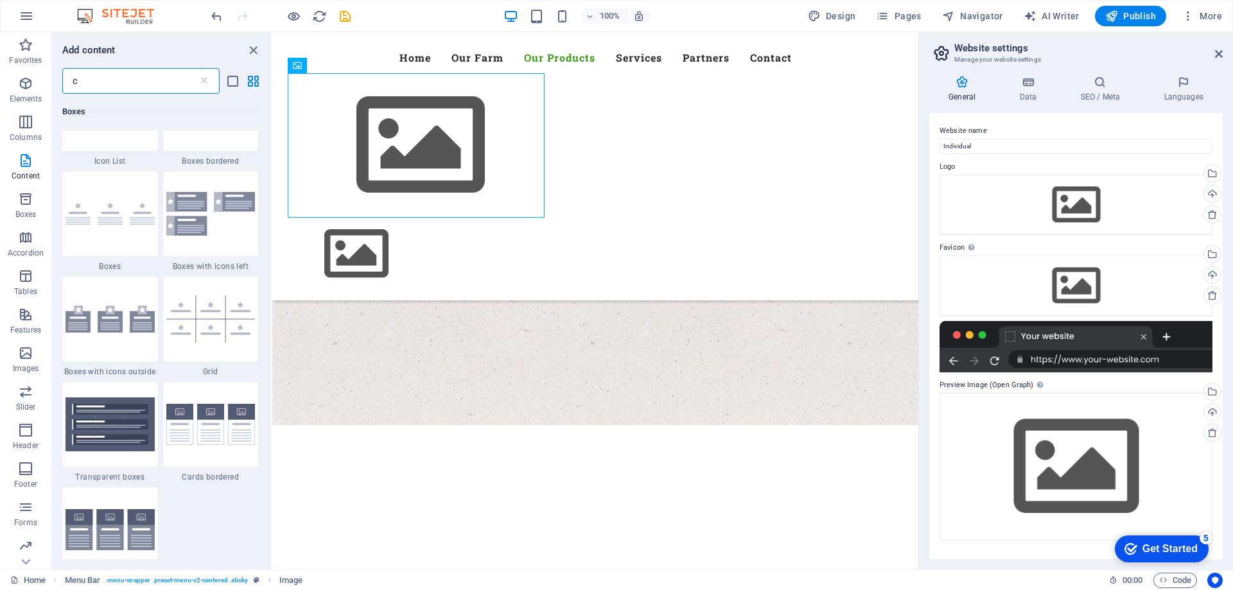
scroll to position [2037, 0]
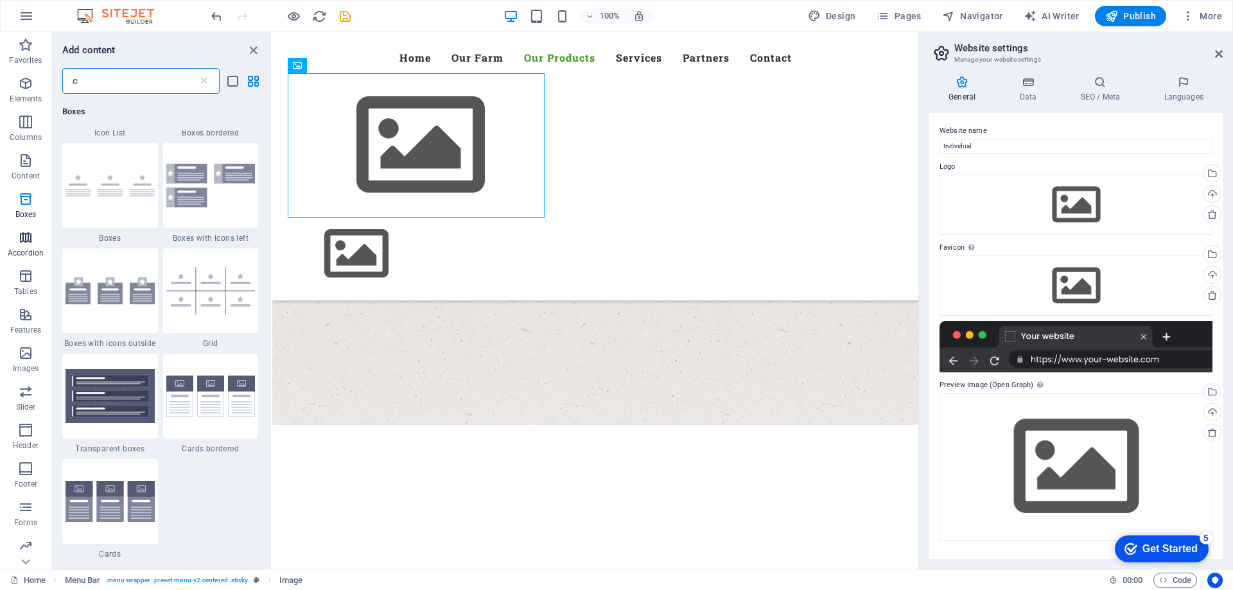
type input "c"
click at [27, 253] on p "Accordion" at bounding box center [26, 253] width 36 height 10
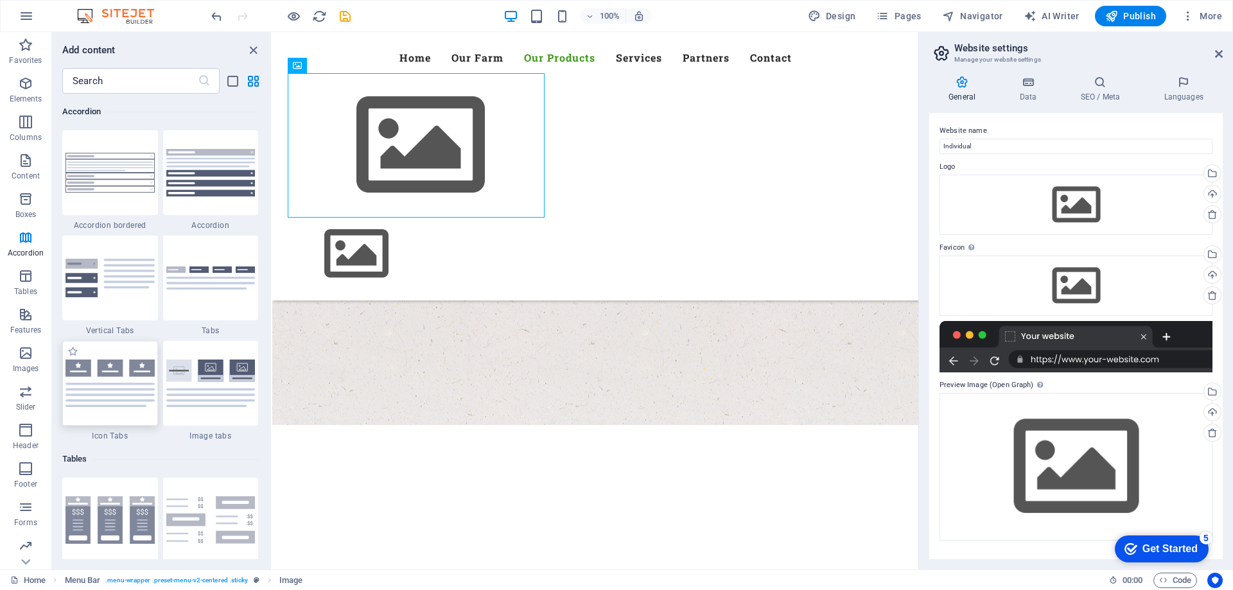
scroll to position [4508, 0]
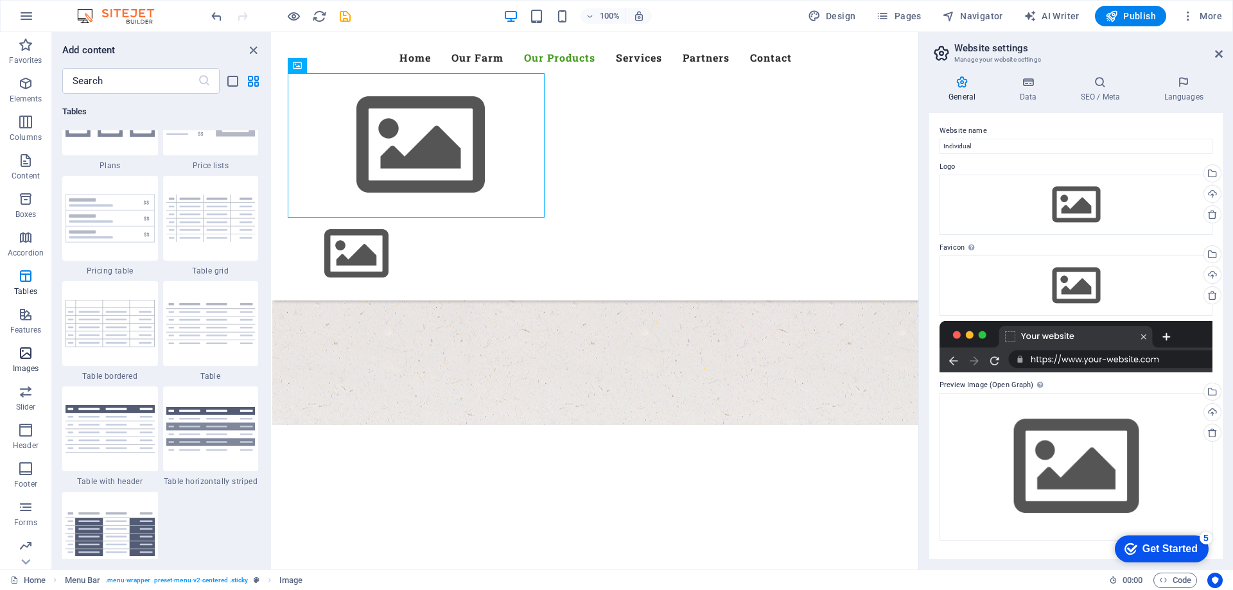
click at [33, 365] on p "Images" at bounding box center [26, 369] width 26 height 10
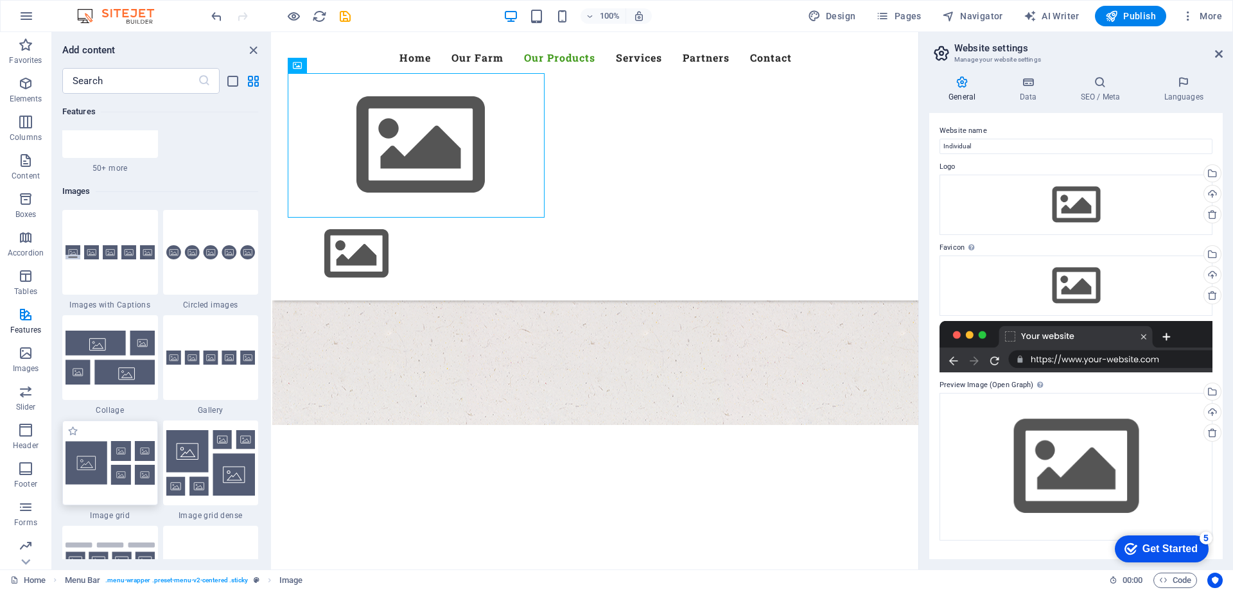
scroll to position [6513, 0]
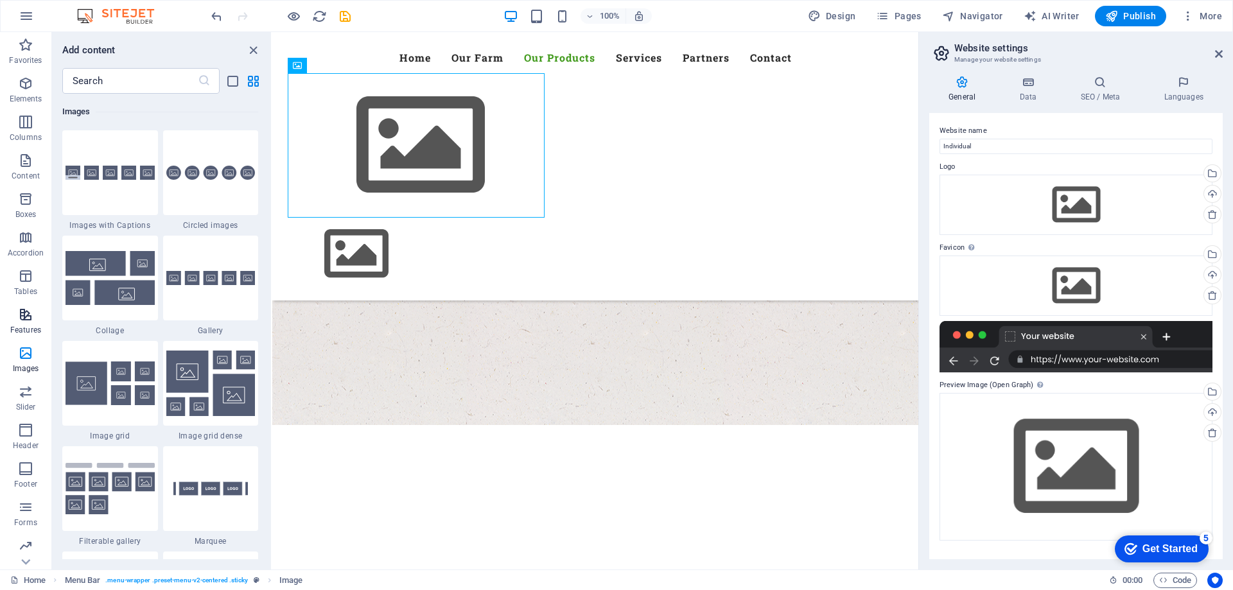
click at [21, 326] on p "Features" at bounding box center [25, 330] width 31 height 10
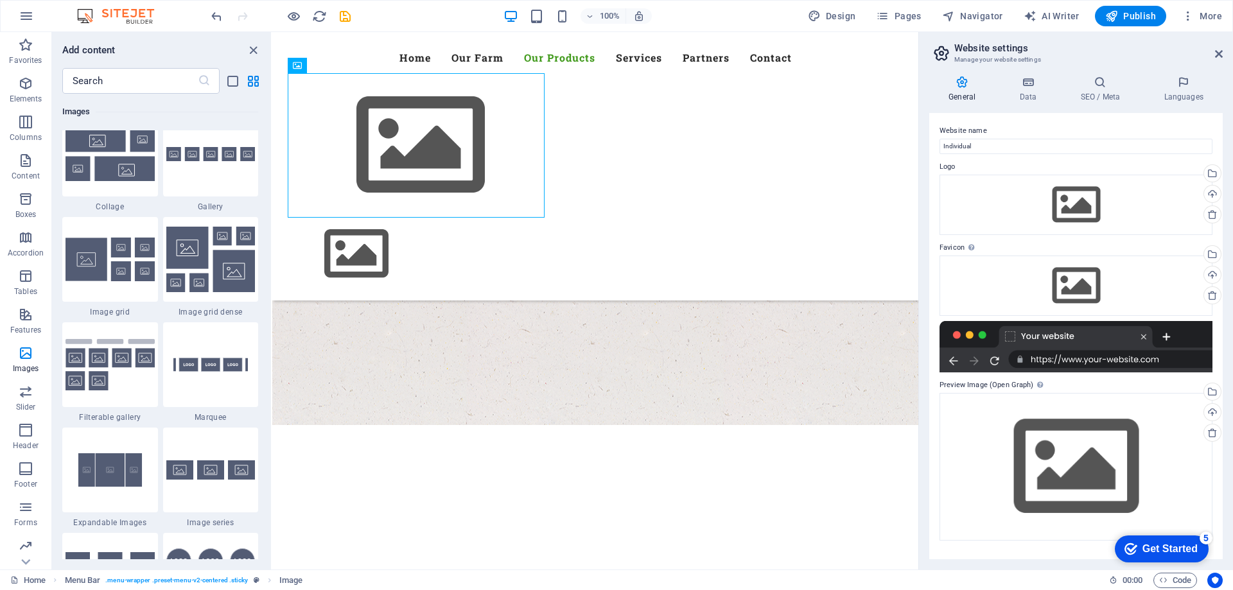
scroll to position [6229, 0]
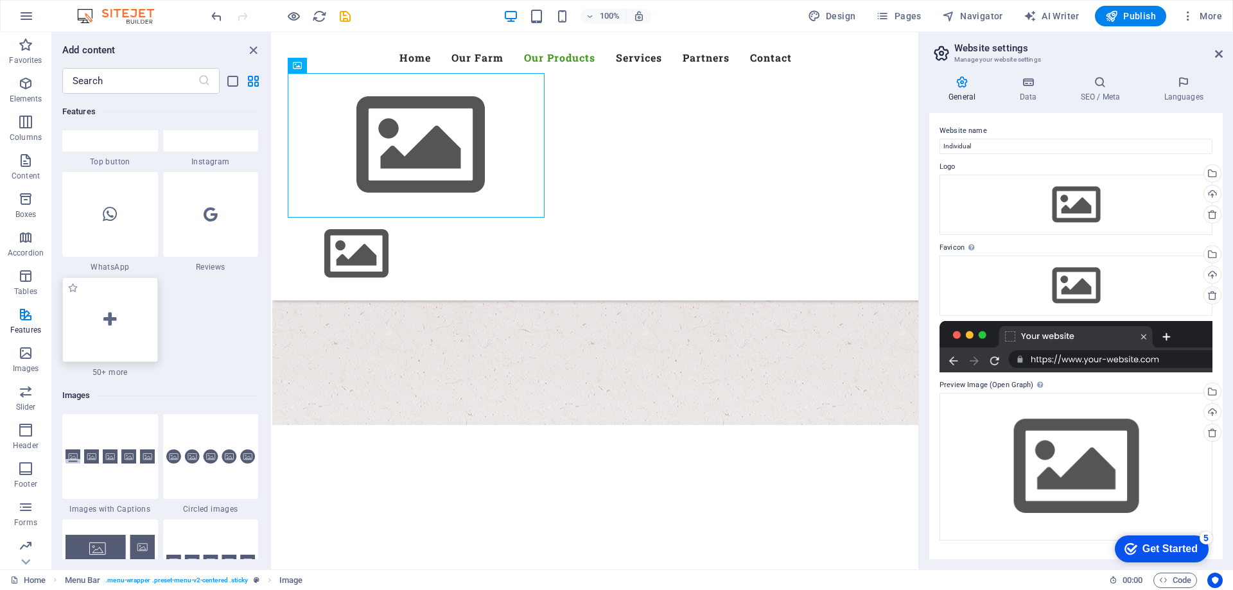
click at [114, 306] on div at bounding box center [110, 319] width 96 height 85
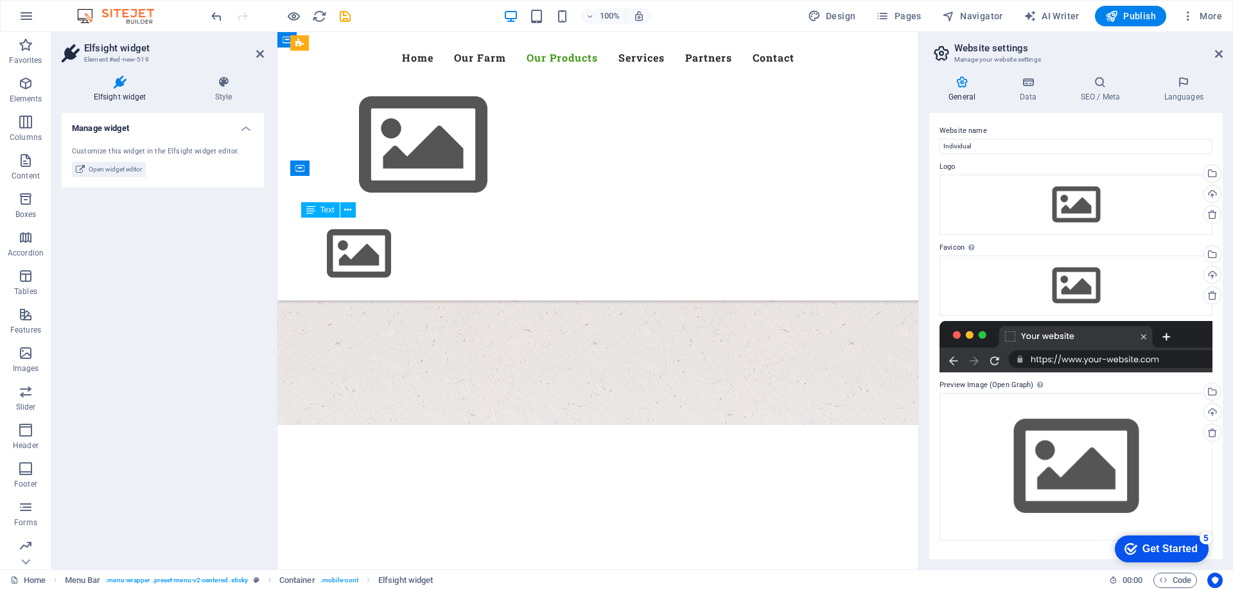
scroll to position [2237, 0]
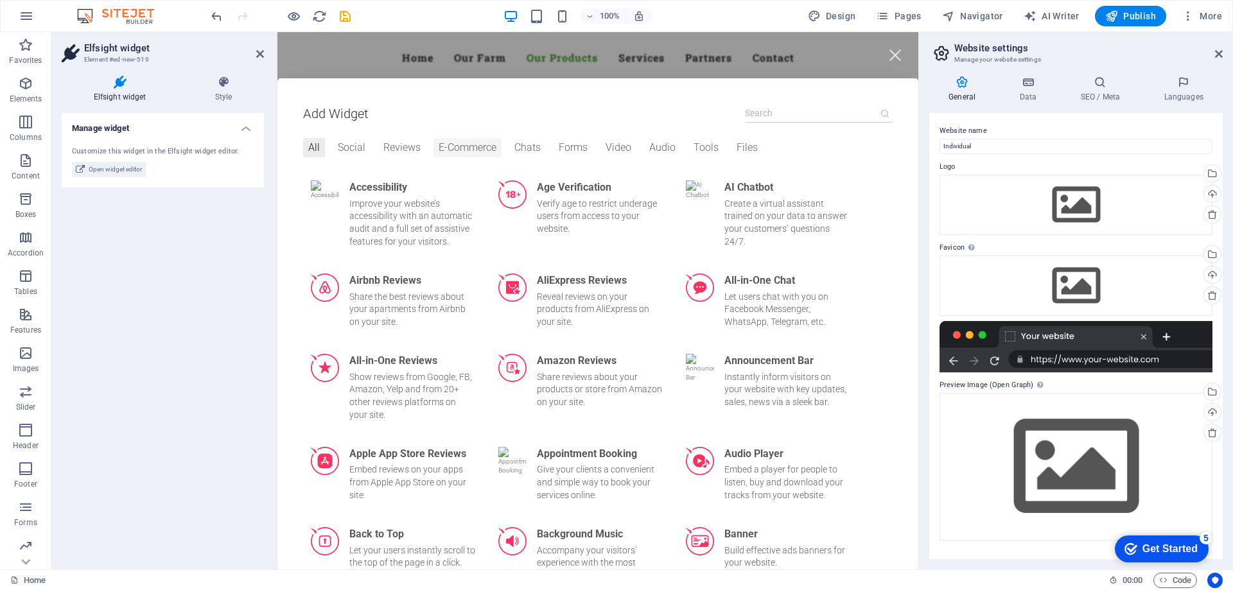
click at [456, 148] on div "E-Commerce" at bounding box center [468, 147] width 68 height 19
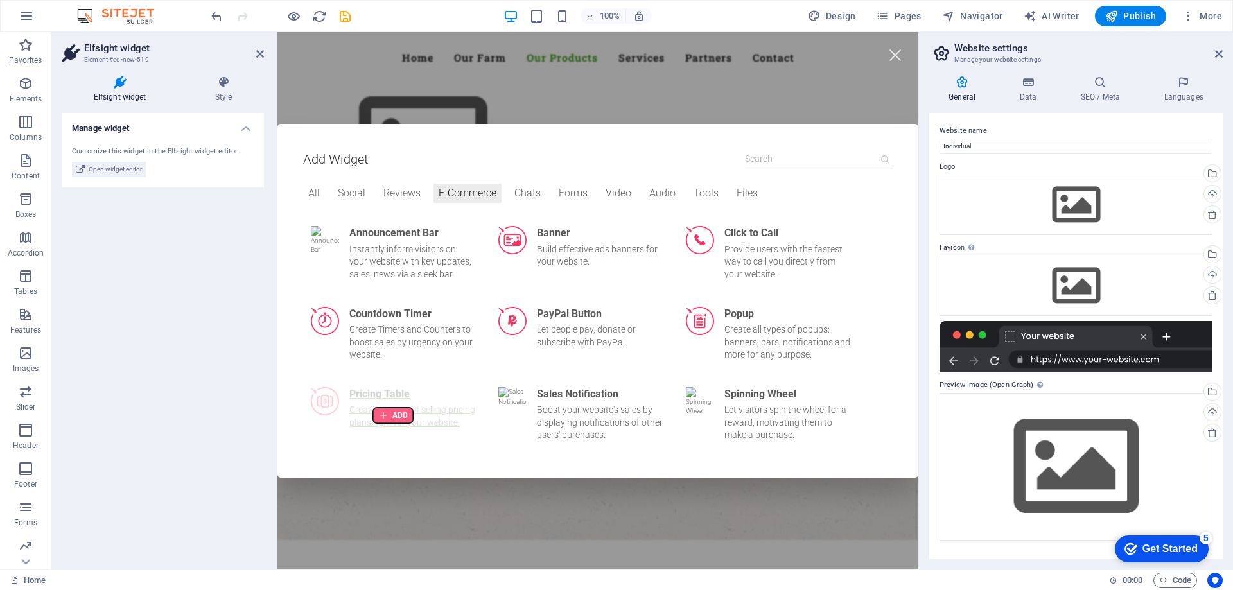
click at [396, 417] on div at bounding box center [393, 415] width 40 height 15
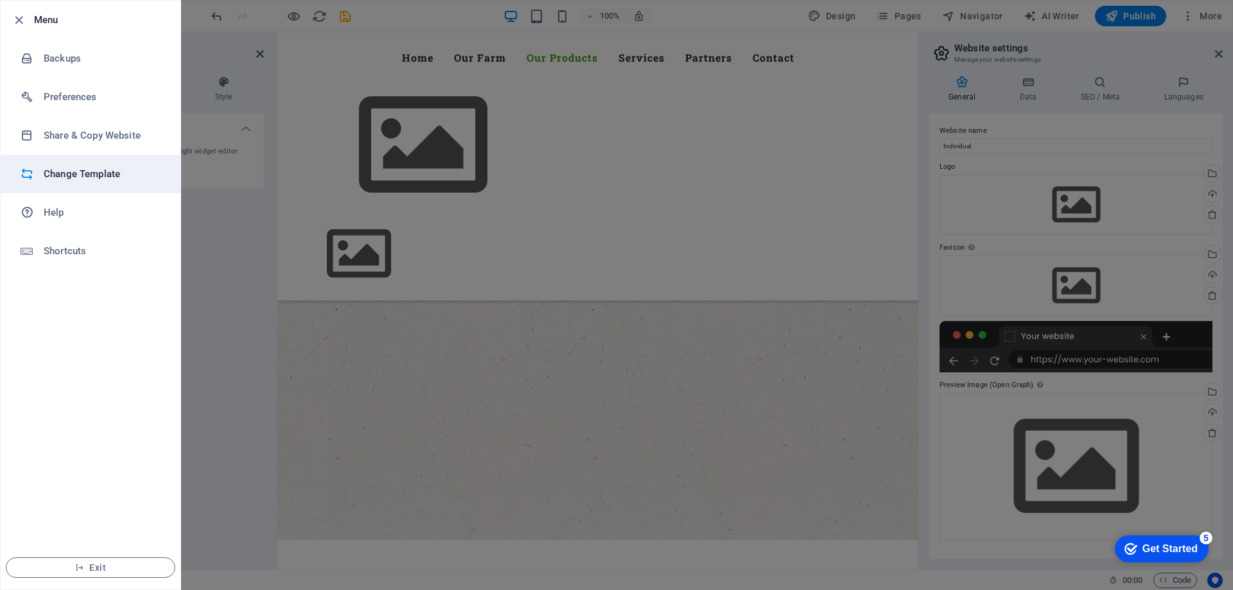
click at [87, 174] on h6 "Change Template" at bounding box center [103, 173] width 119 height 15
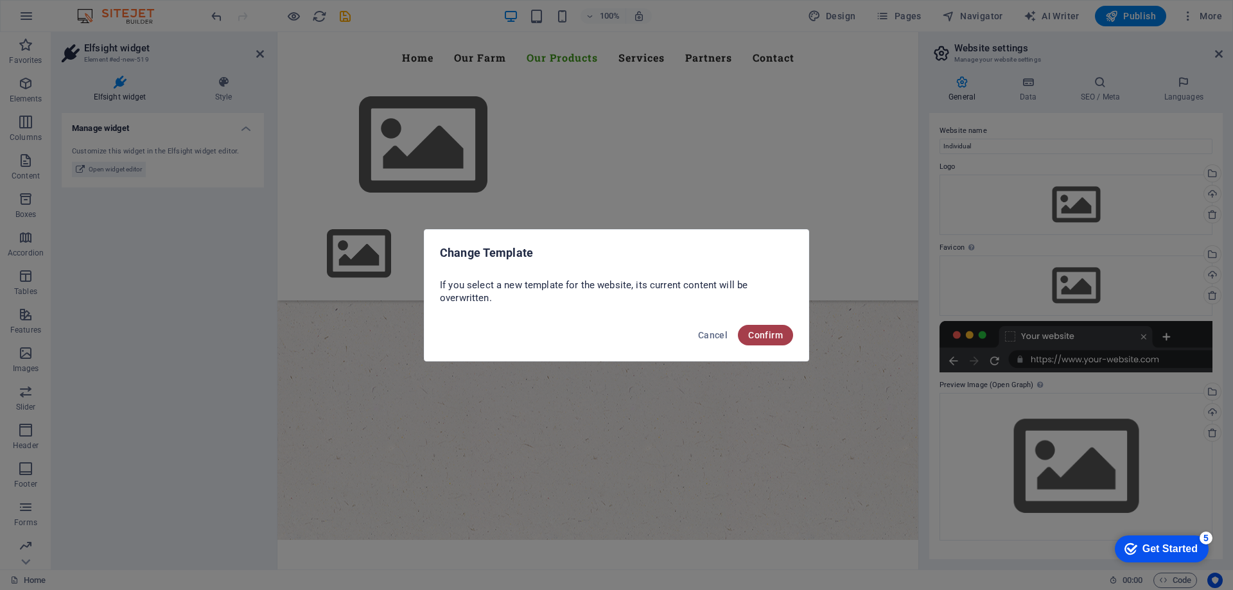
click at [760, 340] on span "Confirm" at bounding box center [765, 335] width 35 height 10
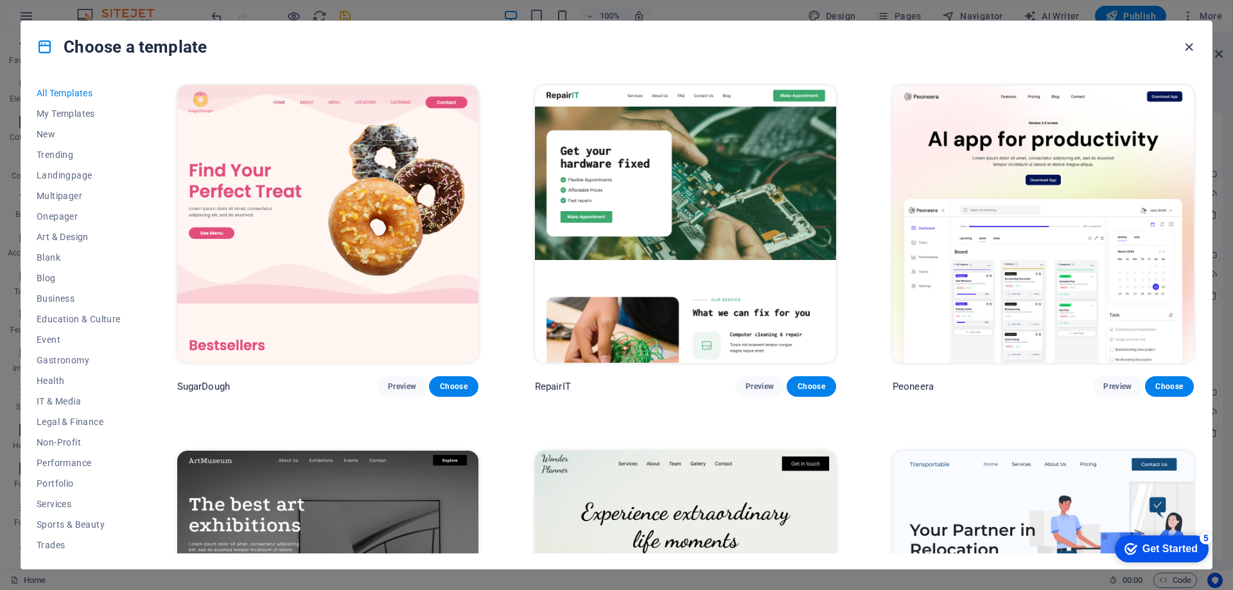
click at [1191, 48] on icon "button" at bounding box center [1189, 47] width 15 height 15
